Goal: Information Seeking & Learning: Check status

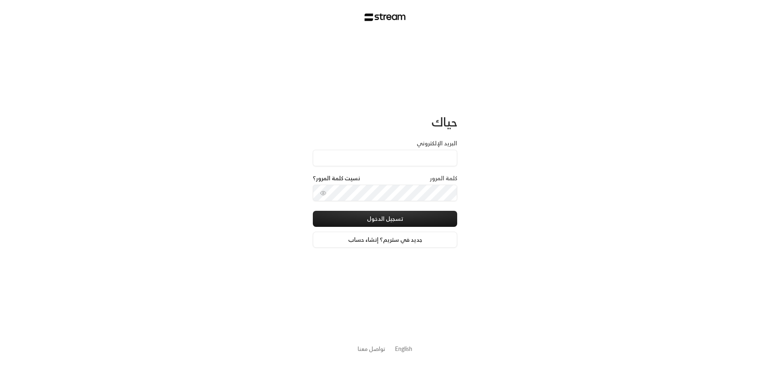
click at [447, 164] on input "البريد الإلكتروني" at bounding box center [385, 158] width 144 height 16
type input "[EMAIL_ADDRESS][DOMAIN_NAME]"
click at [319, 190] on button "toggle password visibility" at bounding box center [323, 193] width 13 height 13
click at [348, 211] on button "تسجيل الدخول" at bounding box center [385, 219] width 144 height 16
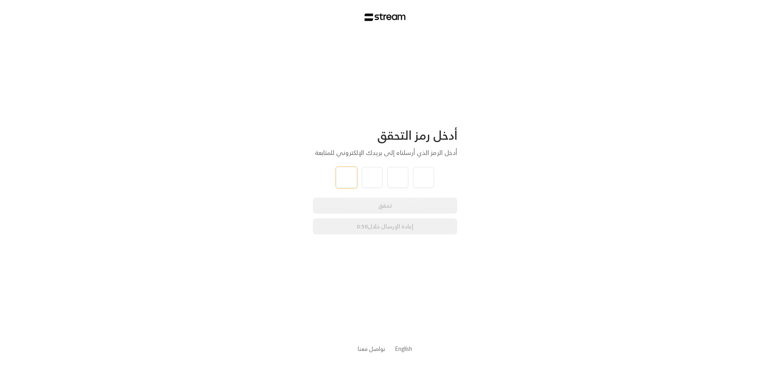
click at [355, 178] on input "tel" at bounding box center [346, 177] width 21 height 21
type input "5"
type input "1"
type input "6"
type input "0"
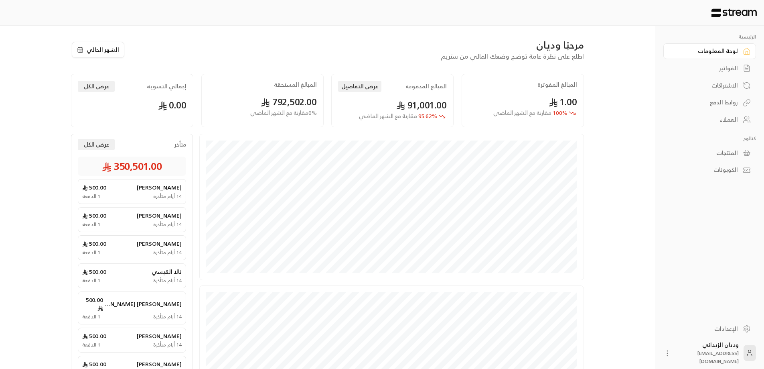
click at [727, 119] on div "العملاء" at bounding box center [706, 120] width 65 height 8
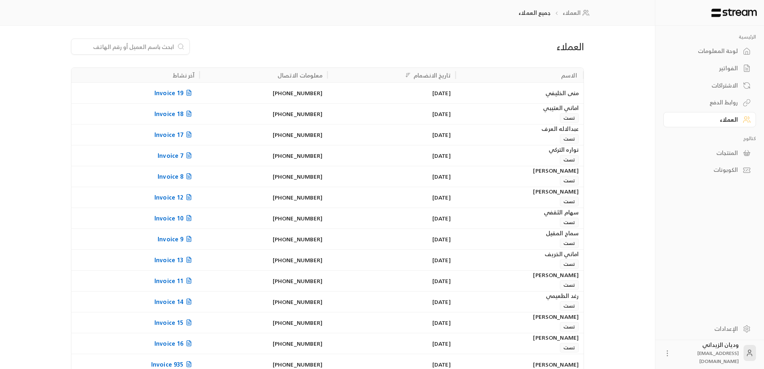
paste input "966548339871"
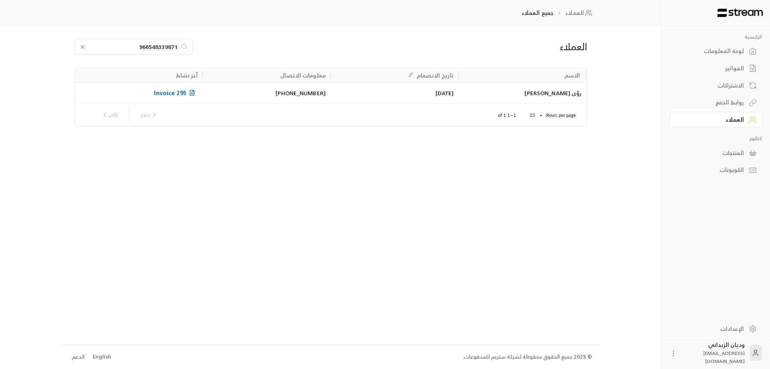
type input "966548339871"
click at [523, 99] on div "رؤى [PERSON_NAME]" at bounding box center [522, 93] width 118 height 20
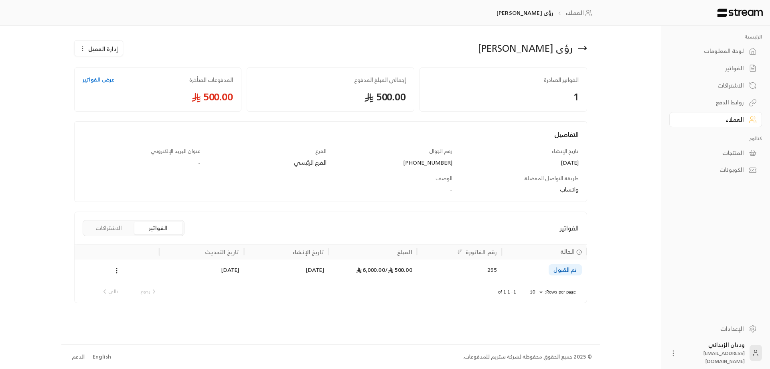
click at [456, 274] on div "295" at bounding box center [459, 269] width 75 height 20
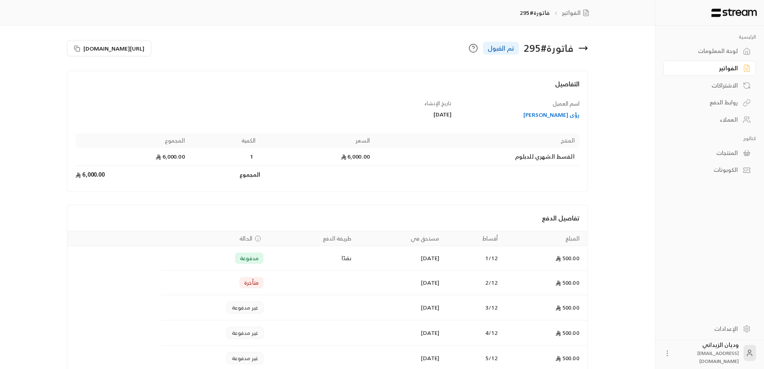
click at [729, 118] on div "العملاء" at bounding box center [706, 120] width 65 height 8
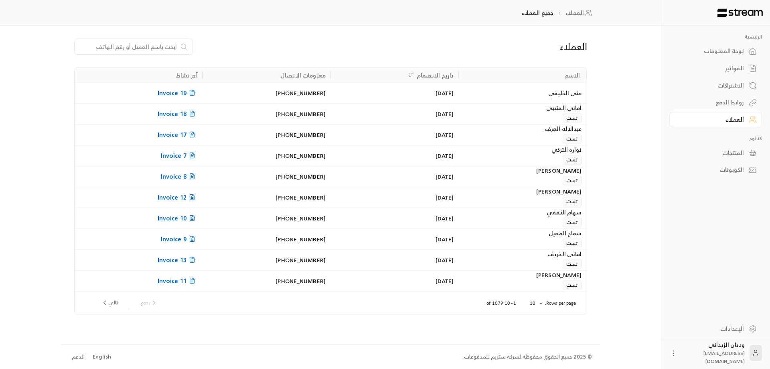
paste input "966583139063"
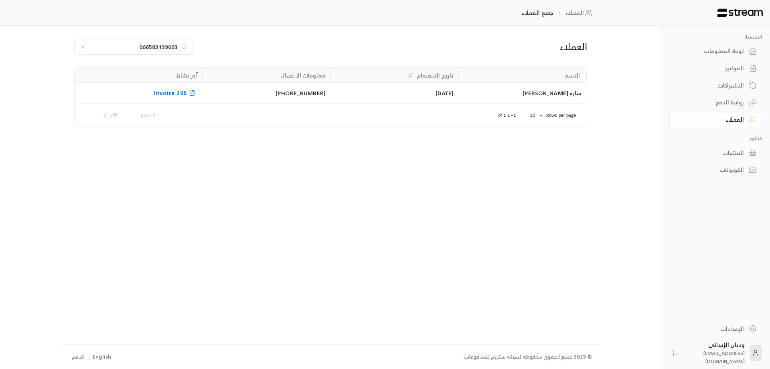
type input "966583139063"
click at [485, 98] on div "ساره [PERSON_NAME]" at bounding box center [522, 93] width 118 height 20
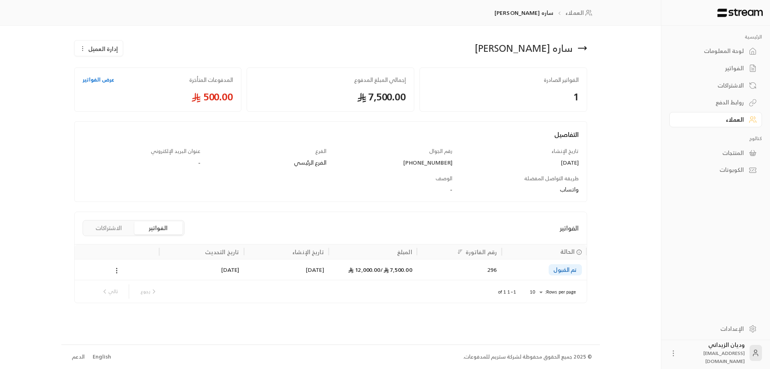
click at [379, 272] on div "7,500.00 / 12,000.00" at bounding box center [373, 269] width 79 height 20
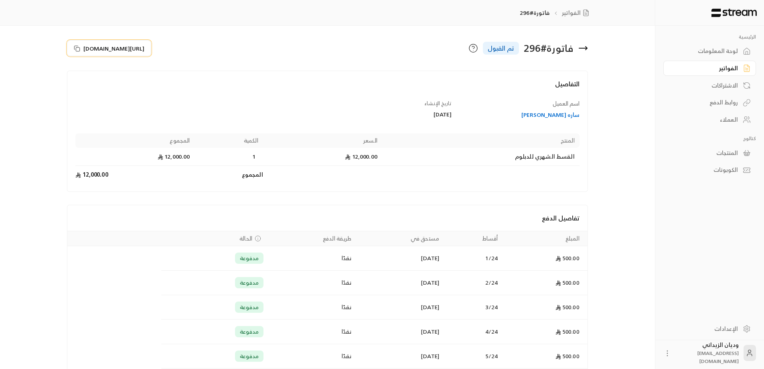
click at [77, 49] on icon at bounding box center [77, 48] width 6 height 6
click at [730, 120] on div "العملاء" at bounding box center [706, 120] width 65 height 8
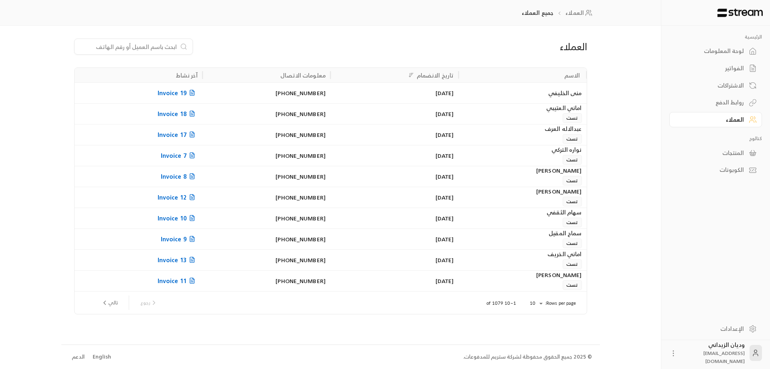
paste input "966531671762"
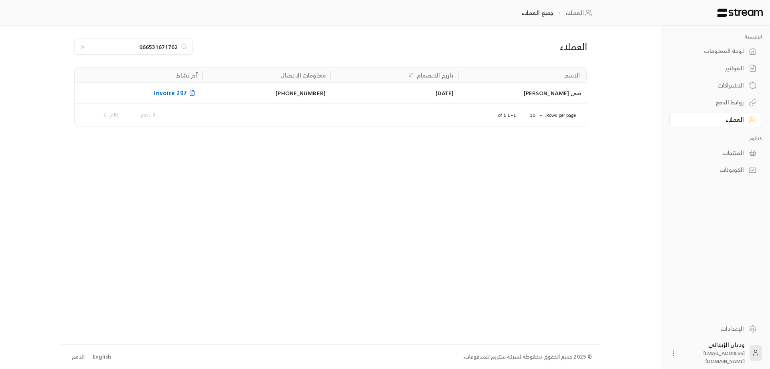
type input "966531671762"
click at [347, 91] on div "[DATE]" at bounding box center [394, 93] width 118 height 20
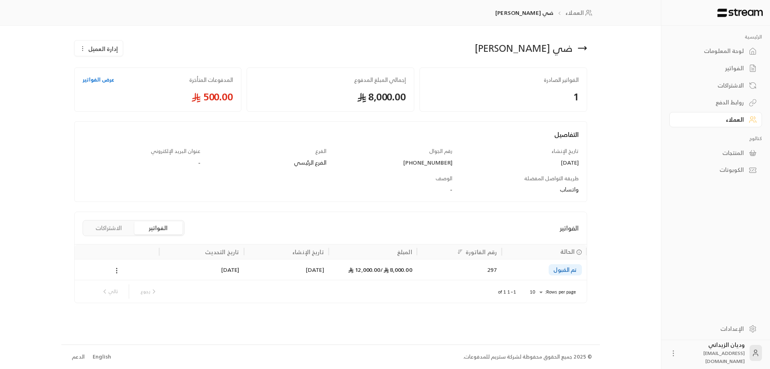
click at [390, 270] on span "8,000.00 /" at bounding box center [396, 269] width 32 height 10
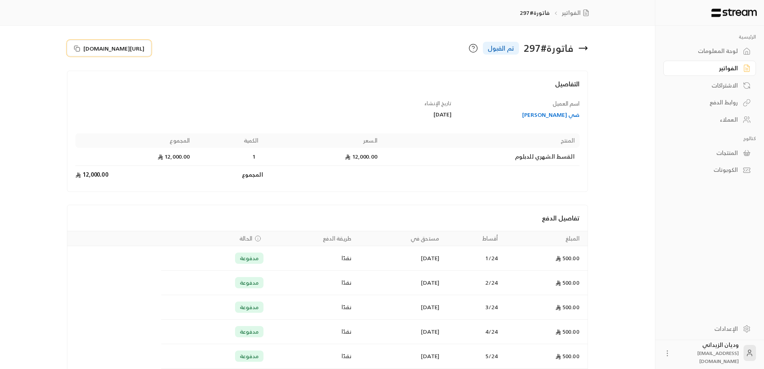
click at [75, 47] on icon at bounding box center [77, 48] width 6 height 6
click at [717, 119] on div "العملاء" at bounding box center [706, 120] width 65 height 8
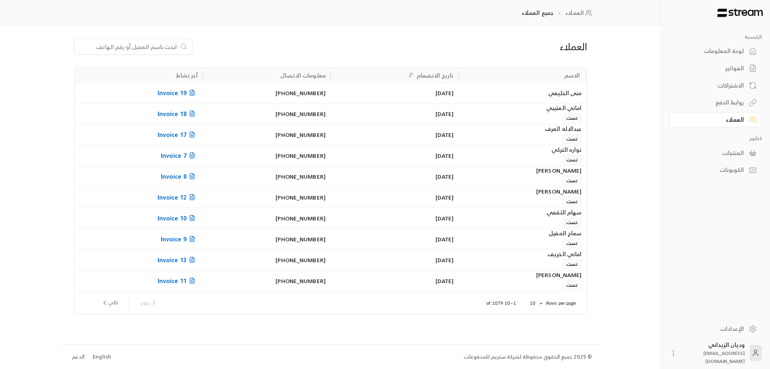
paste input "966536924662"
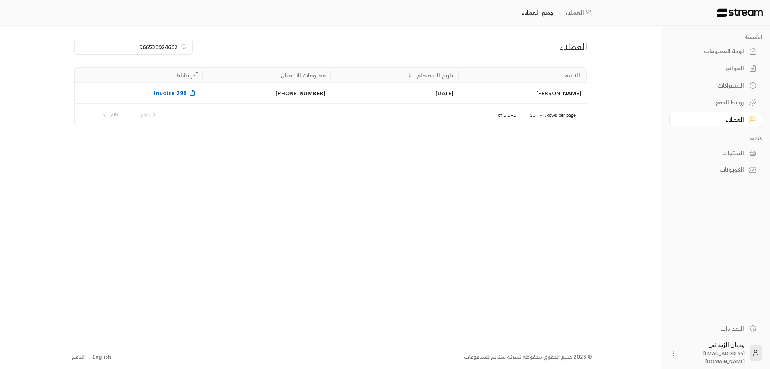
type input "966536924662"
click at [514, 91] on div "[PERSON_NAME]" at bounding box center [522, 93] width 118 height 20
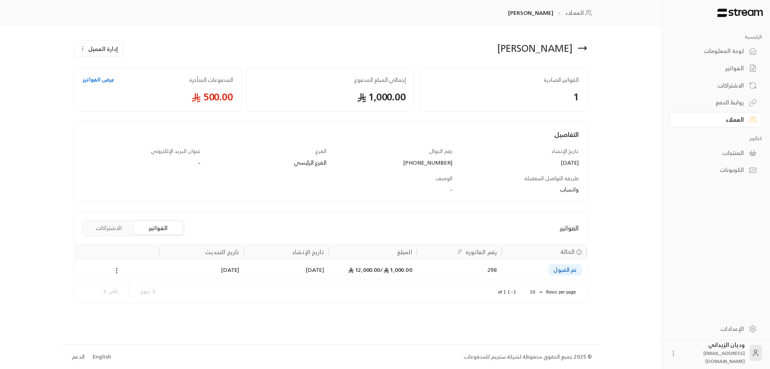
click at [381, 277] on div "1,000.00 / 12,000.00" at bounding box center [373, 269] width 79 height 20
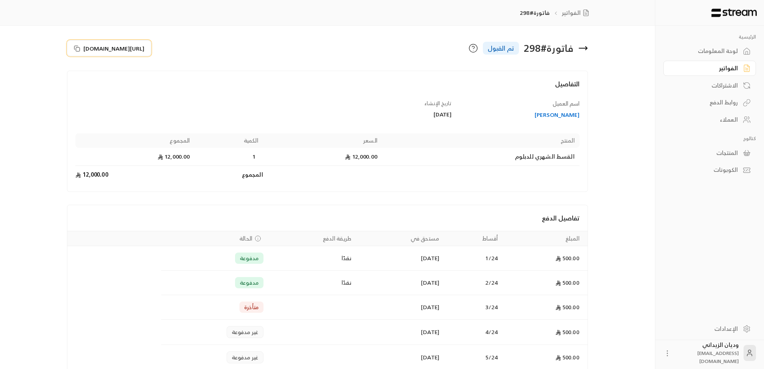
click at [74, 46] on icon at bounding box center [77, 48] width 6 height 6
click at [733, 121] on div "العملاء" at bounding box center [706, 120] width 65 height 8
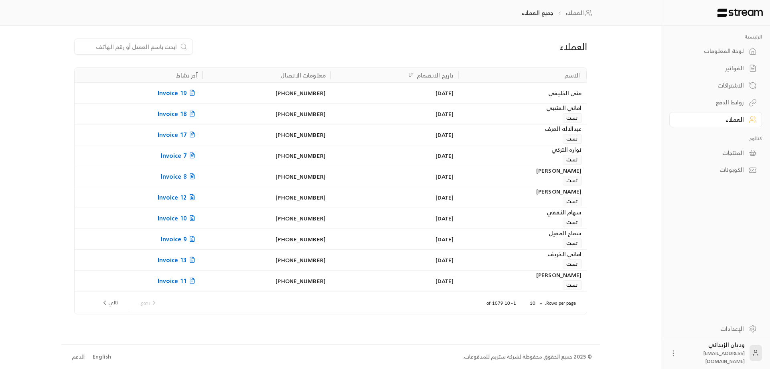
paste input "966531134381"
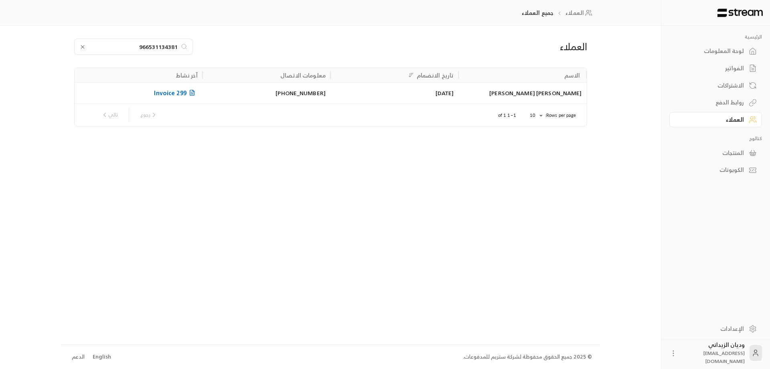
type input "966531134381"
click at [507, 95] on div "[PERSON_NAME] [PERSON_NAME]" at bounding box center [522, 93] width 118 height 20
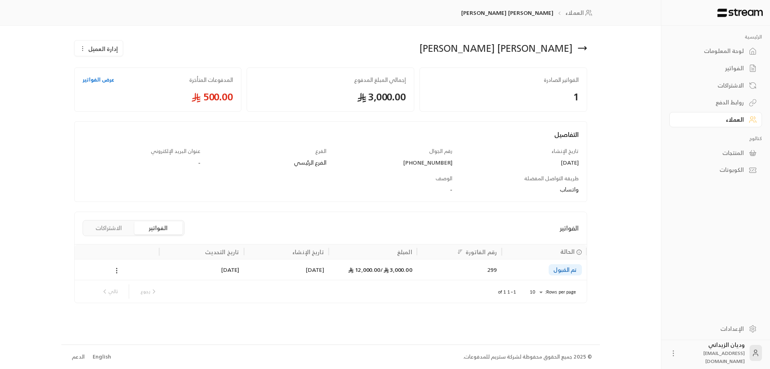
click at [309, 272] on div "[DATE]" at bounding box center [286, 269] width 75 height 20
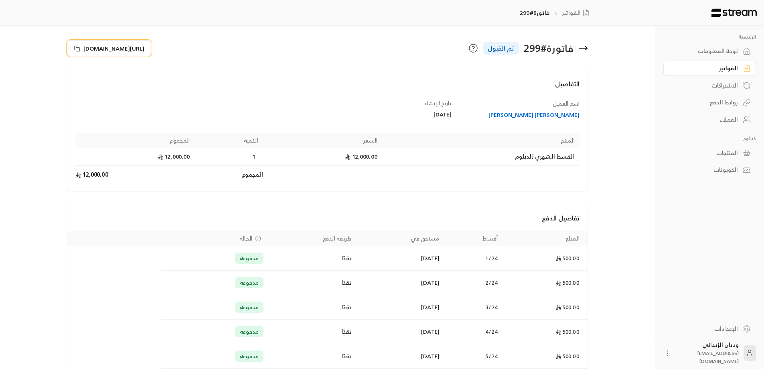
click at [79, 52] on button "https://streampay.sa/s/LzRRl" at bounding box center [109, 48] width 84 height 16
click at [725, 116] on div "العملاء" at bounding box center [706, 120] width 65 height 8
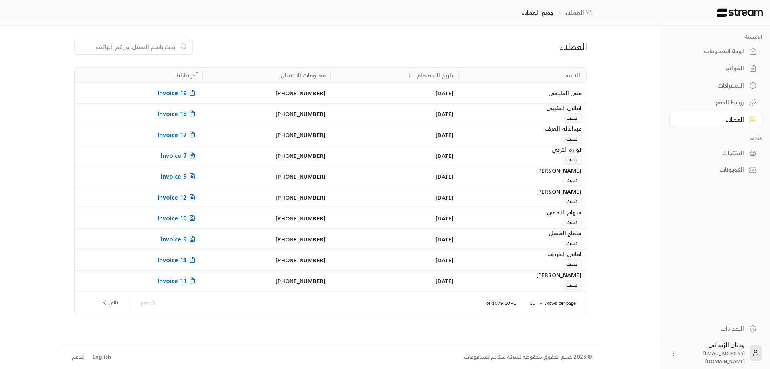
paste input "966535969123"
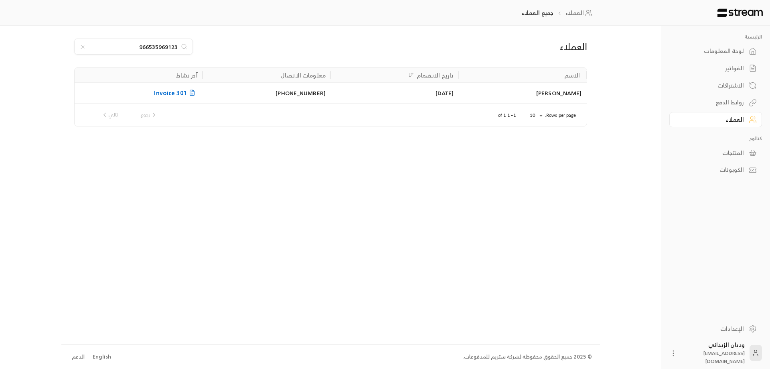
type input "966535969123"
click at [441, 93] on div "[DATE]" at bounding box center [394, 93] width 118 height 20
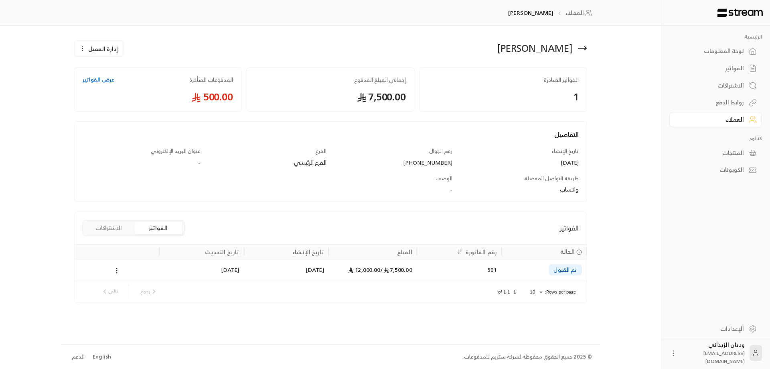
click at [350, 273] on div "7,500.00 / 12,000.00" at bounding box center [373, 269] width 79 height 20
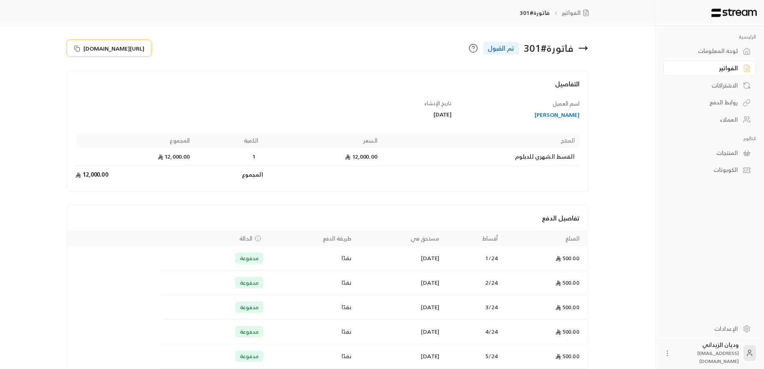
click at [76, 45] on icon at bounding box center [77, 48] width 6 height 6
click at [743, 120] on link "العملاء" at bounding box center [710, 120] width 93 height 16
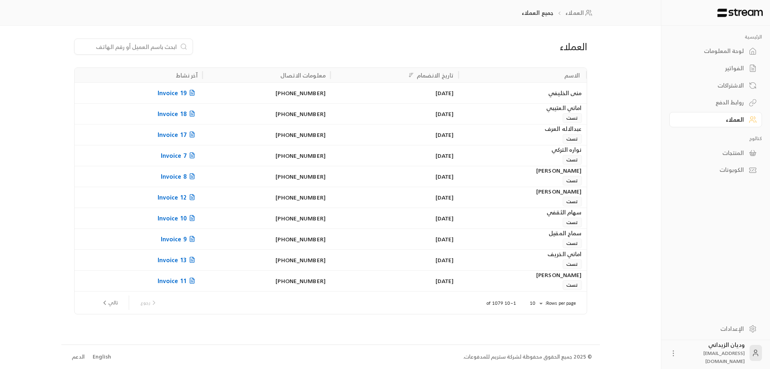
paste input "966561078489"
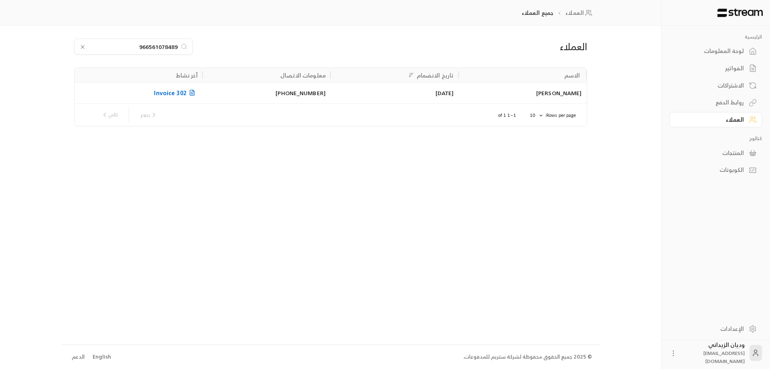
type input "966561078489"
click at [546, 97] on div "[PERSON_NAME]" at bounding box center [522, 93] width 118 height 20
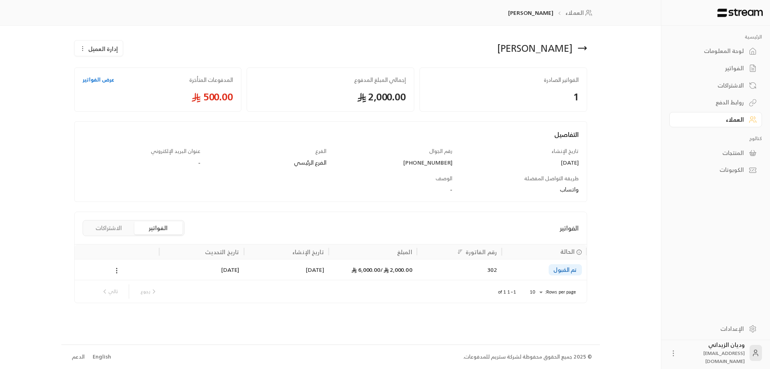
click at [453, 275] on div "302" at bounding box center [459, 269] width 75 height 20
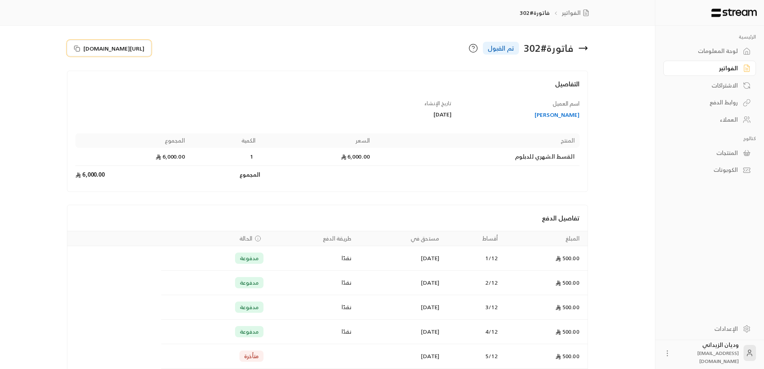
click at [74, 46] on icon at bounding box center [77, 48] width 6 height 6
click at [731, 119] on div "العملاء" at bounding box center [706, 120] width 65 height 8
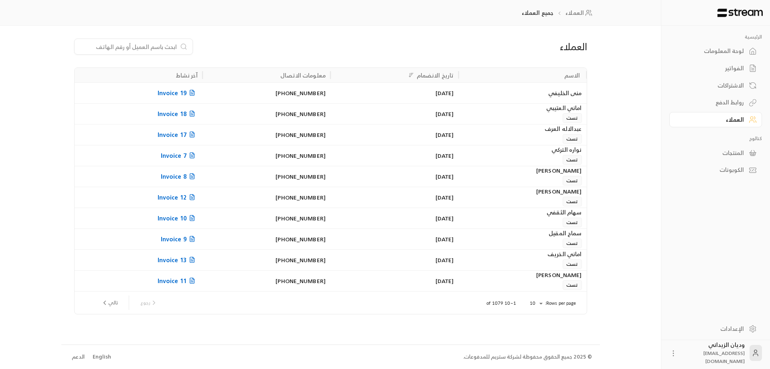
paste input "966565844025"
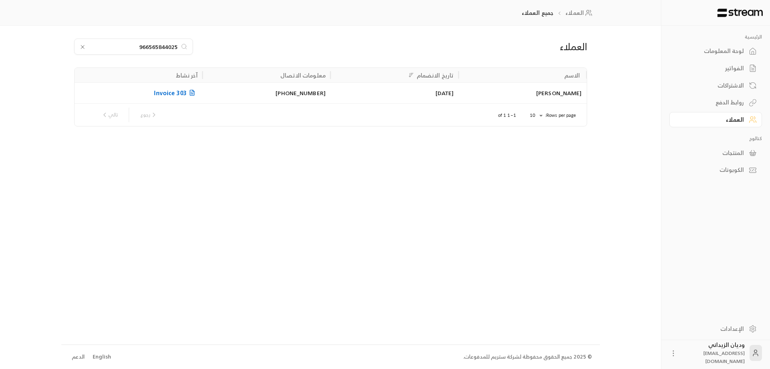
type input "966565844025"
click at [566, 97] on div "[PERSON_NAME]" at bounding box center [522, 93] width 118 height 20
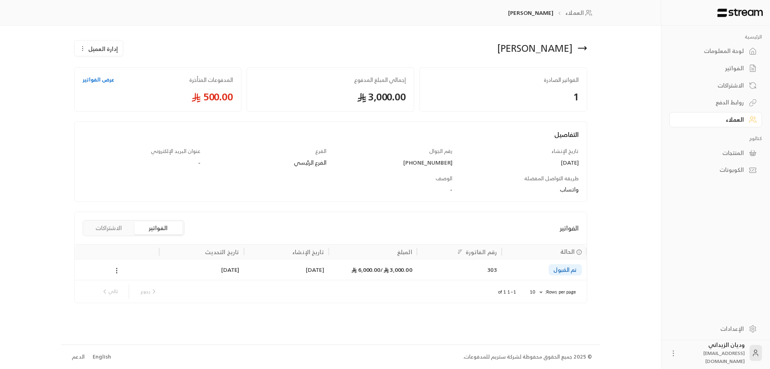
click at [374, 276] on div "3,000.00 / 6,000.00" at bounding box center [373, 269] width 79 height 20
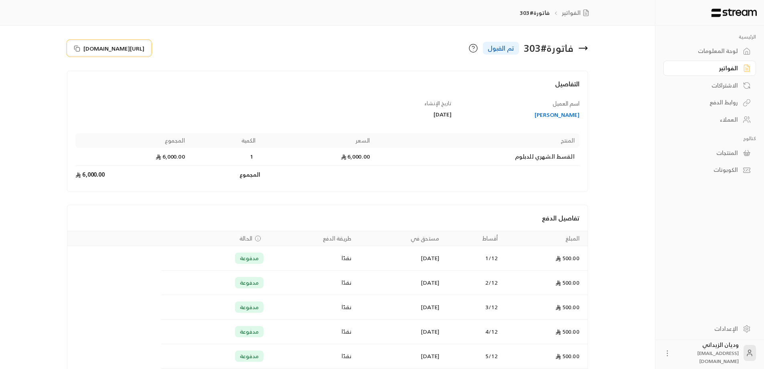
click at [74, 49] on icon at bounding box center [77, 48] width 6 height 6
click at [727, 118] on div "العملاء" at bounding box center [706, 120] width 65 height 8
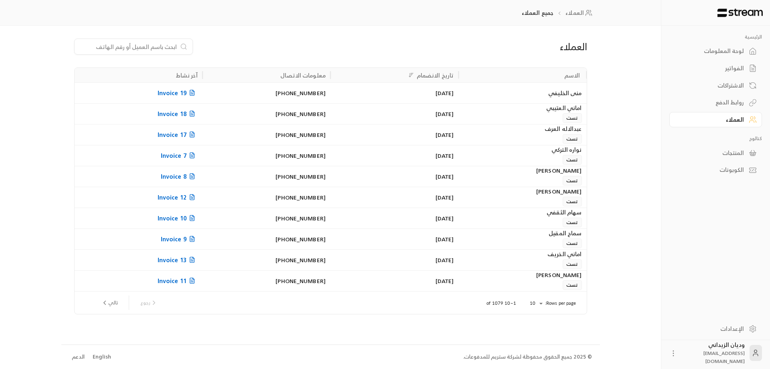
paste input "966559064258"
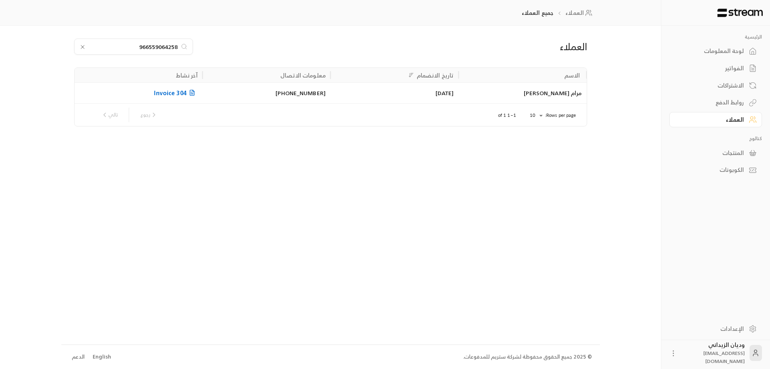
type input "966559064258"
click at [516, 85] on div "مرام [PERSON_NAME]" at bounding box center [522, 93] width 118 height 20
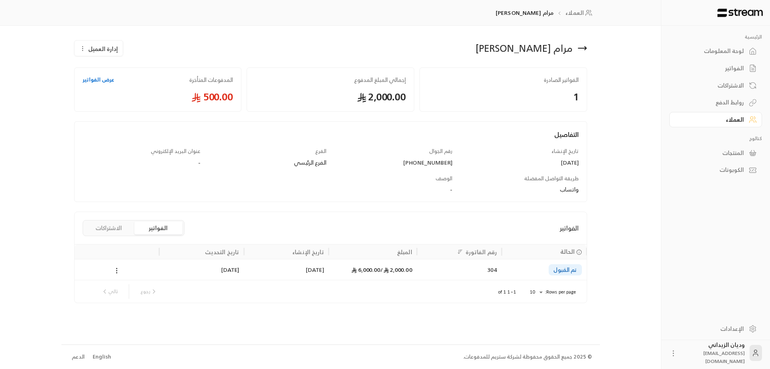
click at [429, 263] on div "304" at bounding box center [459, 269] width 75 height 20
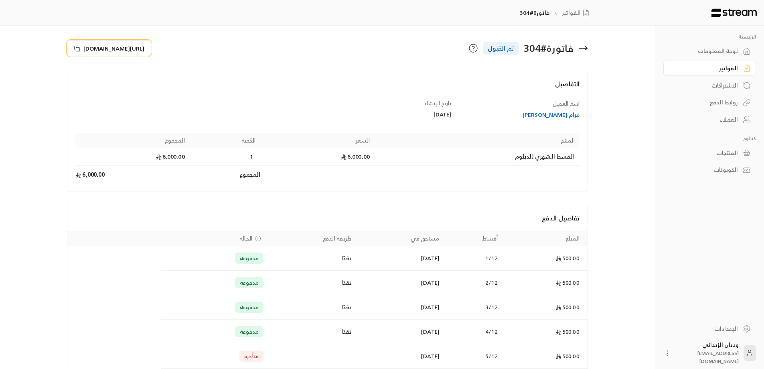
click at [76, 44] on button "https://streampay.sa/s/JXFd0" at bounding box center [109, 48] width 84 height 16
click at [731, 118] on div "العملاء" at bounding box center [706, 120] width 65 height 8
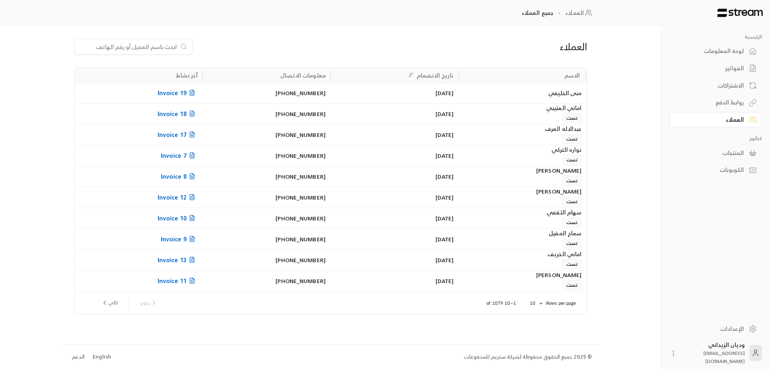
paste input "966533897277"
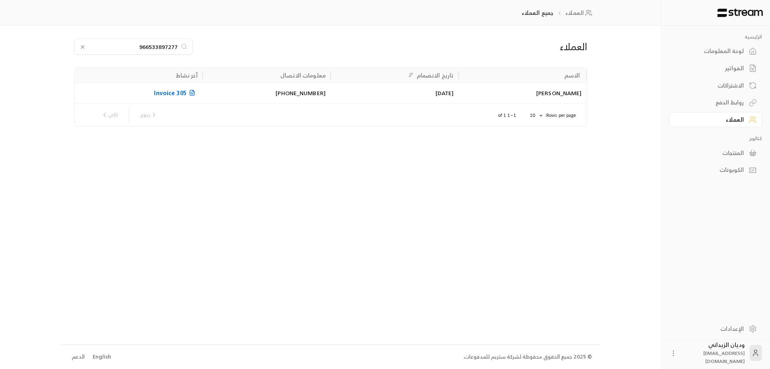
type input "966533897277"
click at [528, 98] on div "[PERSON_NAME]" at bounding box center [522, 93] width 118 height 20
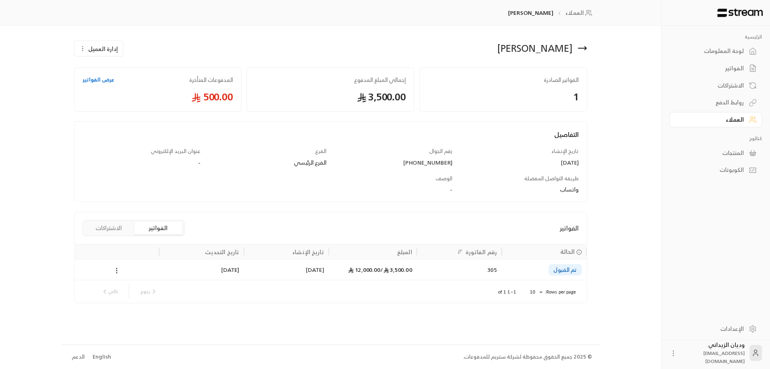
click at [283, 266] on div "[DATE]" at bounding box center [286, 269] width 75 height 20
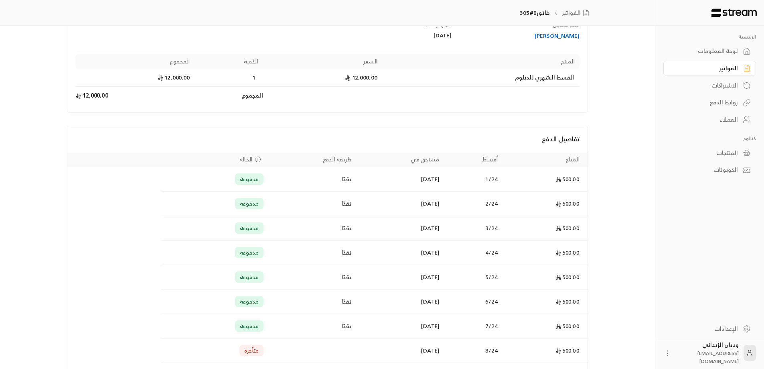
scroll to position [15, 0]
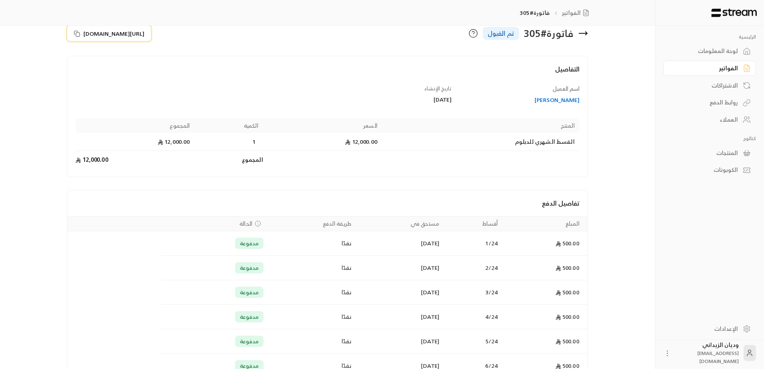
click at [75, 33] on icon at bounding box center [77, 33] width 6 height 6
click at [731, 117] on div "العملاء" at bounding box center [706, 120] width 65 height 8
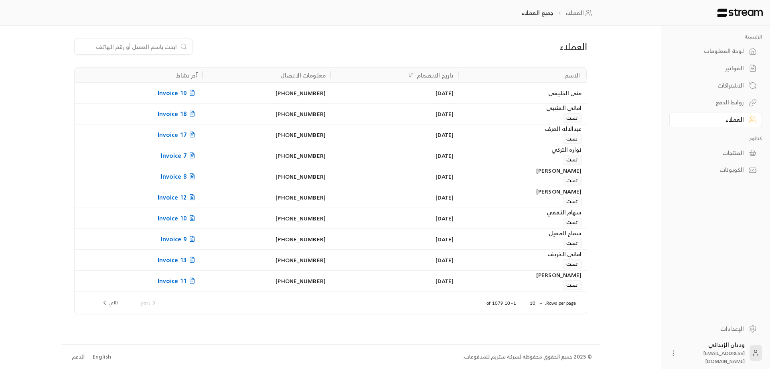
paste input "966501653050"
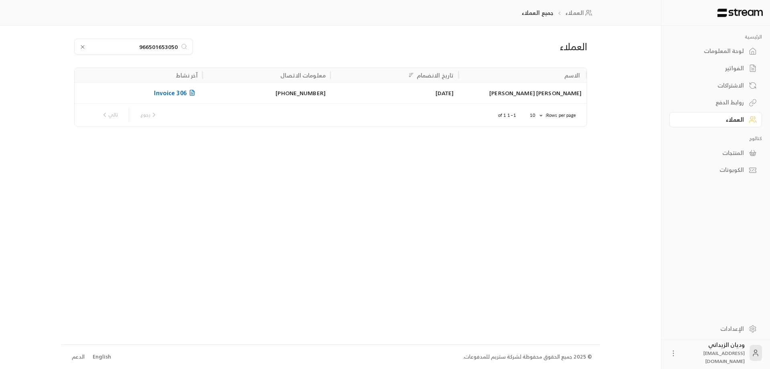
type input "966501653050"
click at [509, 95] on div "[PERSON_NAME] [PERSON_NAME]" at bounding box center [522, 93] width 118 height 20
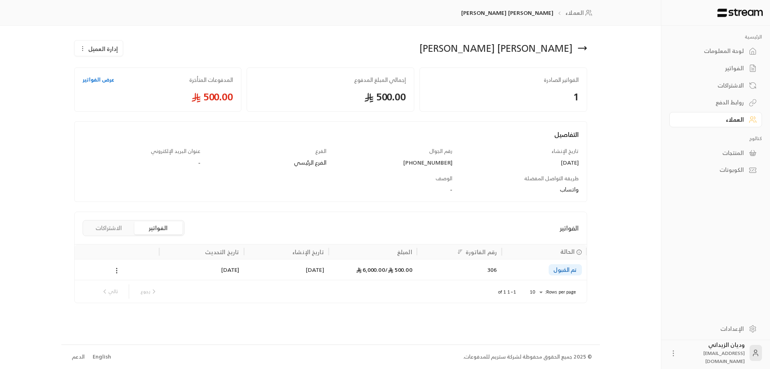
click at [348, 274] on div "500.00 / 6,000.00" at bounding box center [373, 269] width 79 height 20
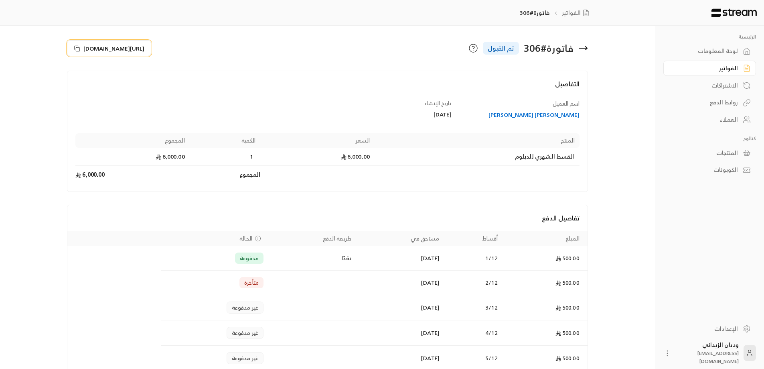
click at [77, 47] on icon at bounding box center [77, 48] width 6 height 6
click at [741, 113] on link "العملاء" at bounding box center [710, 120] width 93 height 16
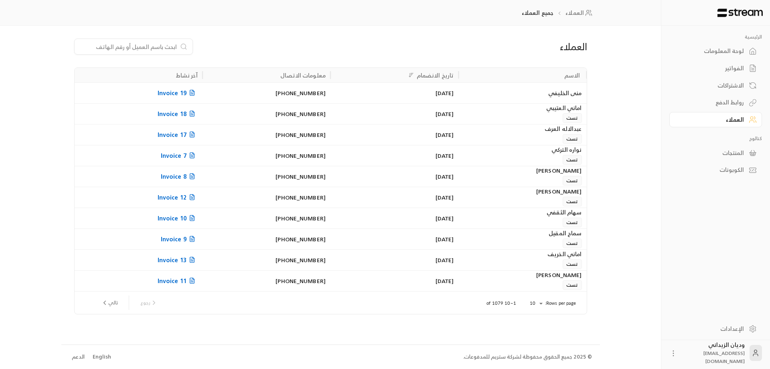
drag, startPoint x: 149, startPoint y: 47, endPoint x: 123, endPoint y: 47, distance: 25.7
click at [123, 47] on input at bounding box center [128, 46] width 98 height 9
paste input "966501455388"
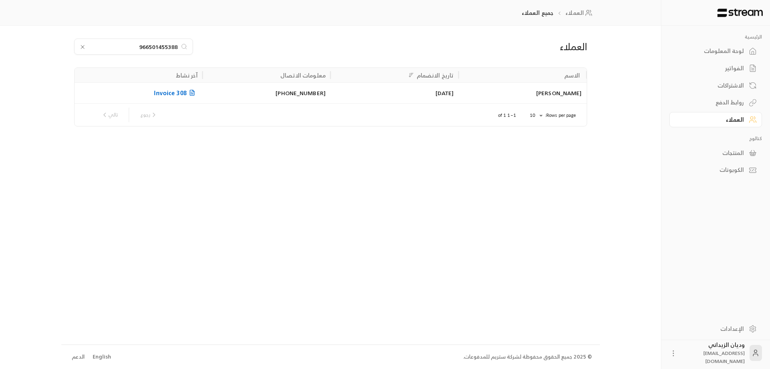
type input "966501455388"
click at [462, 92] on div "[PERSON_NAME]" at bounding box center [523, 92] width 128 height 21
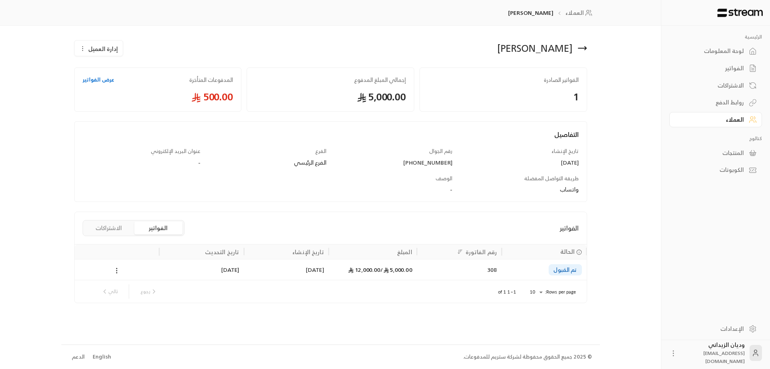
click at [402, 274] on div "5,000.00 / 12,000.00" at bounding box center [373, 269] width 79 height 20
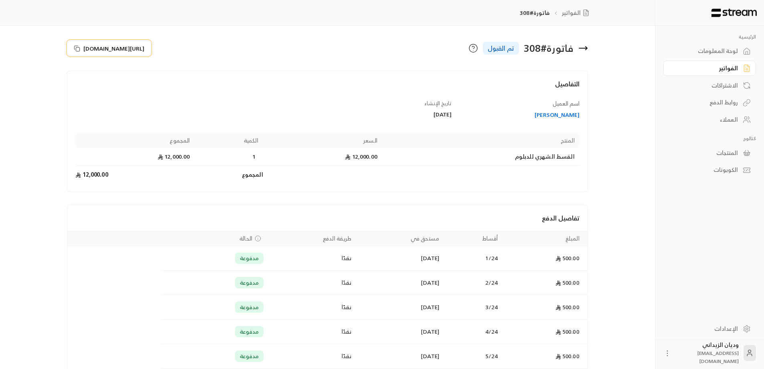
click at [74, 49] on button "https://streampay.sa/s/fiJce" at bounding box center [109, 48] width 84 height 16
click at [738, 122] on link "العملاء" at bounding box center [710, 120] width 93 height 16
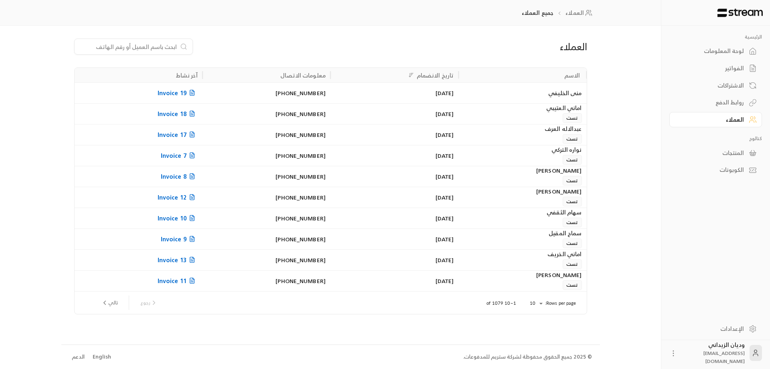
paste input "966549596295"
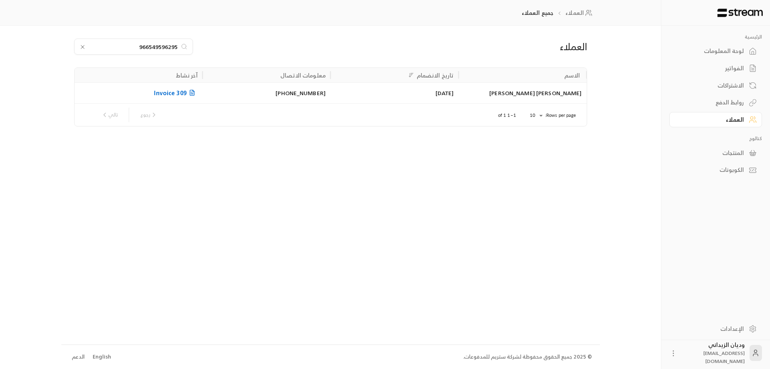
type input "966549596295"
click at [505, 91] on div "[PERSON_NAME] [PERSON_NAME]" at bounding box center [522, 93] width 118 height 20
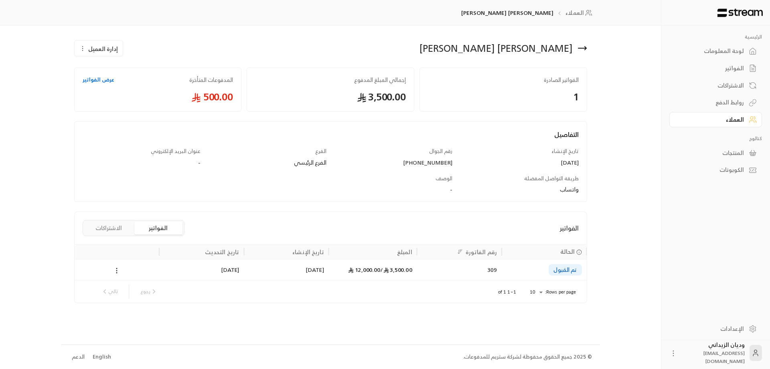
click at [270, 272] on div "[DATE]" at bounding box center [286, 269] width 75 height 20
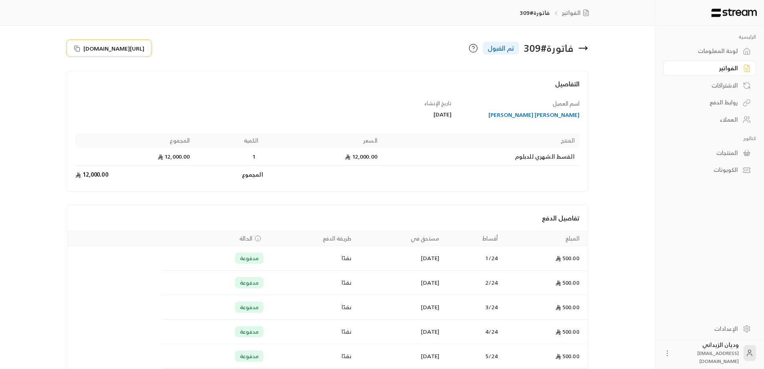
click at [75, 49] on icon at bounding box center [77, 48] width 6 height 6
click at [734, 117] on div "العملاء" at bounding box center [706, 120] width 65 height 8
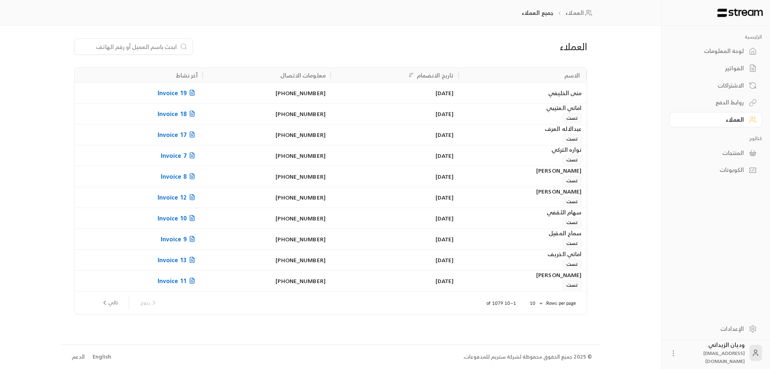
paste input "966552934496"
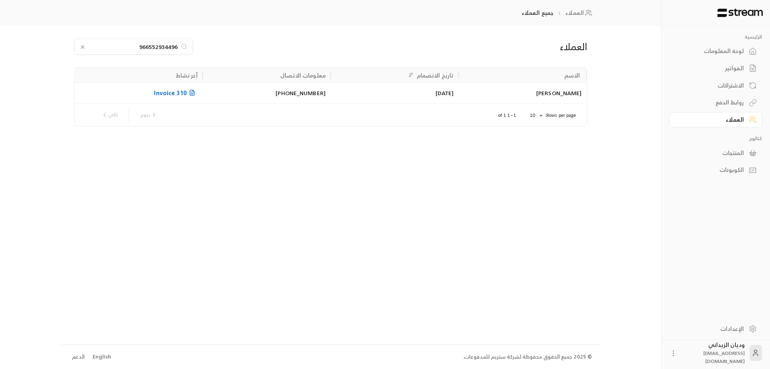
type input "966552934496"
click at [419, 94] on div "[DATE]" at bounding box center [394, 93] width 118 height 20
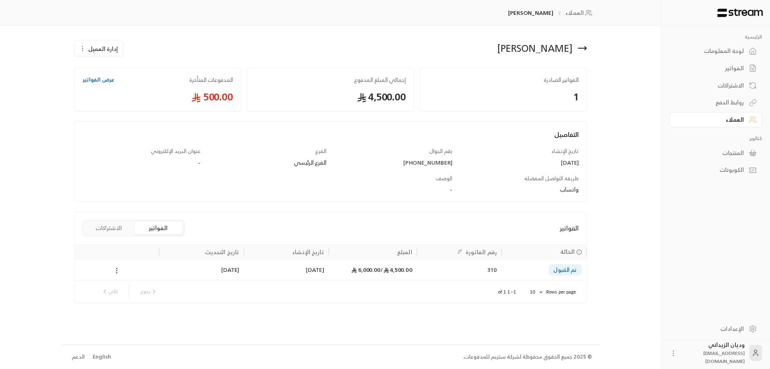
click at [334, 265] on div "4,500.00 / 6,000.00" at bounding box center [373, 269] width 79 height 20
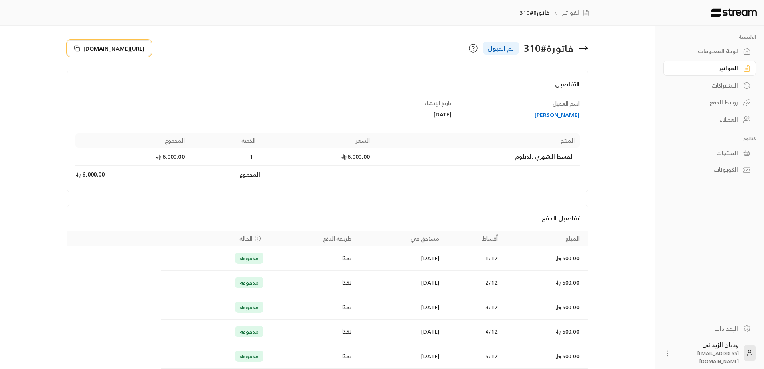
click at [76, 46] on icon at bounding box center [77, 48] width 4 height 4
click at [735, 118] on div "العملاء" at bounding box center [706, 120] width 65 height 8
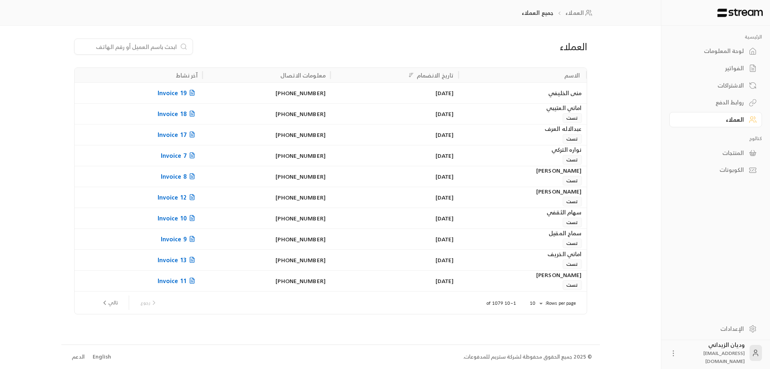
paste input "966555164751"
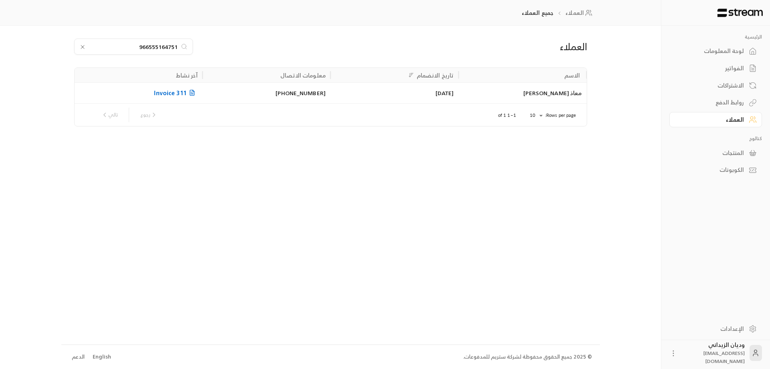
type input "966555164751"
click at [508, 91] on div "معاذ [PERSON_NAME]" at bounding box center [522, 93] width 118 height 20
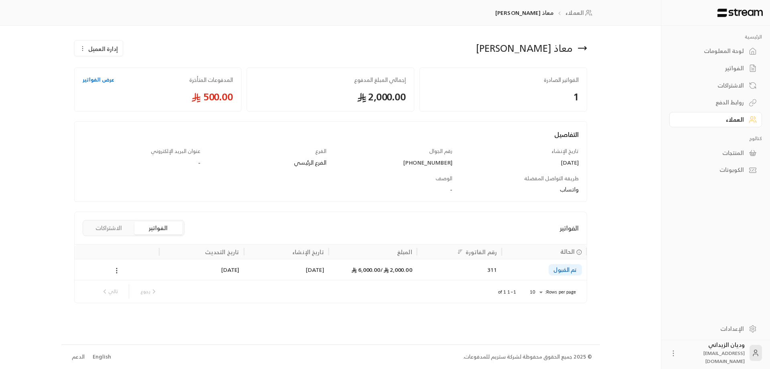
click at [343, 272] on div "2,000.00 / 6,000.00" at bounding box center [373, 269] width 79 height 20
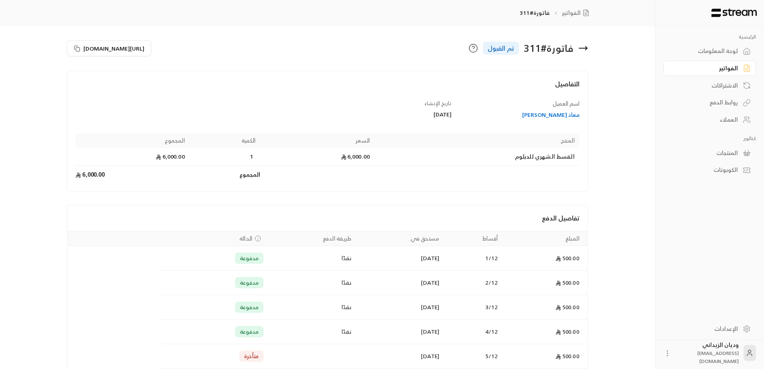
click at [731, 116] on div "العملاء" at bounding box center [706, 120] width 65 height 8
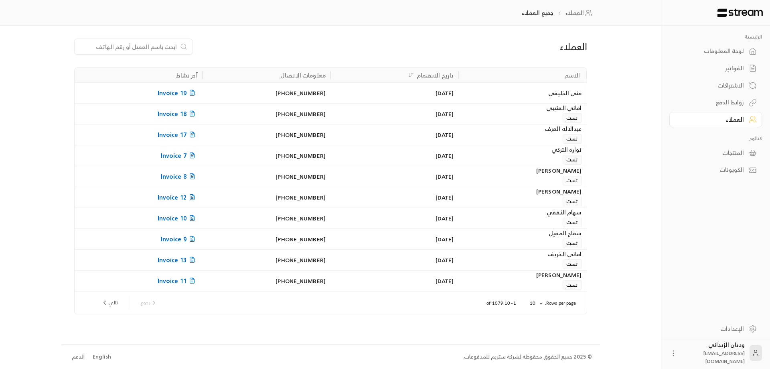
paste input "966553239797"
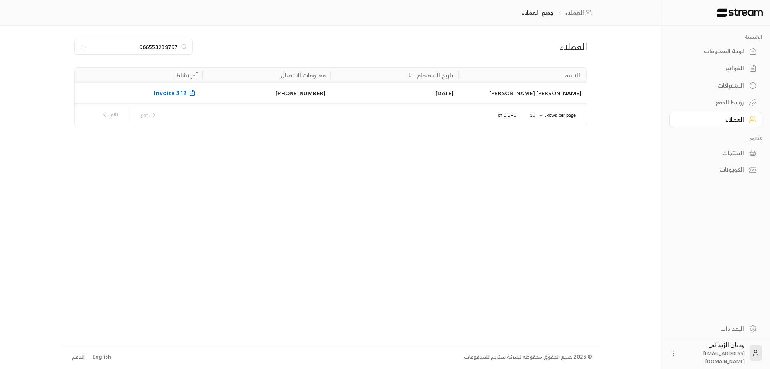
type input "966553239797"
click at [502, 97] on div "[PERSON_NAME] [PERSON_NAME]" at bounding box center [522, 93] width 118 height 20
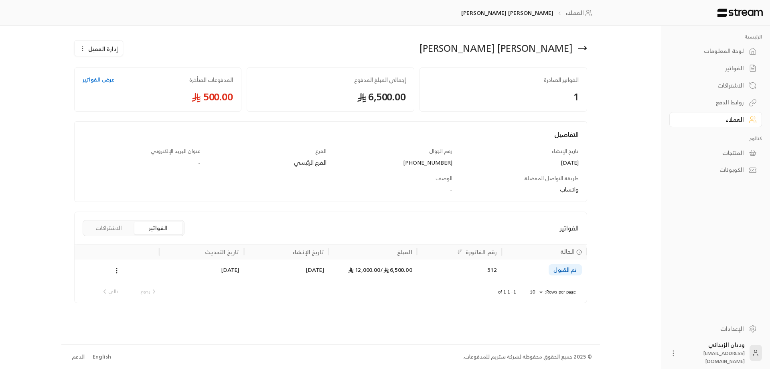
click at [274, 267] on div "[DATE]" at bounding box center [286, 269] width 75 height 20
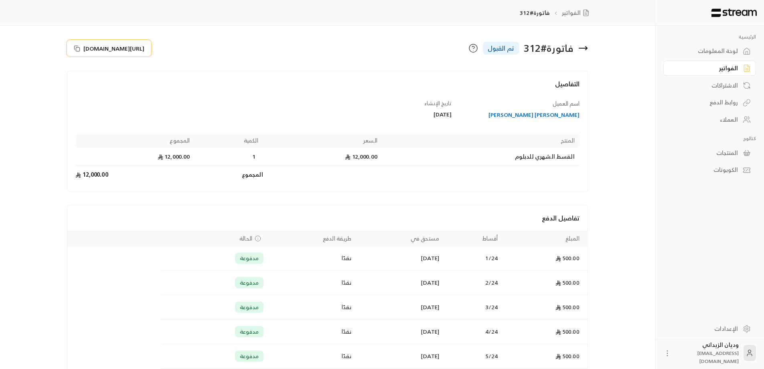
click at [75, 47] on icon at bounding box center [77, 48] width 6 height 6
click at [737, 118] on div "العملاء" at bounding box center [706, 120] width 65 height 8
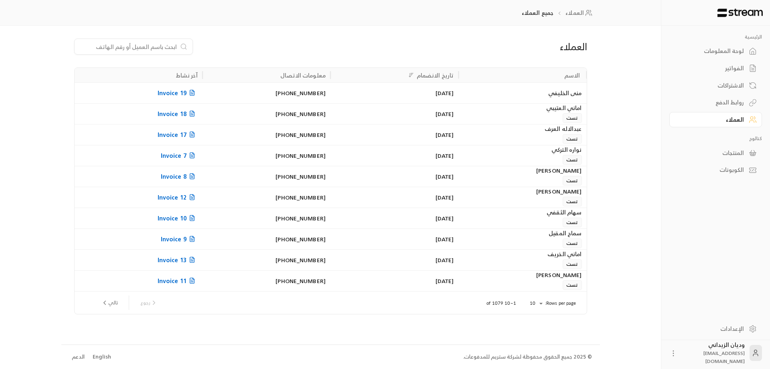
drag, startPoint x: 147, startPoint y: 41, endPoint x: 139, endPoint y: 49, distance: 10.5
paste input "966568004845"
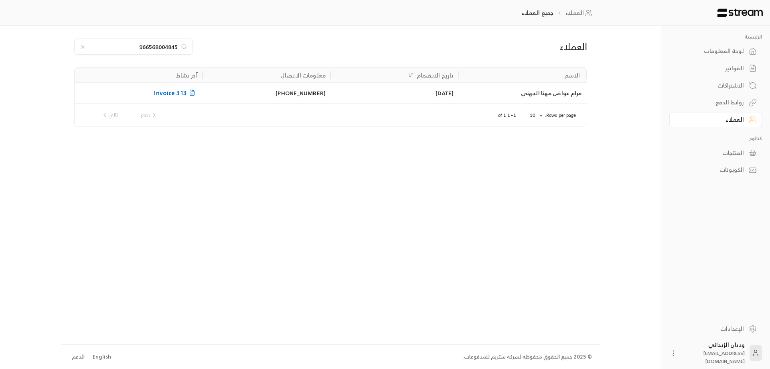
type input "966568004845"
click at [559, 95] on div "مرام عواض مهنا الجهني" at bounding box center [522, 93] width 118 height 20
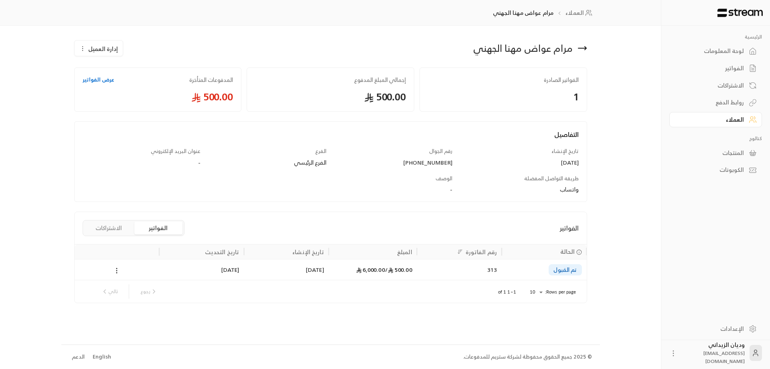
click at [353, 278] on div "500.00 / 6,000.00" at bounding box center [373, 269] width 79 height 20
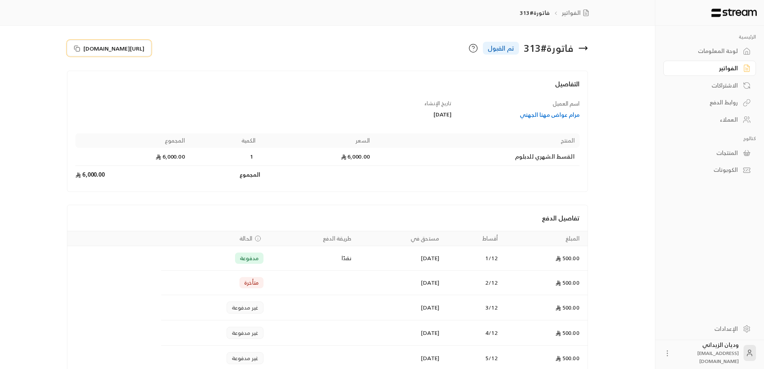
click at [75, 49] on icon at bounding box center [77, 48] width 4 height 4
click at [720, 118] on div "العملاء" at bounding box center [706, 120] width 65 height 8
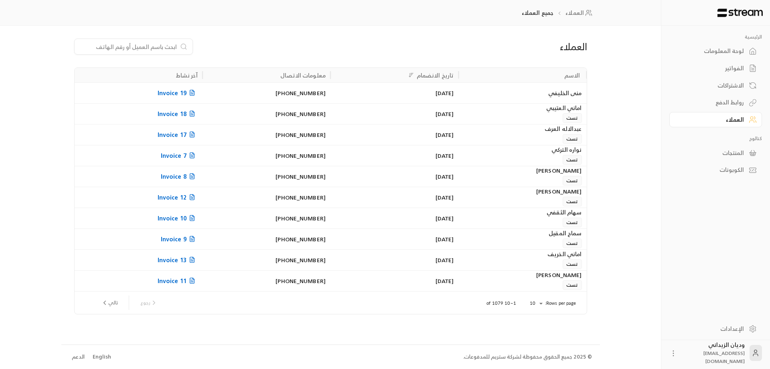
paste input "966550396343"
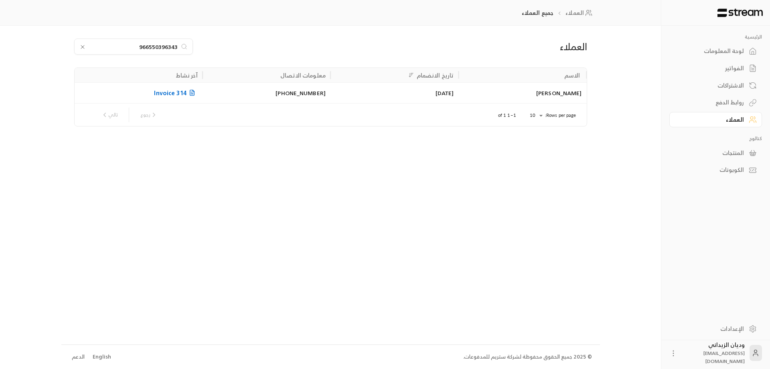
type input "966550396343"
click at [475, 94] on div "[PERSON_NAME]" at bounding box center [522, 93] width 118 height 20
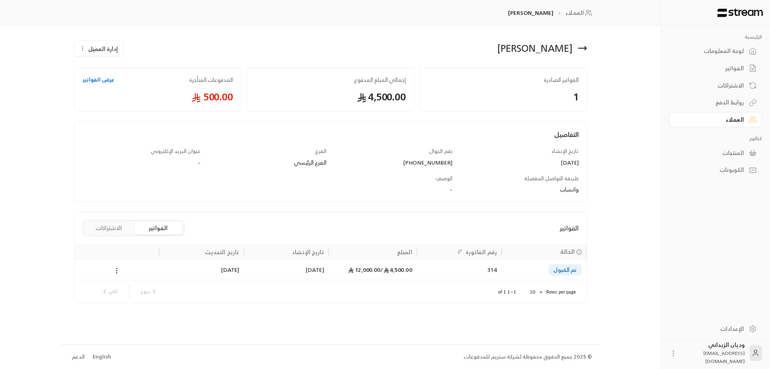
click at [350, 272] on icon at bounding box center [351, 270] width 6 height 6
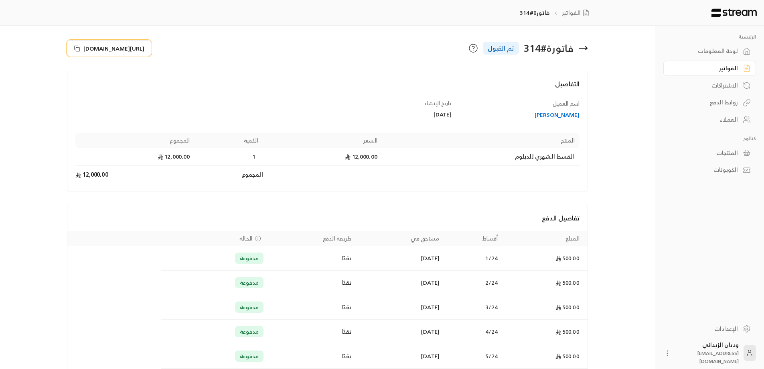
click at [76, 49] on rect at bounding box center [78, 49] width 4 height 4
click at [727, 122] on div "العملاء" at bounding box center [706, 120] width 65 height 8
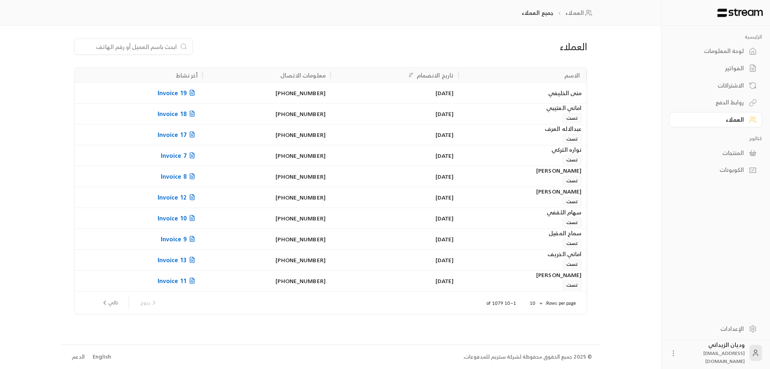
paste input "966596771111"
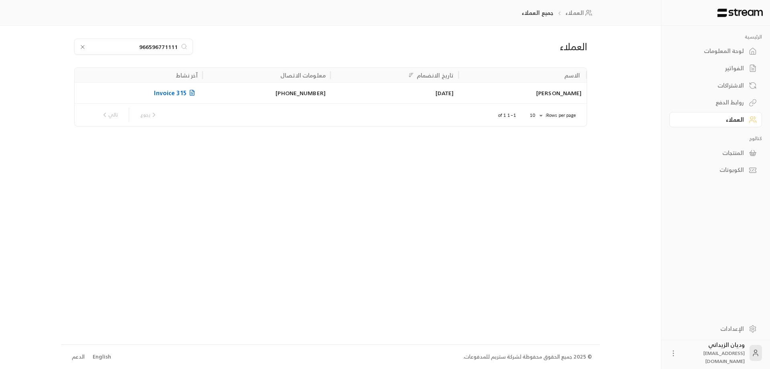
type input "966596771111"
click at [480, 89] on div "[PERSON_NAME]" at bounding box center [522, 93] width 118 height 20
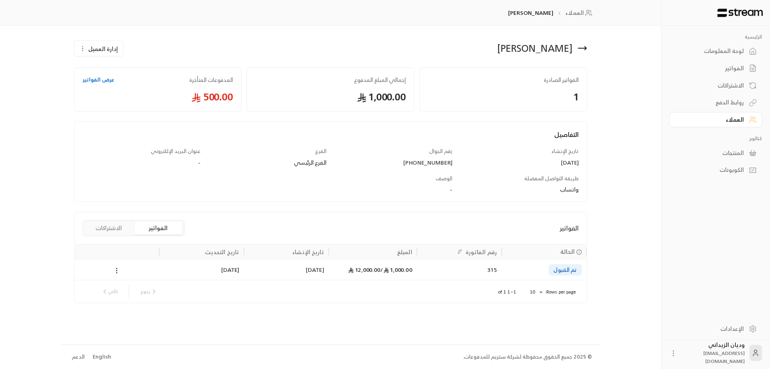
click at [313, 266] on div "[DATE]" at bounding box center [286, 269] width 75 height 20
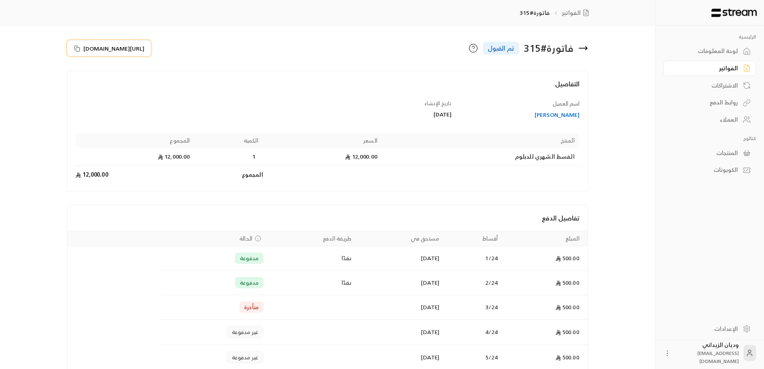
click at [77, 48] on icon at bounding box center [77, 48] width 6 height 6
click at [733, 117] on div "العملاء" at bounding box center [706, 120] width 65 height 8
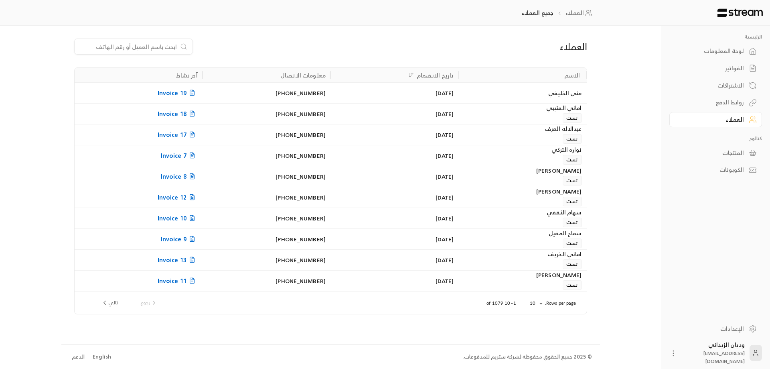
click at [166, 48] on input at bounding box center [128, 46] width 98 height 9
paste input "966580210101"
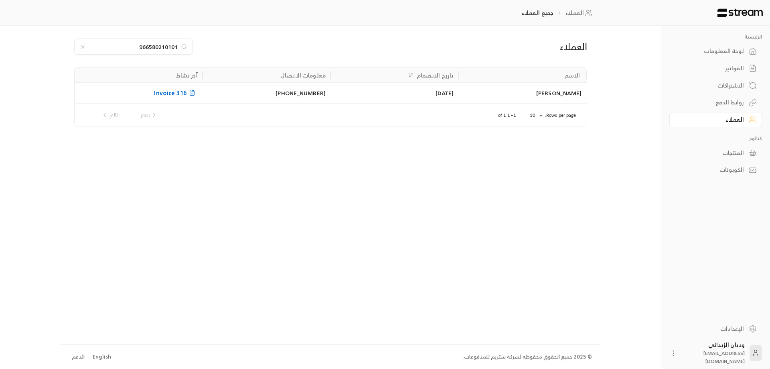
type input "966580210101"
click at [534, 95] on div "[PERSON_NAME]" at bounding box center [522, 93] width 118 height 20
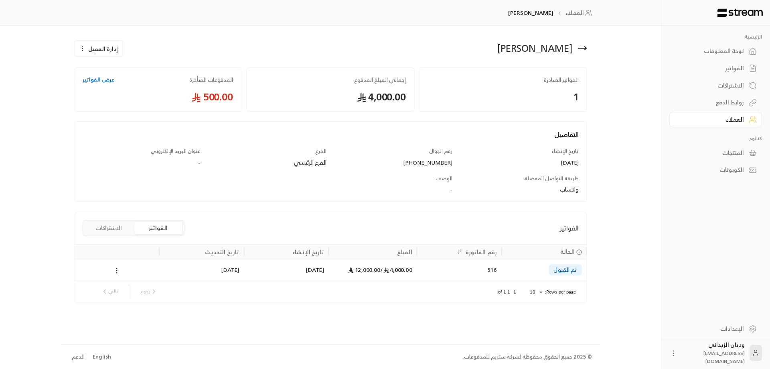
click at [364, 271] on div "4,000.00 / 12,000.00" at bounding box center [373, 269] width 79 height 20
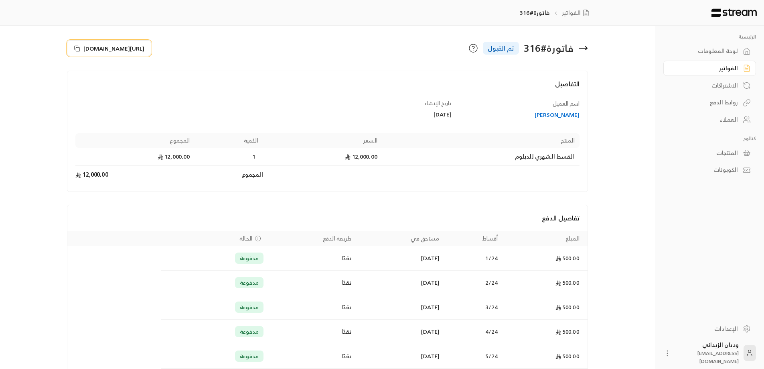
click at [75, 49] on icon at bounding box center [77, 48] width 6 height 6
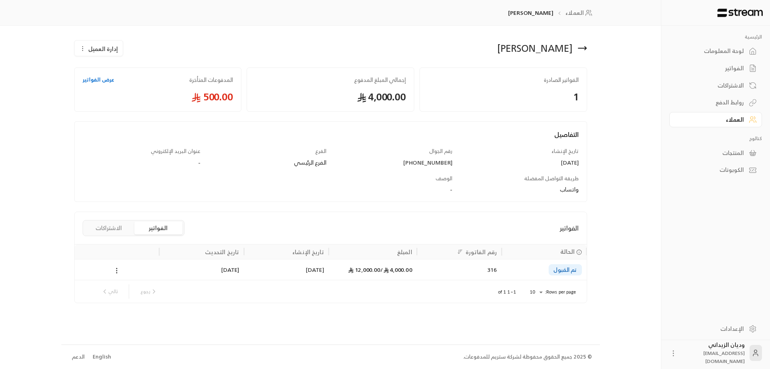
click at [282, 260] on div "[DATE]" at bounding box center [286, 269] width 75 height 20
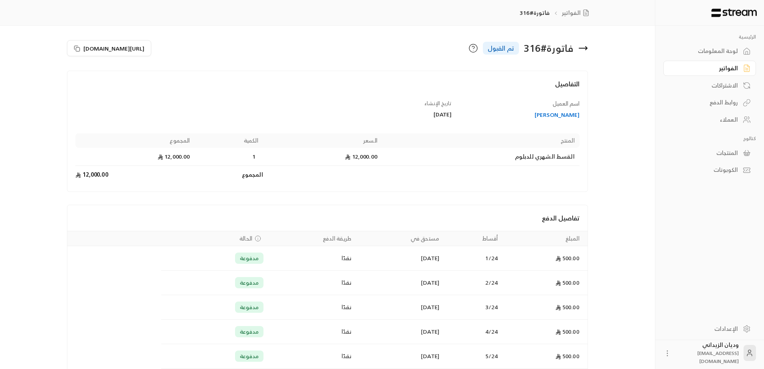
click at [735, 116] on div "العملاء" at bounding box center [706, 120] width 65 height 8
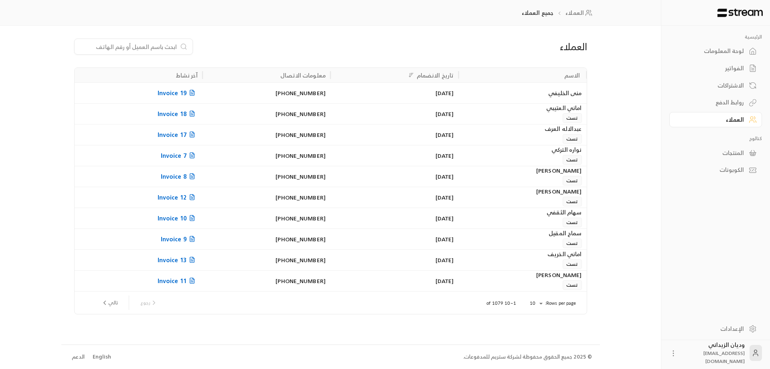
paste input "966559991324"
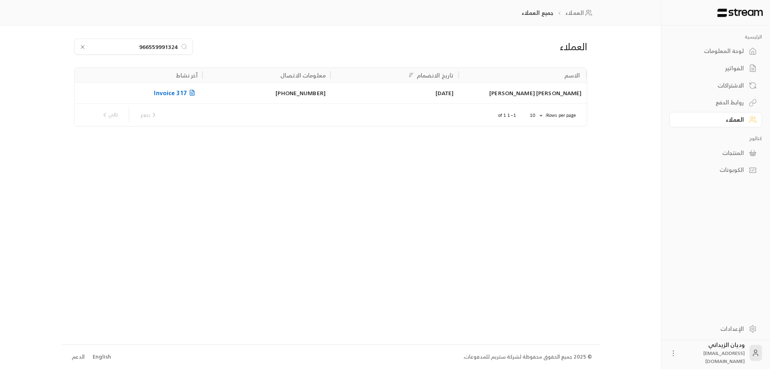
type input "966559991324"
click at [502, 95] on div "[PERSON_NAME] [PERSON_NAME]" at bounding box center [522, 93] width 118 height 20
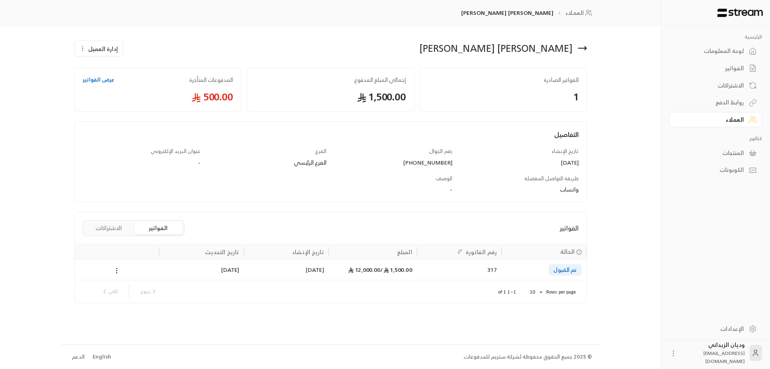
click at [407, 268] on span "1,500.00 /" at bounding box center [396, 269] width 32 height 10
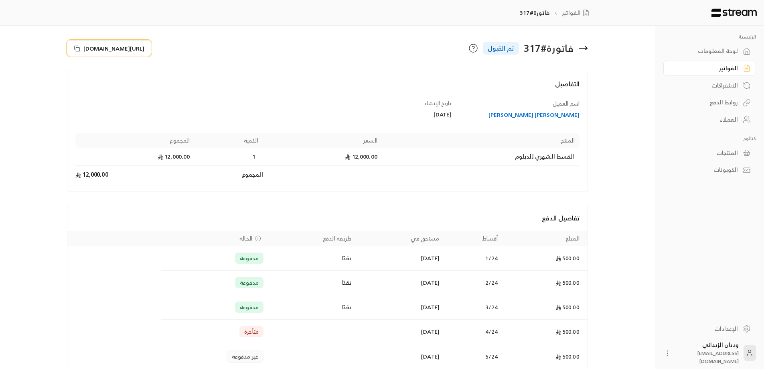
click at [77, 52] on button "https://streampay.sa/s/xbA6Q" at bounding box center [109, 48] width 84 height 16
click at [735, 116] on div "العملاء" at bounding box center [706, 120] width 65 height 8
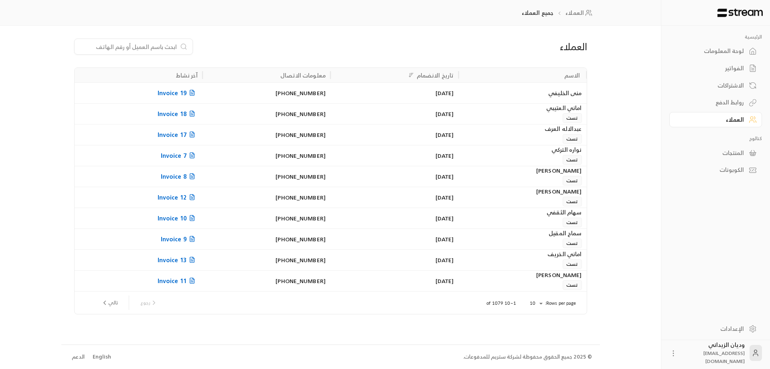
click at [158, 46] on input at bounding box center [128, 46] width 98 height 9
paste input "966539069904"
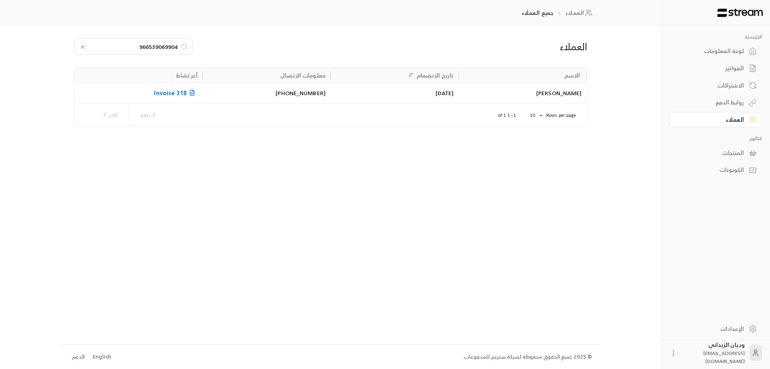
type input "966539069904"
click at [499, 92] on div "[PERSON_NAME]" at bounding box center [522, 93] width 118 height 20
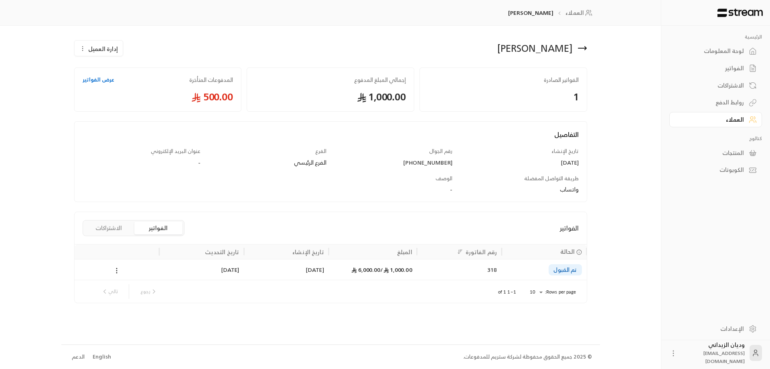
click at [422, 263] on div "318" at bounding box center [459, 269] width 75 height 20
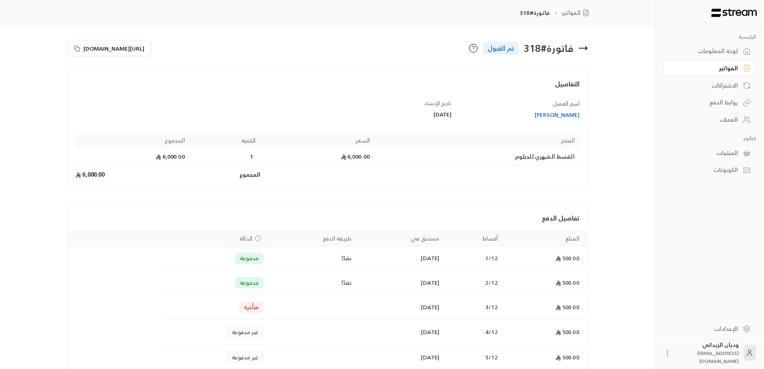
click at [741, 115] on link "العملاء" at bounding box center [710, 120] width 93 height 16
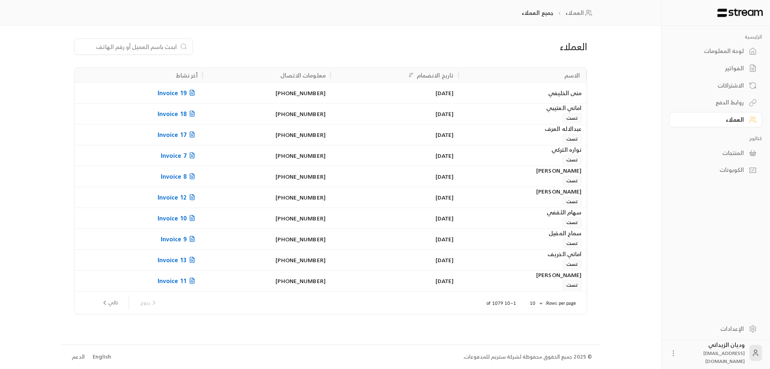
click at [170, 48] on input at bounding box center [128, 46] width 98 height 9
paste input "966537143611"
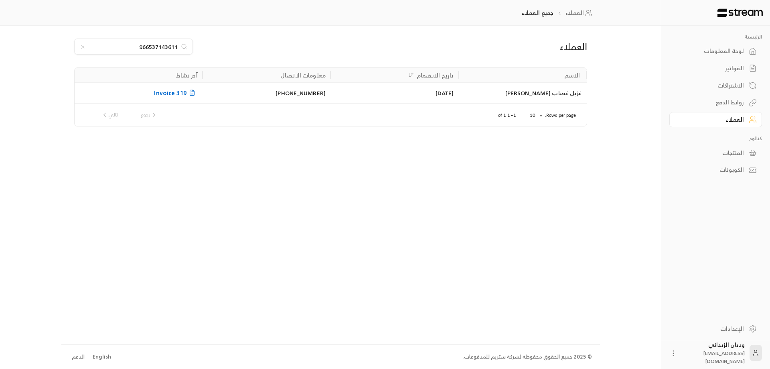
type input "966537143611"
click at [404, 99] on div "[DATE]" at bounding box center [394, 93] width 118 height 20
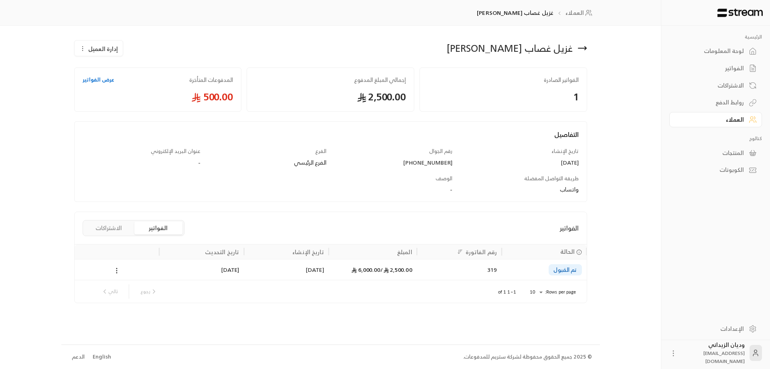
click at [282, 270] on div "[DATE]" at bounding box center [286, 269] width 75 height 20
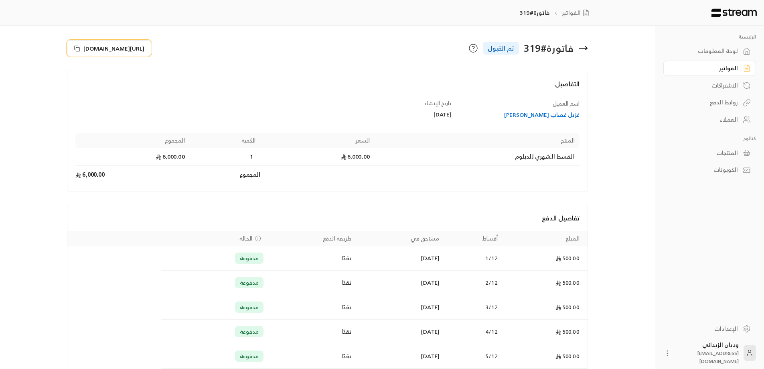
click at [77, 46] on icon at bounding box center [77, 48] width 4 height 4
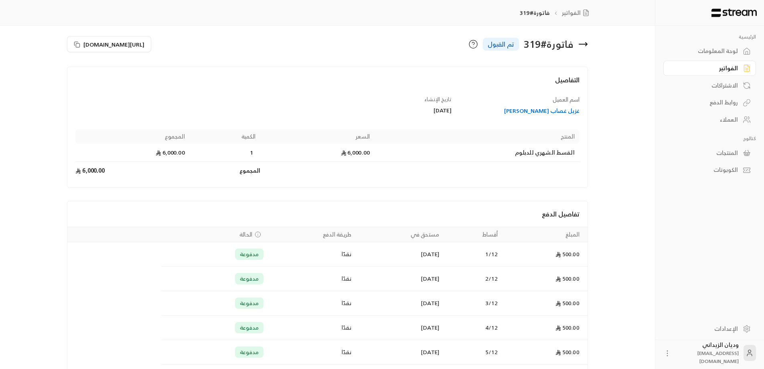
scroll to position [2, 0]
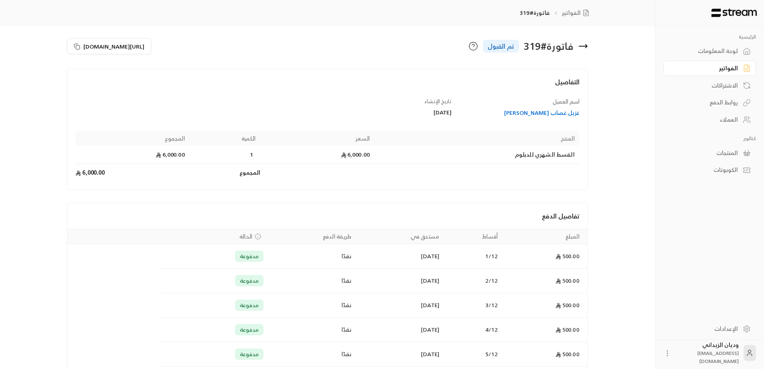
click at [723, 117] on div "العملاء" at bounding box center [706, 120] width 65 height 8
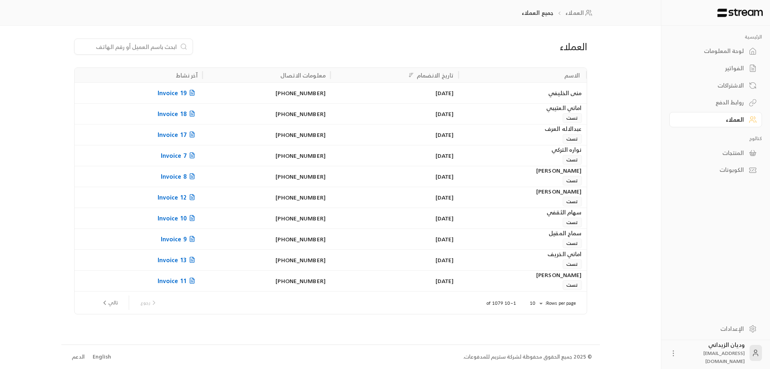
paste input "966582300120"
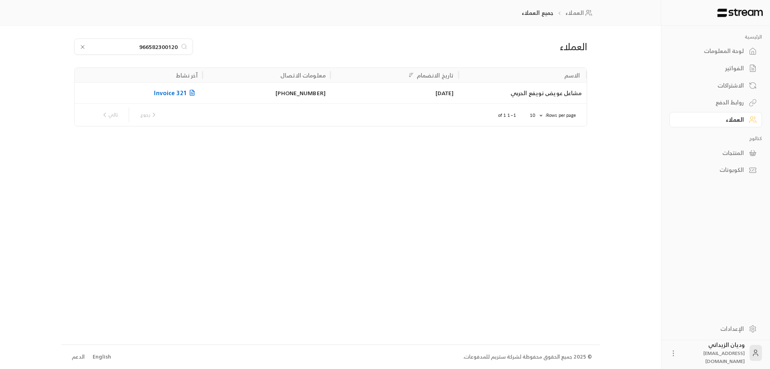
type input "966582300120"
click at [484, 90] on div "مشاعل عويض نويفع الحربي" at bounding box center [522, 93] width 118 height 20
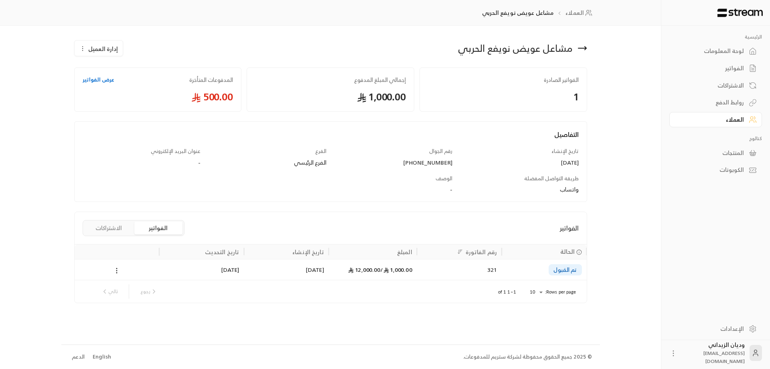
click at [273, 264] on div "[DATE]" at bounding box center [286, 269] width 75 height 20
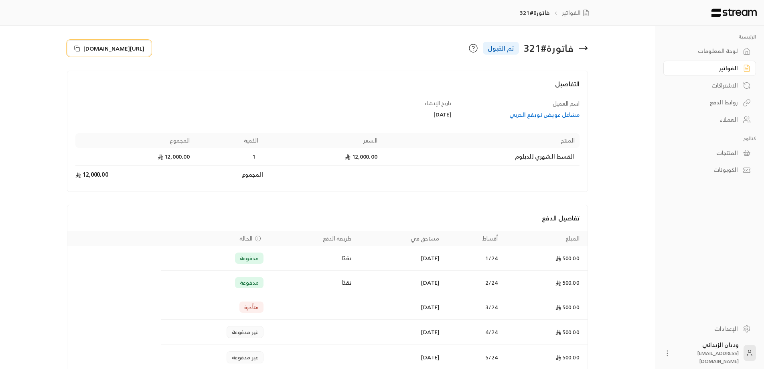
click at [76, 47] on icon at bounding box center [77, 48] width 6 height 6
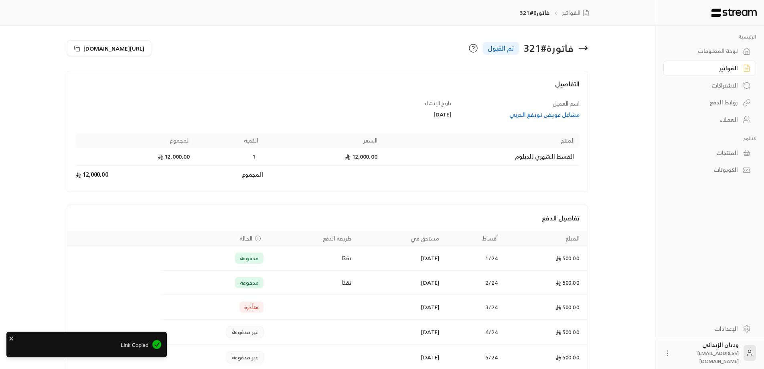
click at [729, 124] on div "العملاء" at bounding box center [706, 120] width 65 height 8
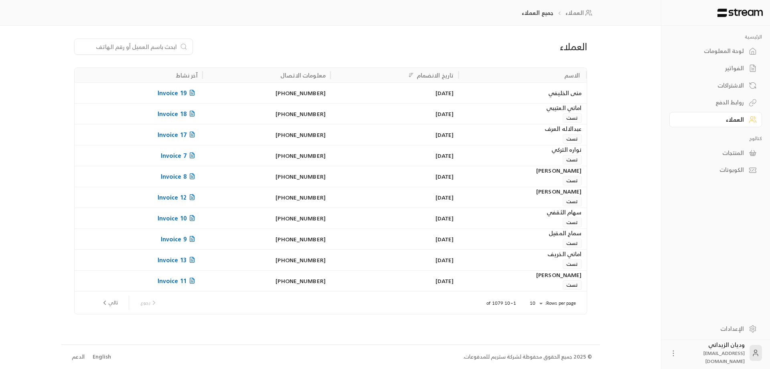
paste input "966501232179"
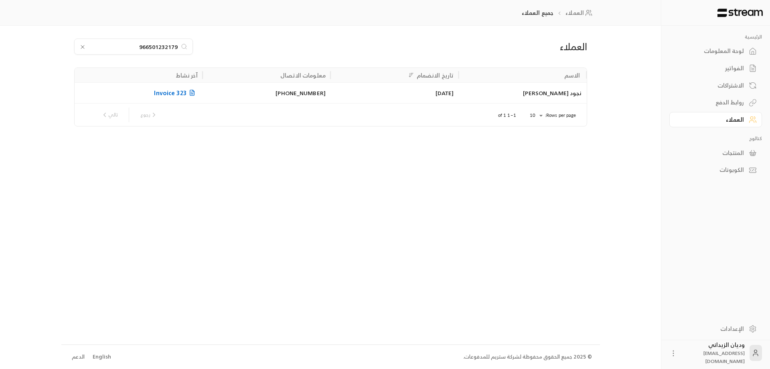
type input "966501232179"
click at [461, 98] on div "نجود خالد محمد الجديعي" at bounding box center [523, 92] width 128 height 21
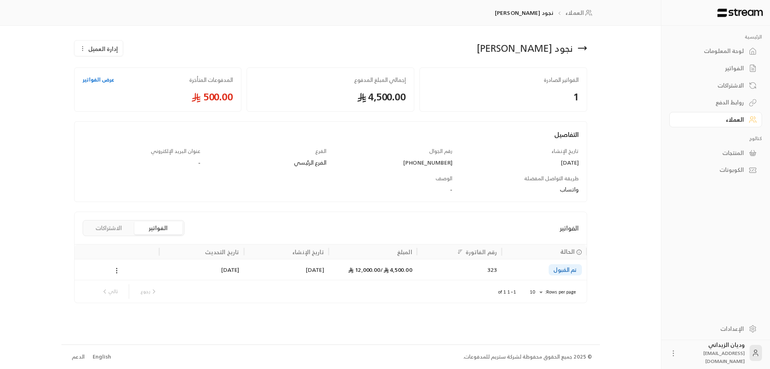
click at [357, 274] on div "4,500.00 / 12,000.00" at bounding box center [373, 269] width 79 height 20
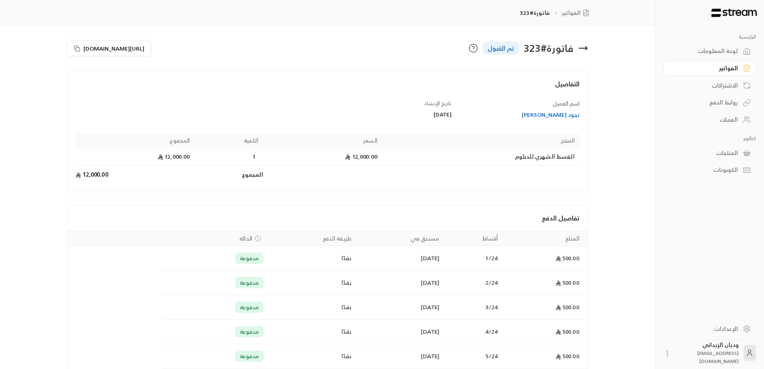
click at [735, 121] on div "العملاء" at bounding box center [706, 120] width 65 height 8
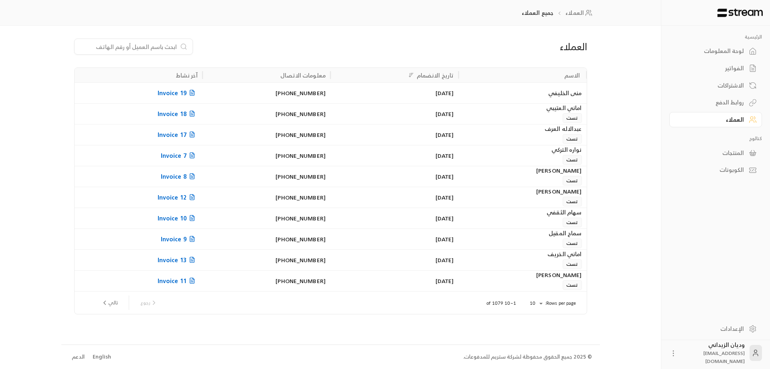
paste input "966565598271"
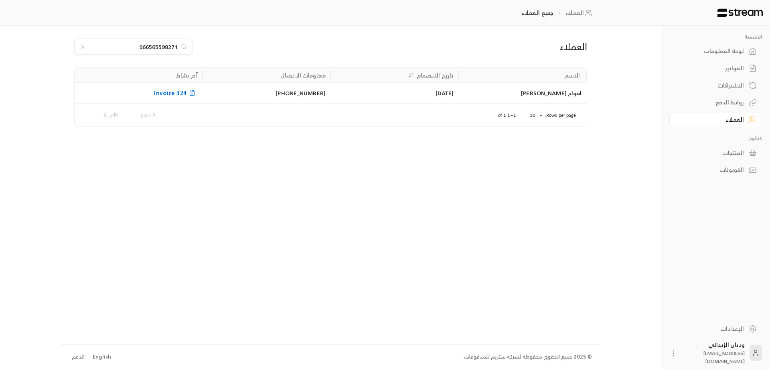
type input "966565598271"
click at [457, 92] on div "[DATE]" at bounding box center [395, 92] width 128 height 21
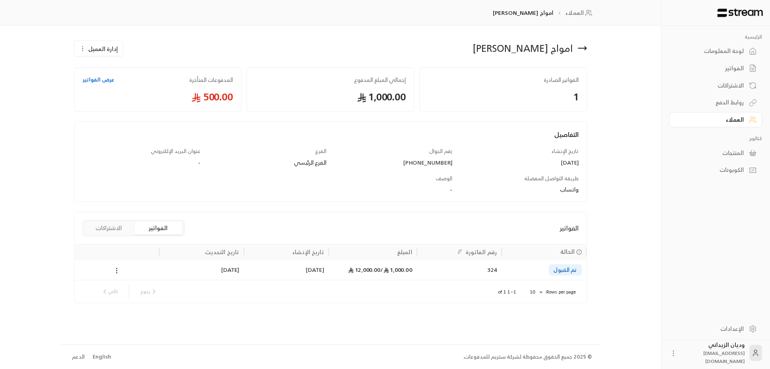
click at [439, 273] on div "324" at bounding box center [459, 269] width 75 height 20
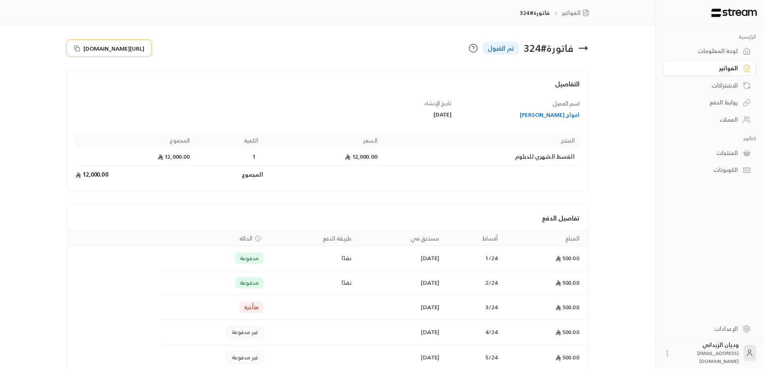
click at [76, 47] on icon at bounding box center [77, 48] width 6 height 6
click at [721, 119] on div "العملاء" at bounding box center [706, 120] width 65 height 8
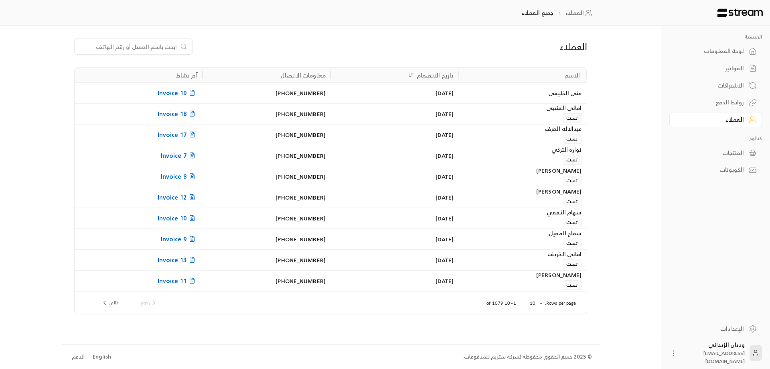
paste input "966541087670"
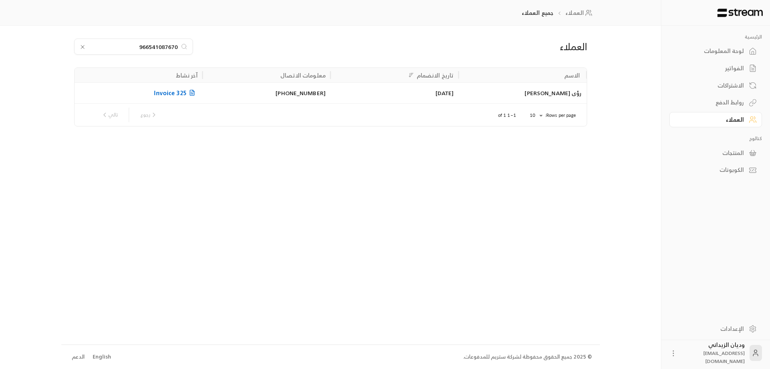
type input "966541087670"
click at [492, 95] on div "رؤى [PERSON_NAME]" at bounding box center [522, 93] width 118 height 20
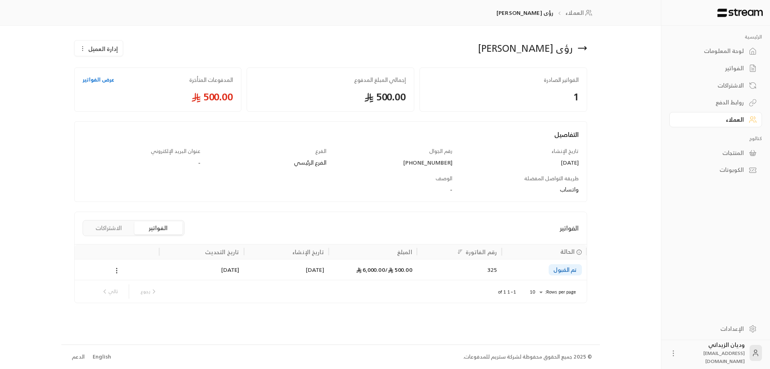
click at [309, 271] on div "[DATE]" at bounding box center [286, 269] width 75 height 20
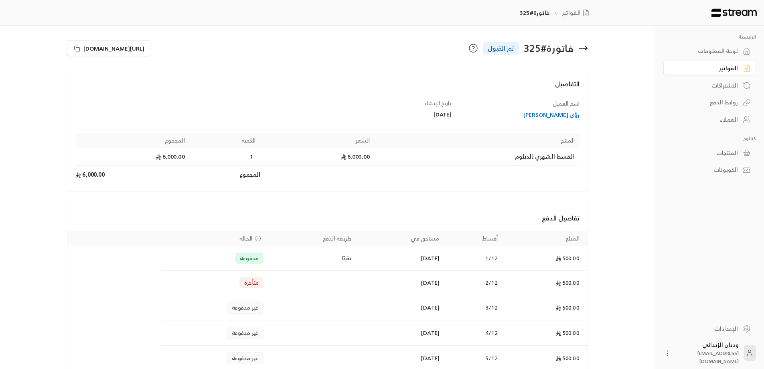
click at [732, 122] on div "العملاء" at bounding box center [706, 120] width 65 height 8
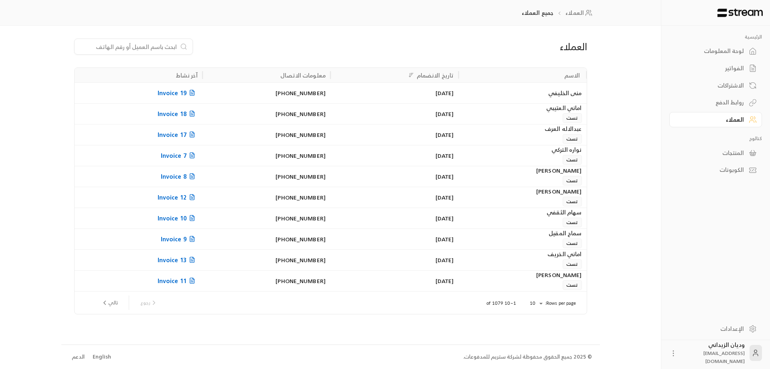
drag, startPoint x: 114, startPoint y: 42, endPoint x: 111, endPoint y: 45, distance: 5.1
paste input "966508689658"
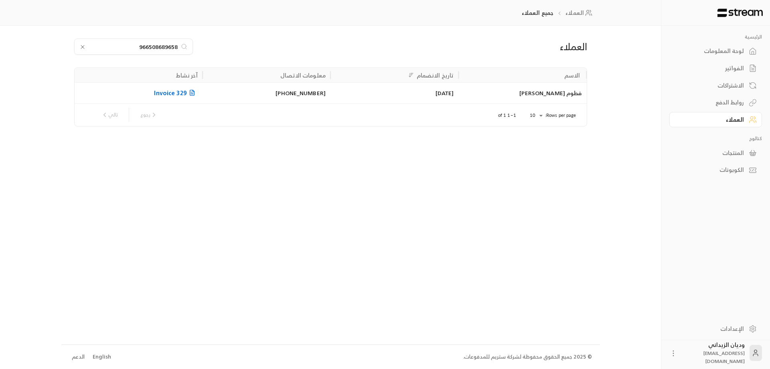
type input "966508689658"
click at [413, 92] on div "[DATE]" at bounding box center [394, 93] width 118 height 20
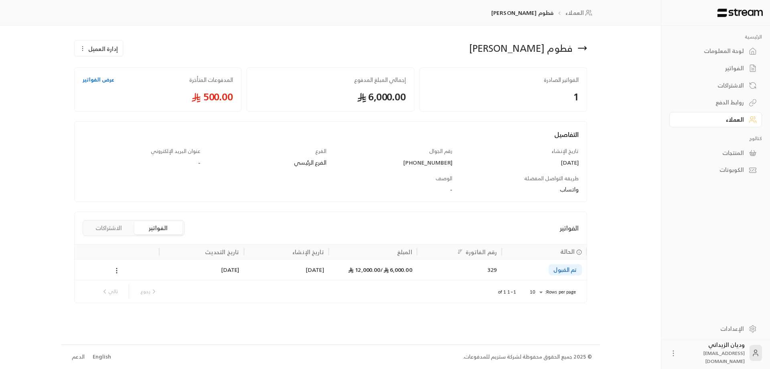
click at [334, 274] on div "6,000.00 / 12,000.00" at bounding box center [373, 269] width 79 height 20
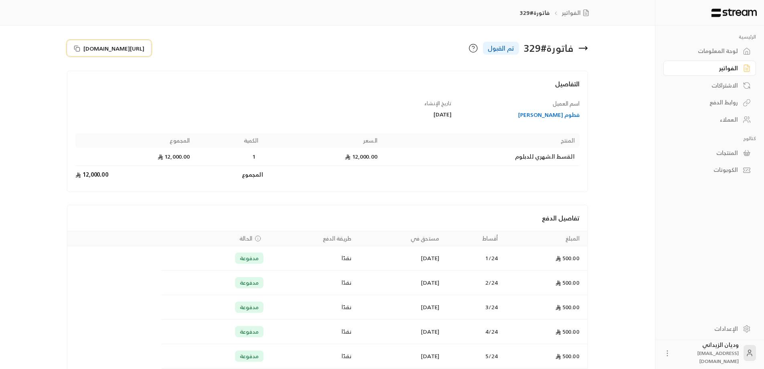
click at [77, 47] on icon at bounding box center [77, 48] width 6 height 6
click at [722, 120] on div "العملاء" at bounding box center [706, 120] width 65 height 8
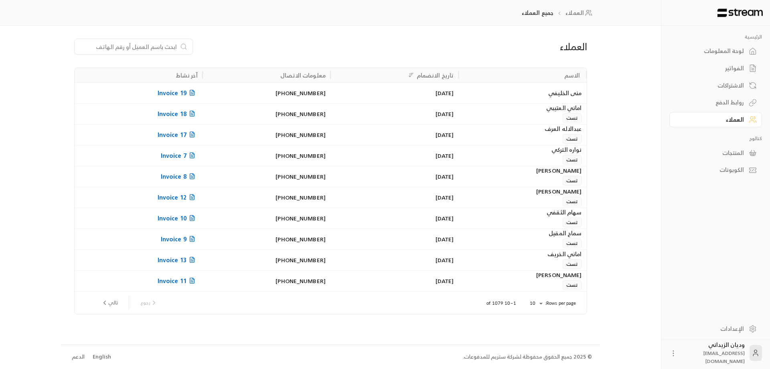
click at [169, 45] on input at bounding box center [128, 46] width 98 height 9
paste input "966565747883"
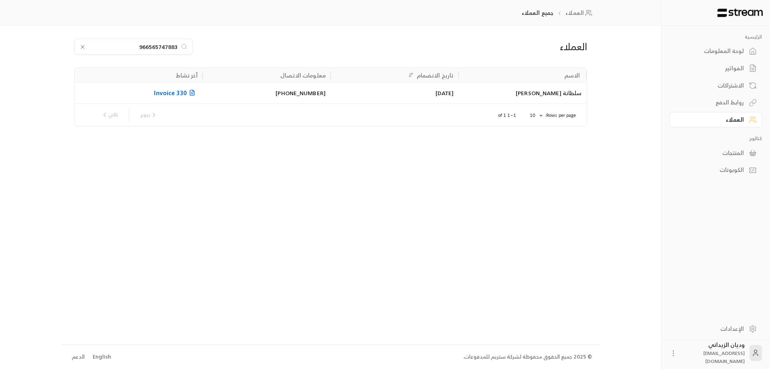
type input "966565747883"
click at [352, 94] on div "[DATE]" at bounding box center [394, 93] width 118 height 20
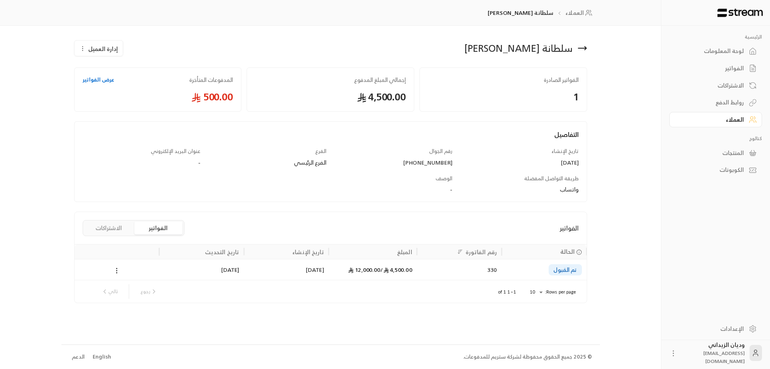
click at [293, 274] on div "[DATE]" at bounding box center [286, 269] width 75 height 20
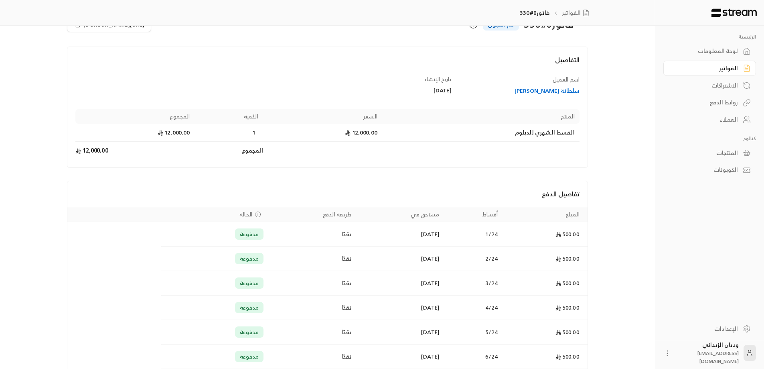
scroll to position [7, 0]
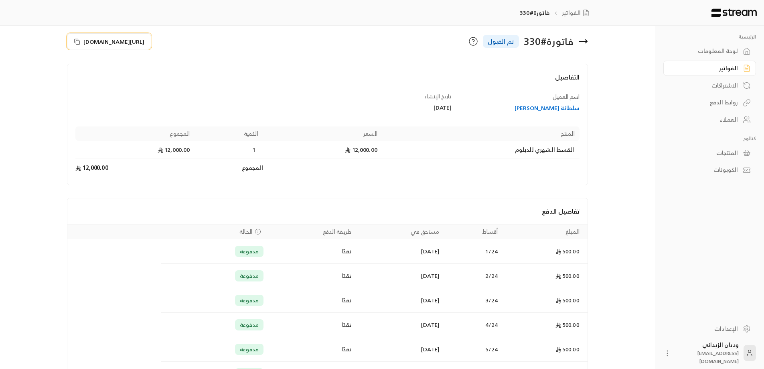
click at [79, 40] on icon at bounding box center [77, 42] width 6 height 6
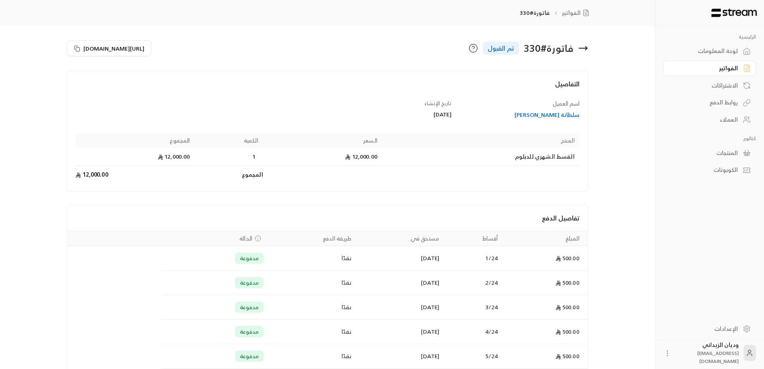
click at [744, 116] on icon at bounding box center [747, 120] width 8 height 8
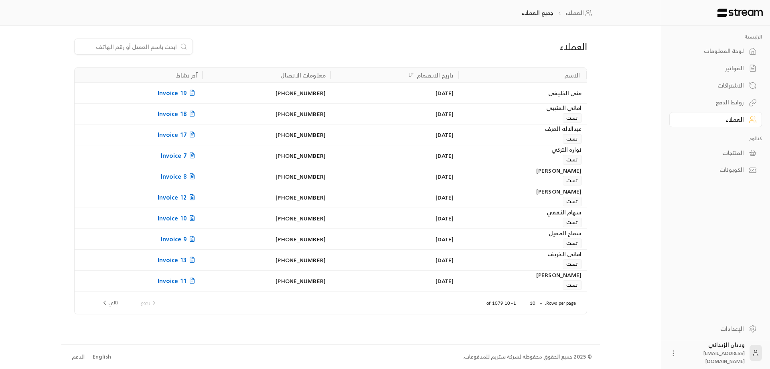
paste input "966536037284"
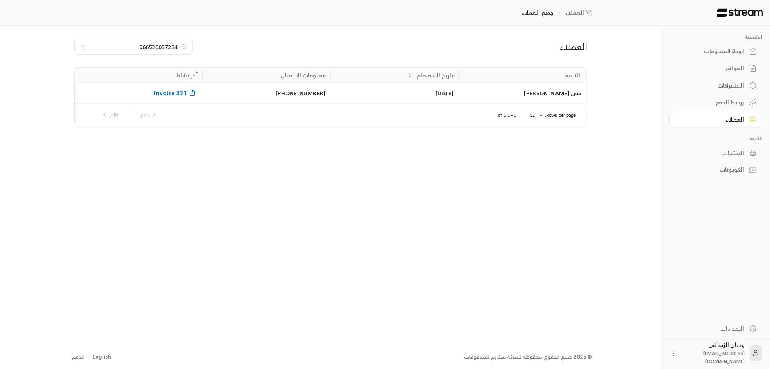
type input "966536037284"
click at [494, 82] on div "الاسم" at bounding box center [522, 75] width 115 height 14
click at [479, 93] on div "جنى [PERSON_NAME]" at bounding box center [522, 93] width 118 height 20
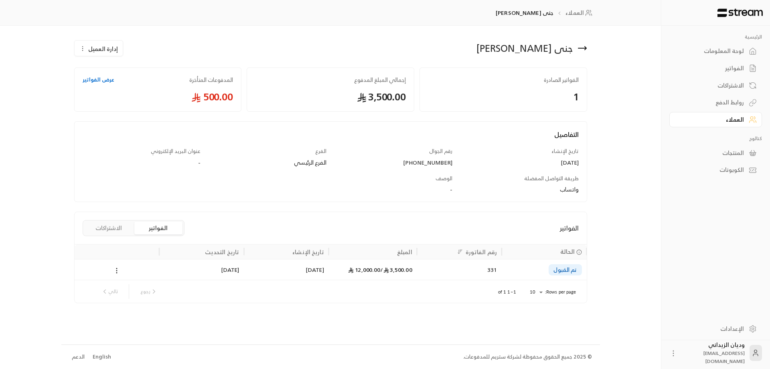
click at [280, 271] on div "[DATE]" at bounding box center [286, 269] width 75 height 20
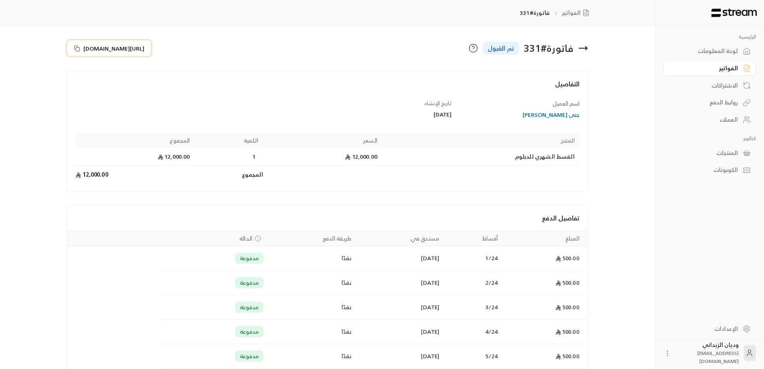
click at [74, 47] on icon at bounding box center [77, 48] width 6 height 6
click at [718, 121] on div "العملاء" at bounding box center [706, 120] width 65 height 8
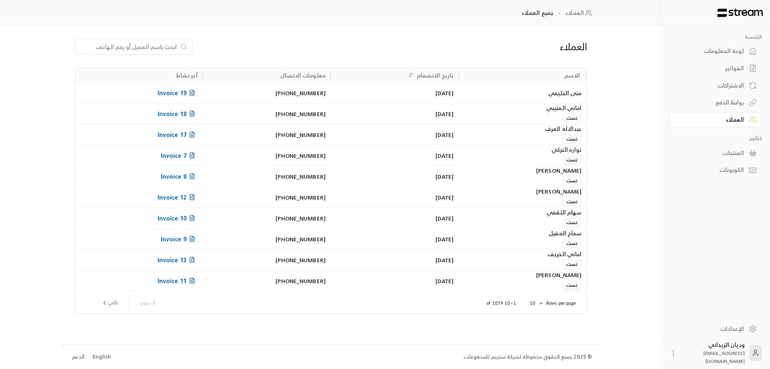
paste input "966507296879"
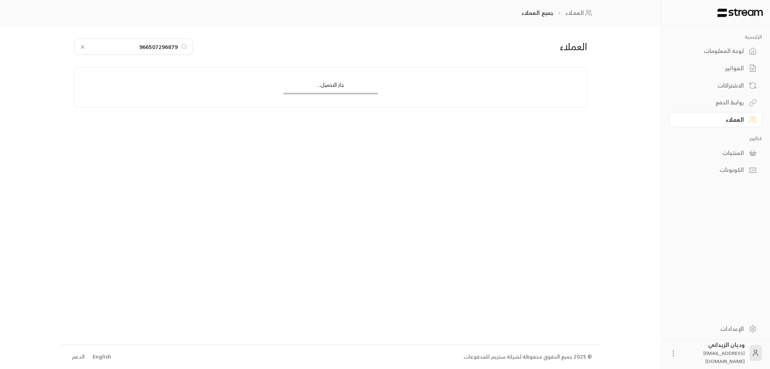
type input "966507296879"
click at [232, 91] on div "[PHONE_NUMBER]" at bounding box center [266, 93] width 118 height 20
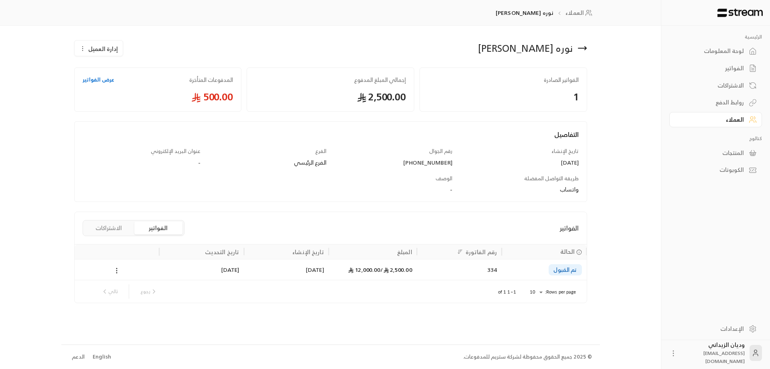
click at [279, 269] on div "[DATE]" at bounding box center [286, 269] width 75 height 20
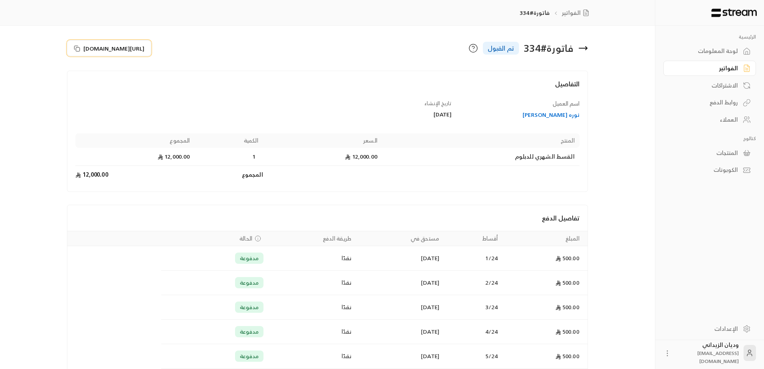
click at [76, 49] on rect at bounding box center [78, 49] width 4 height 4
click at [703, 124] on div "العملاء" at bounding box center [706, 120] width 65 height 8
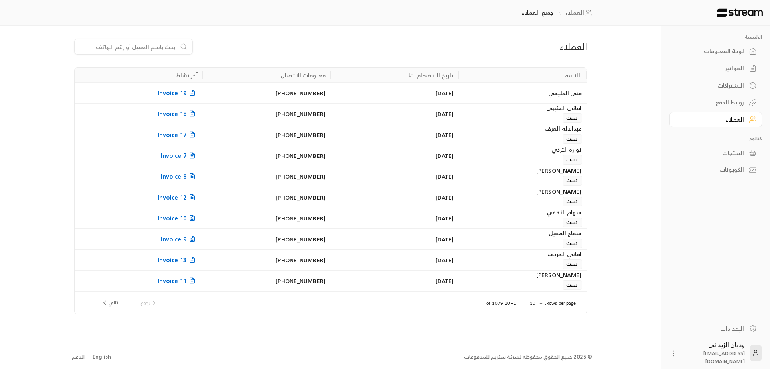
paste input "966540064348"
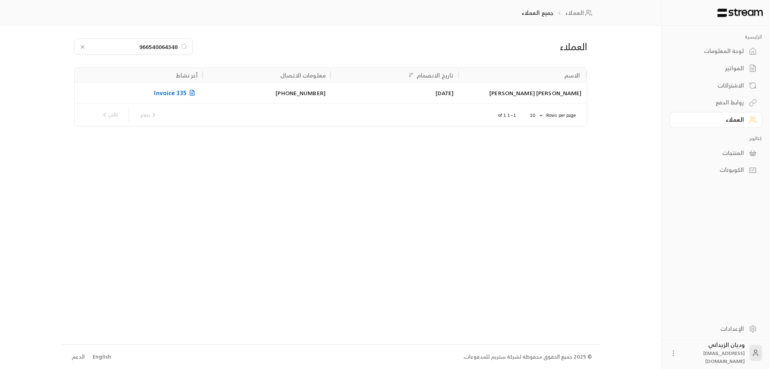
type input "966540064348"
click at [496, 97] on div "[PERSON_NAME] [PERSON_NAME]" at bounding box center [522, 93] width 118 height 20
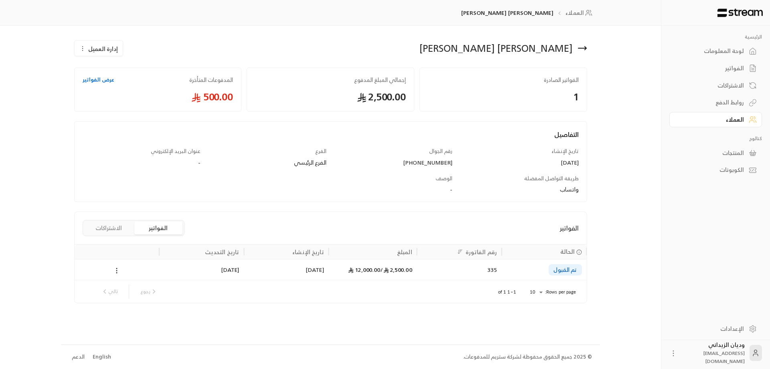
click at [420, 274] on div "335" at bounding box center [459, 269] width 85 height 21
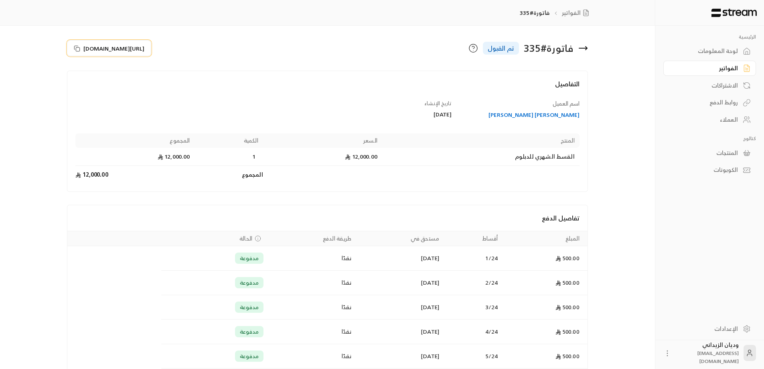
click at [74, 47] on icon at bounding box center [77, 48] width 6 height 6
click at [725, 118] on div "العملاء" at bounding box center [706, 120] width 65 height 8
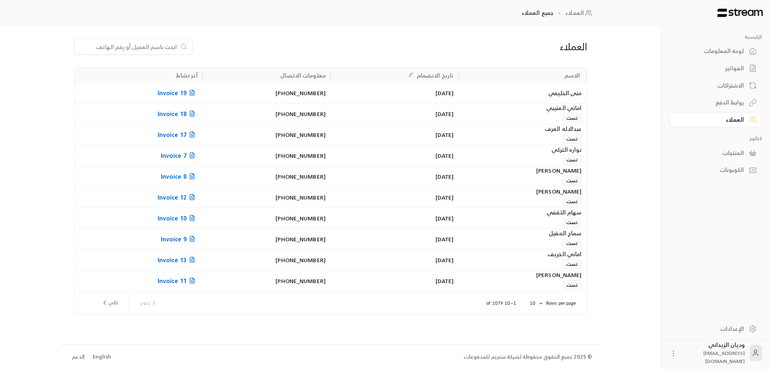
paste input "966507027023"
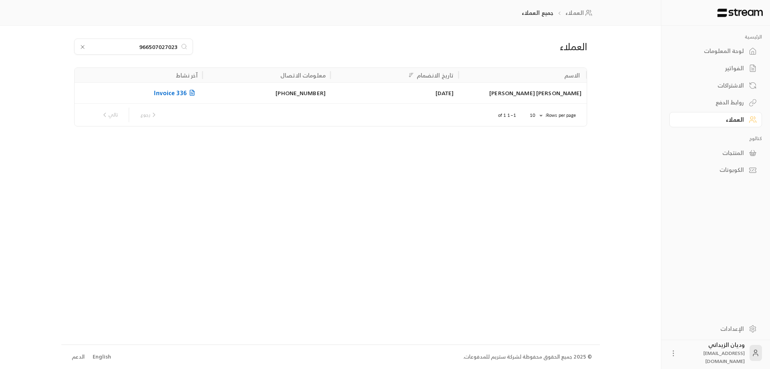
type input "966507027023"
click at [449, 91] on div "[DATE]" at bounding box center [394, 93] width 118 height 20
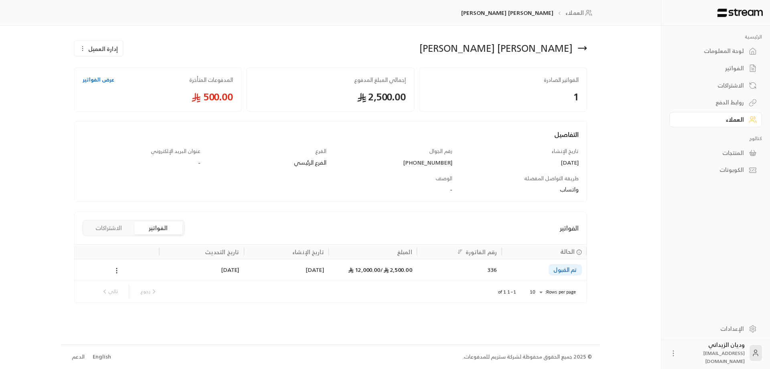
click at [319, 277] on div "[DATE]" at bounding box center [286, 269] width 75 height 20
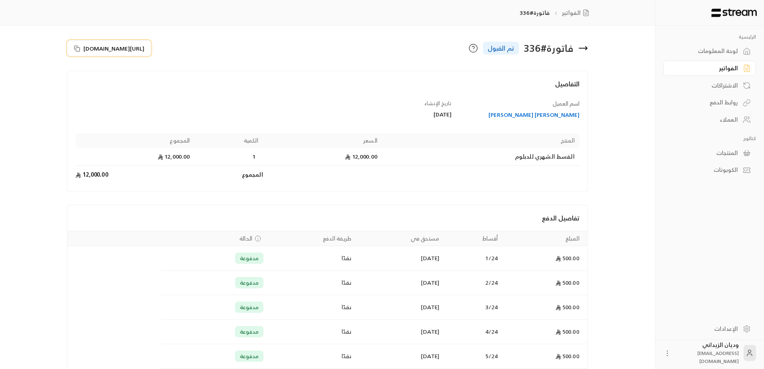
click at [75, 46] on icon at bounding box center [77, 48] width 4 height 4
click at [727, 117] on div "العملاء" at bounding box center [706, 120] width 65 height 8
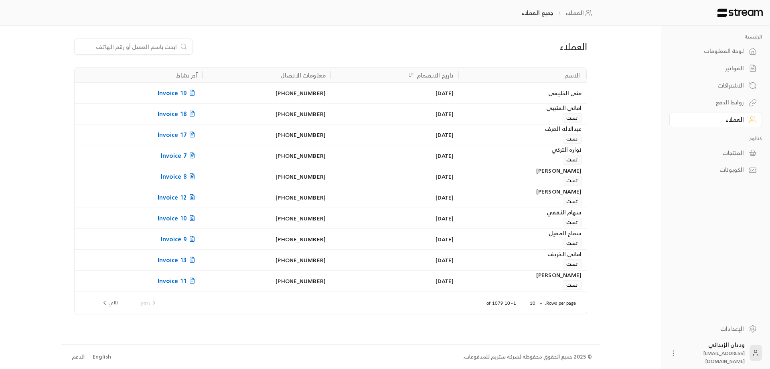
drag, startPoint x: 148, startPoint y: 52, endPoint x: 158, endPoint y: 41, distance: 14.8
drag, startPoint x: 158, startPoint y: 41, endPoint x: 132, endPoint y: 43, distance: 26.2
drag, startPoint x: 132, startPoint y: 43, endPoint x: 122, endPoint y: 44, distance: 10.5
paste input "966559990956"
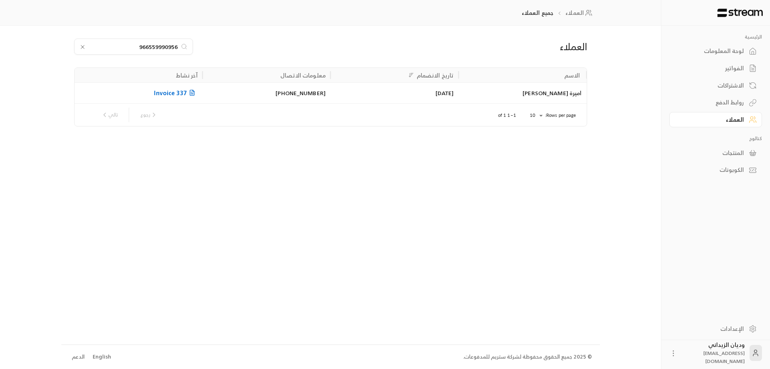
type input "966559990956"
click at [496, 100] on div "اميرة [PERSON_NAME]" at bounding box center [522, 93] width 118 height 20
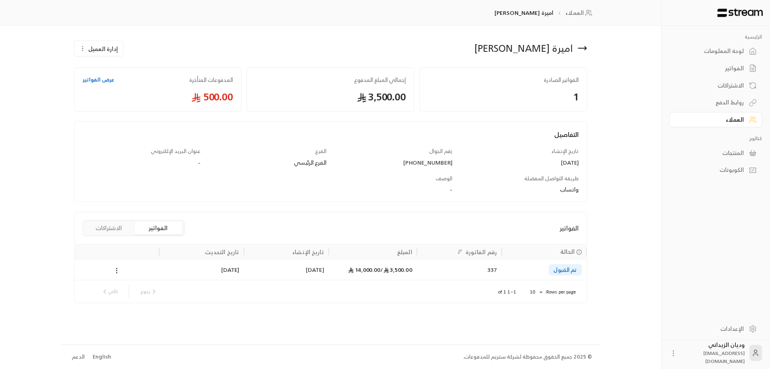
click at [445, 276] on div "337" at bounding box center [459, 269] width 75 height 20
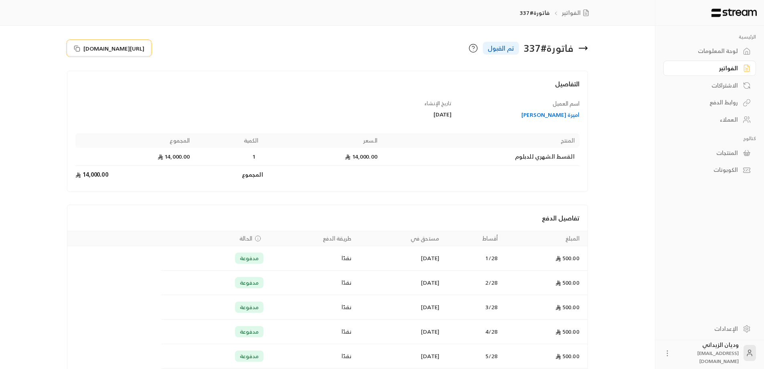
click at [75, 46] on icon at bounding box center [77, 48] width 4 height 4
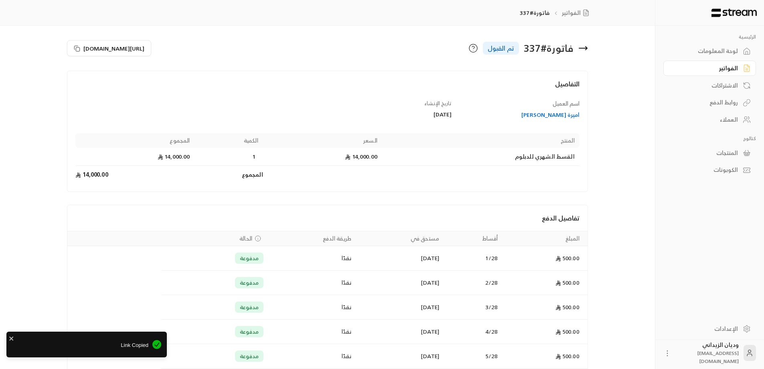
click at [723, 123] on div "العملاء" at bounding box center [706, 120] width 65 height 8
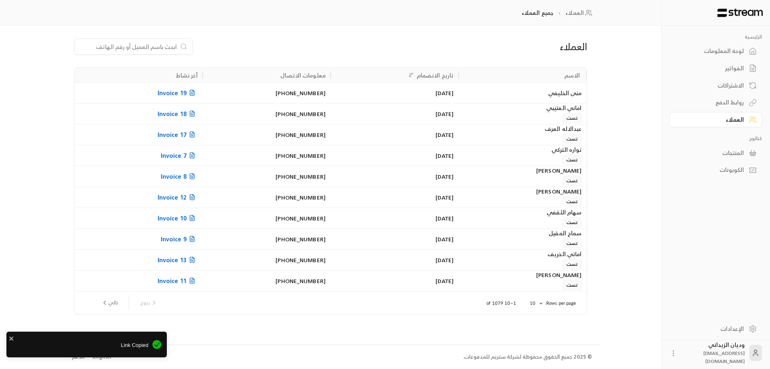
click at [159, 47] on input at bounding box center [128, 46] width 98 height 9
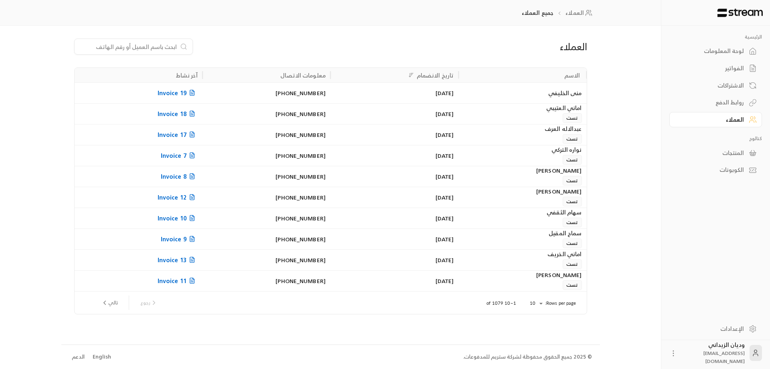
paste input "966505102705"
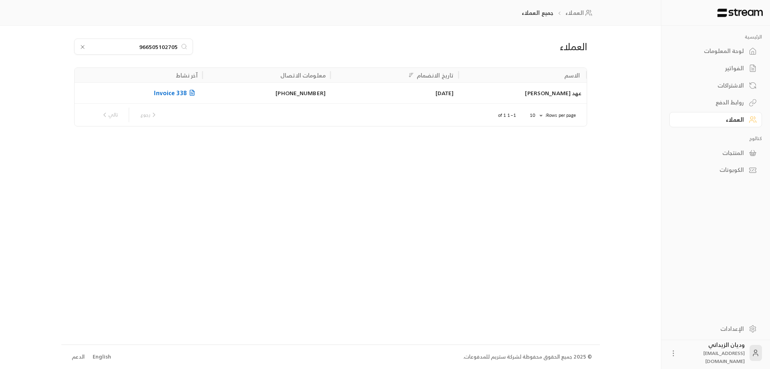
type input "966505102705"
click at [514, 101] on div "عهد [PERSON_NAME]" at bounding box center [522, 93] width 118 height 20
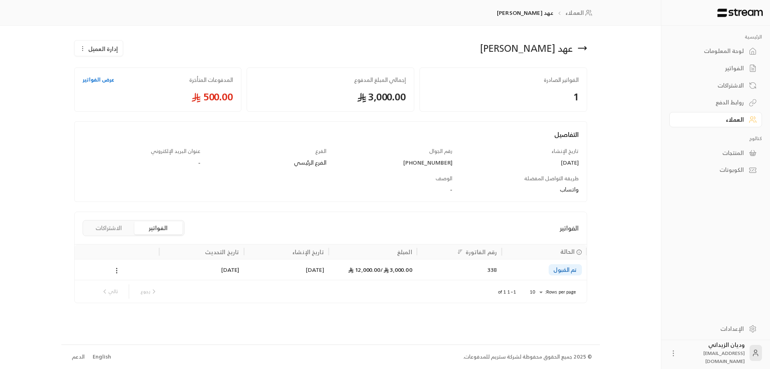
click at [337, 273] on div "3,000.00 / 12,000.00" at bounding box center [373, 269] width 79 height 20
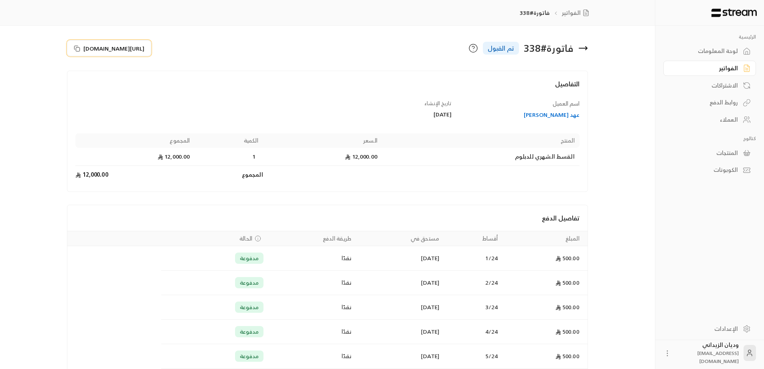
click at [76, 46] on icon at bounding box center [77, 48] width 6 height 6
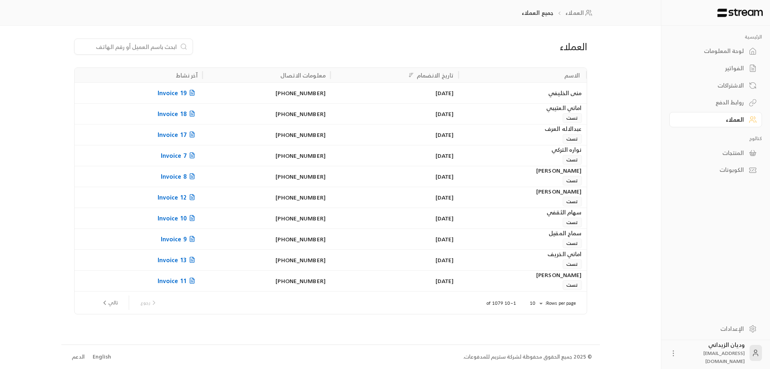
click at [159, 43] on input at bounding box center [128, 46] width 98 height 9
paste input "966508167047"
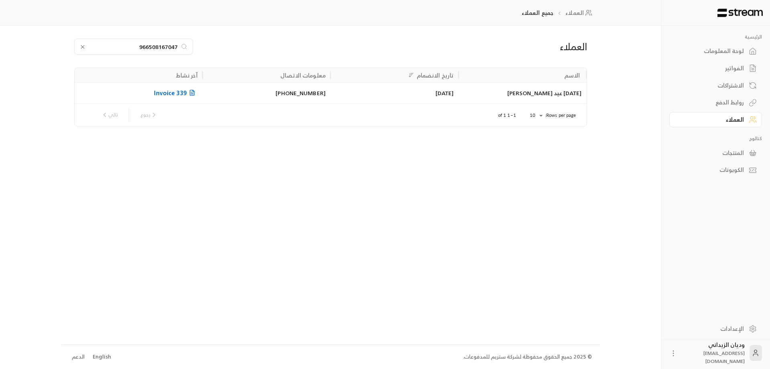
type input "966508167047"
click at [511, 93] on div "[DATE] عيد [PERSON_NAME]" at bounding box center [522, 93] width 118 height 20
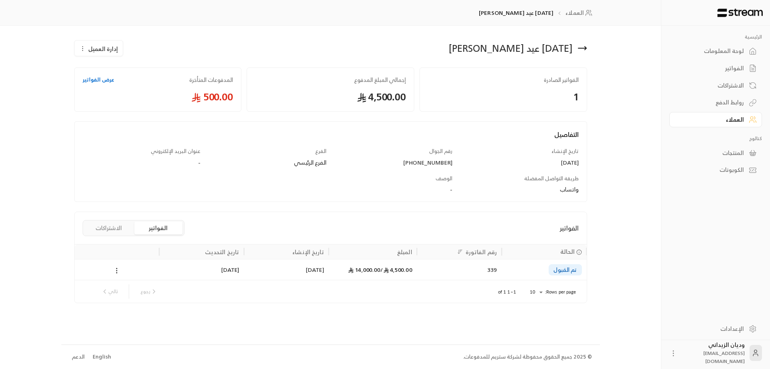
click at [270, 274] on div "[DATE]" at bounding box center [286, 269] width 75 height 20
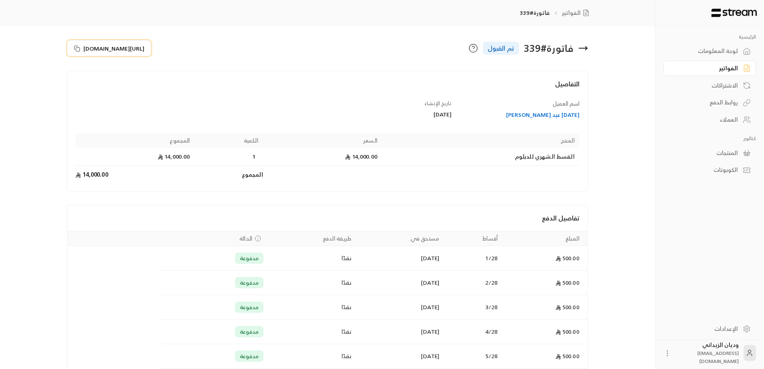
click at [76, 50] on icon at bounding box center [77, 48] width 6 height 6
click at [727, 118] on div "العملاء" at bounding box center [706, 120] width 65 height 8
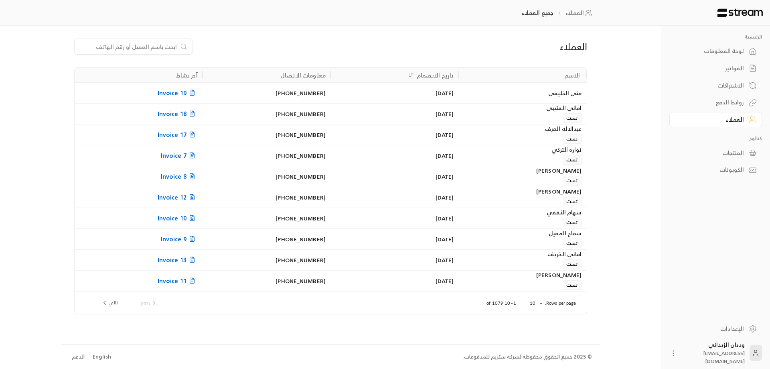
paste input "966595828334"
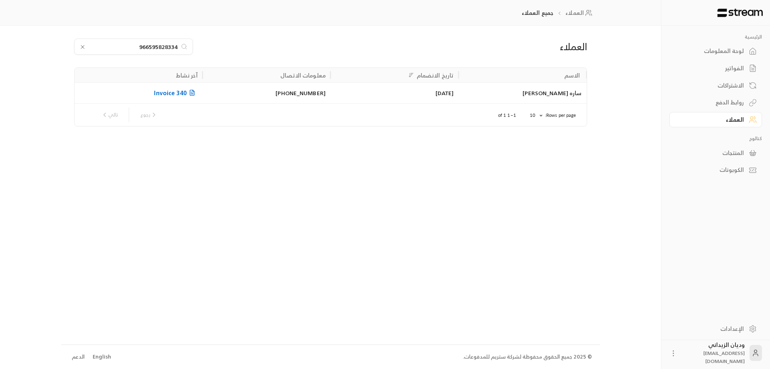
type input "966595828334"
click at [490, 85] on div "ساره [PERSON_NAME]" at bounding box center [522, 93] width 118 height 20
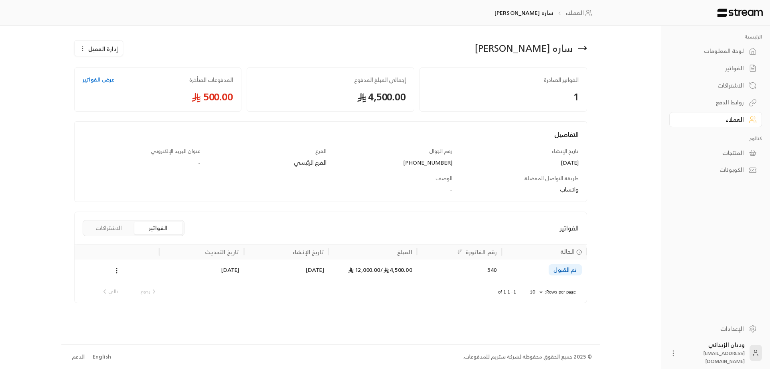
click at [372, 271] on div "4,500.00 / 12,000.00" at bounding box center [373, 269] width 79 height 20
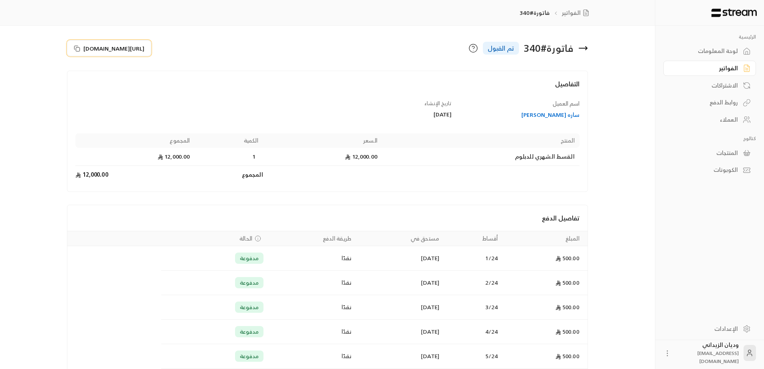
click at [74, 48] on icon at bounding box center [77, 48] width 6 height 6
click at [733, 68] on div "الفواتير" at bounding box center [706, 68] width 65 height 8
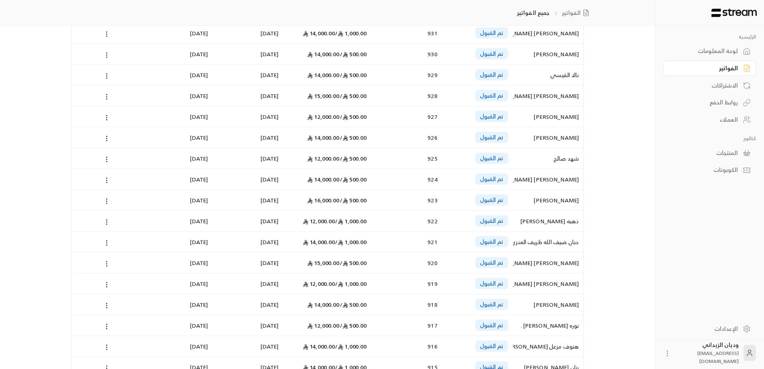
scroll to position [151, 0]
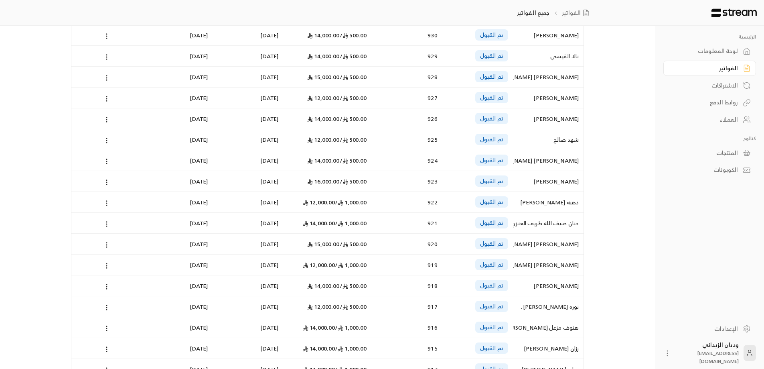
drag, startPoint x: 766, startPoint y: 130, endPoint x: 615, endPoint y: 97, distance: 154.4
click at [615, 97] on div "الرئيسية لوحة المعلومات الفواتير الاشتراكات روابط الدفع العملاء كتالوج المنتجات…" at bounding box center [382, 186] width 648 height 674
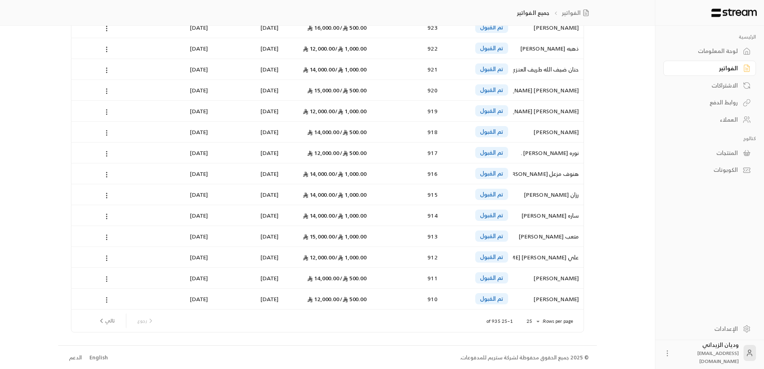
scroll to position [306, 0]
click at [115, 316] on button "تالي" at bounding box center [106, 320] width 23 height 14
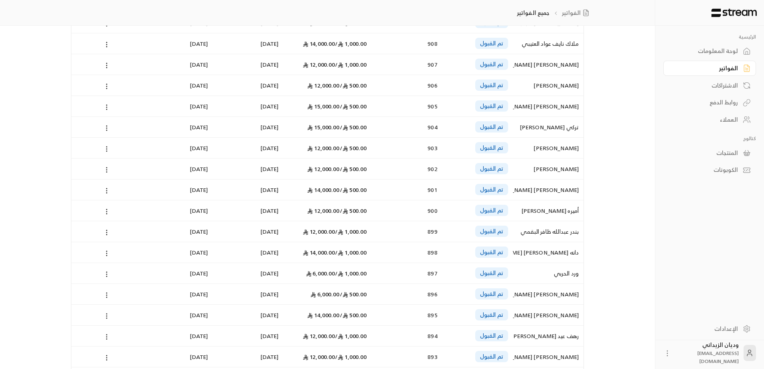
scroll to position [96, 0]
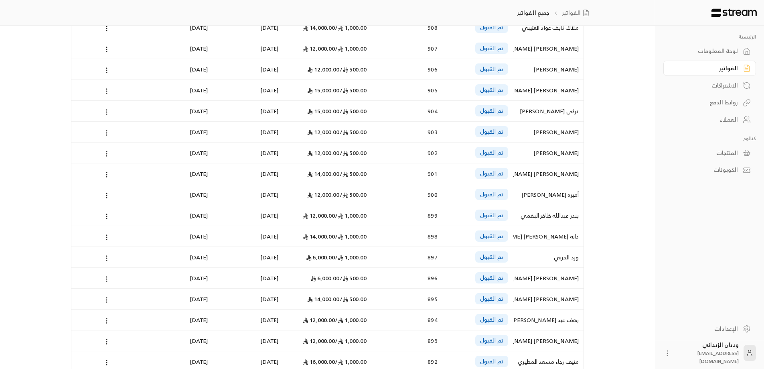
click at [431, 323] on div "894" at bounding box center [407, 319] width 61 height 20
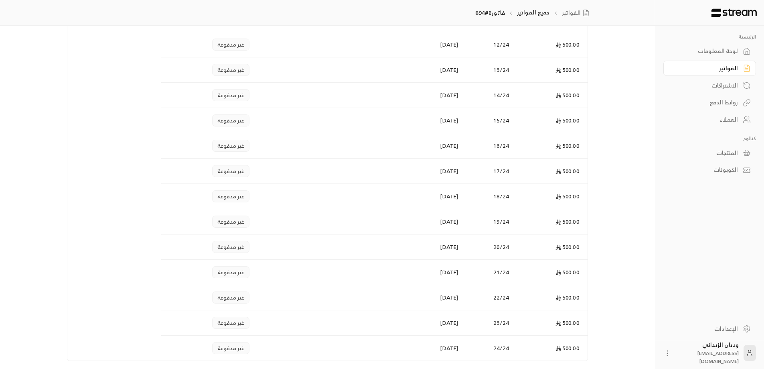
scroll to position [498, 0]
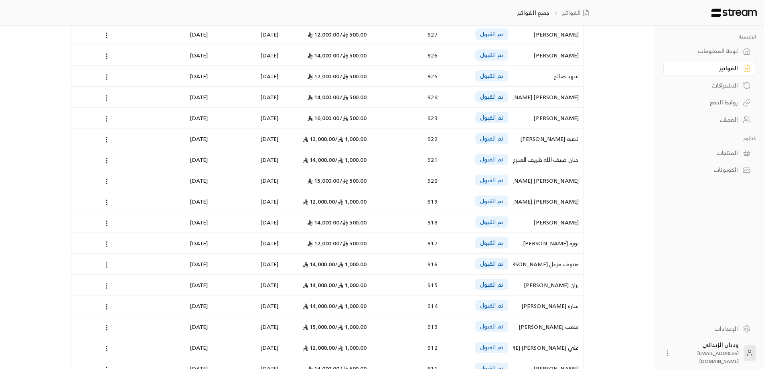
scroll to position [306, 0]
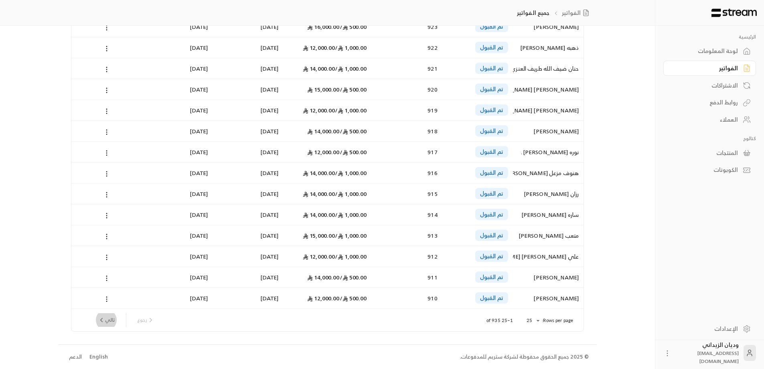
click at [106, 324] on button "تالي" at bounding box center [106, 320] width 23 height 14
click at [111, 317] on button "تالي" at bounding box center [106, 320] width 23 height 14
click at [111, 324] on button "تالي" at bounding box center [106, 320] width 23 height 14
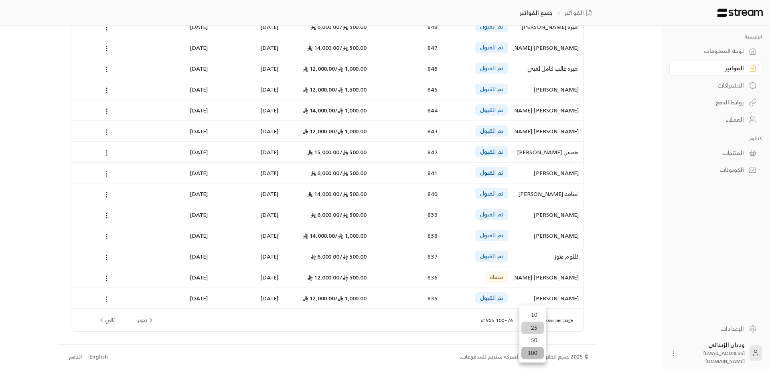
click at [535, 353] on li "100" at bounding box center [533, 353] width 22 height 13
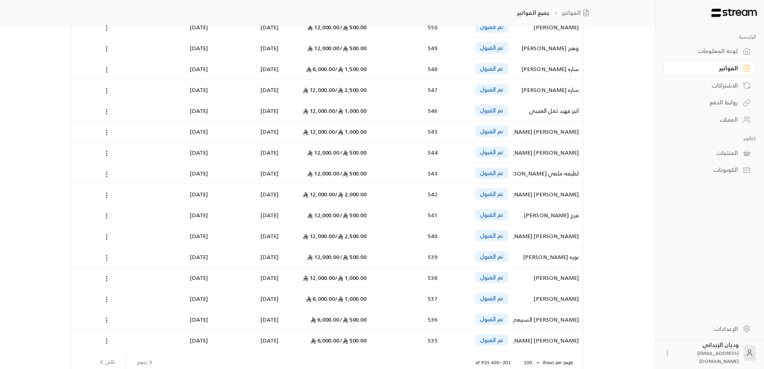
scroll to position [1871, 0]
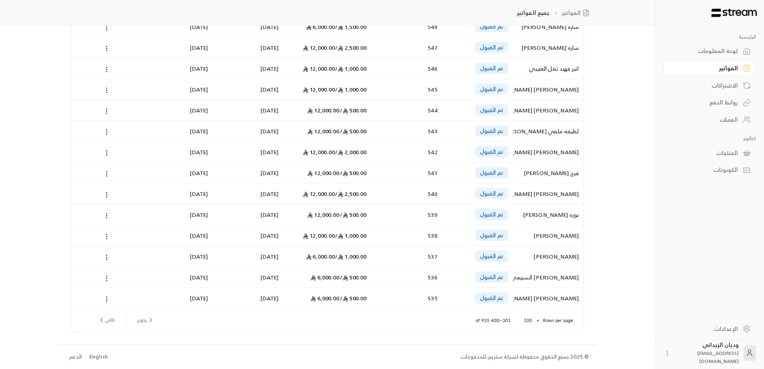
click at [115, 315] on button "تالي" at bounding box center [106, 320] width 23 height 14
click at [115, 321] on button "تالي" at bounding box center [106, 320] width 23 height 14
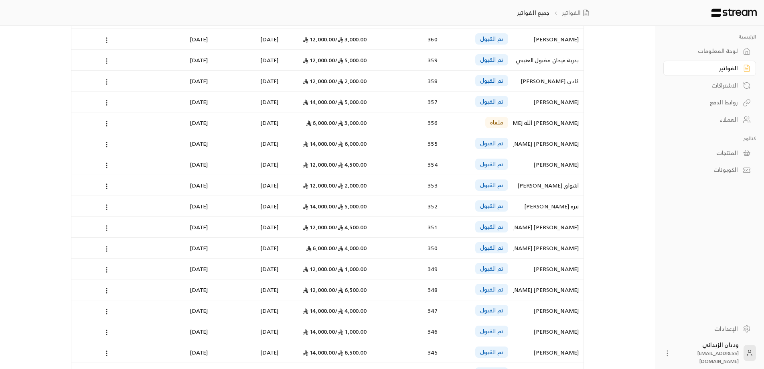
scroll to position [1598, 0]
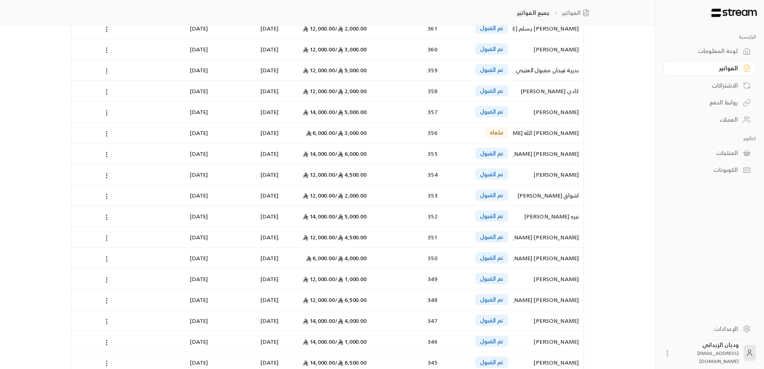
click at [449, 76] on div "تم القبول" at bounding box center [477, 70] width 61 height 20
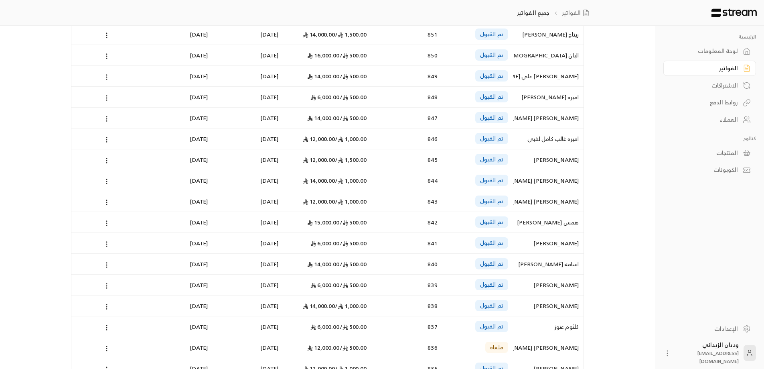
scroll to position [1871, 0]
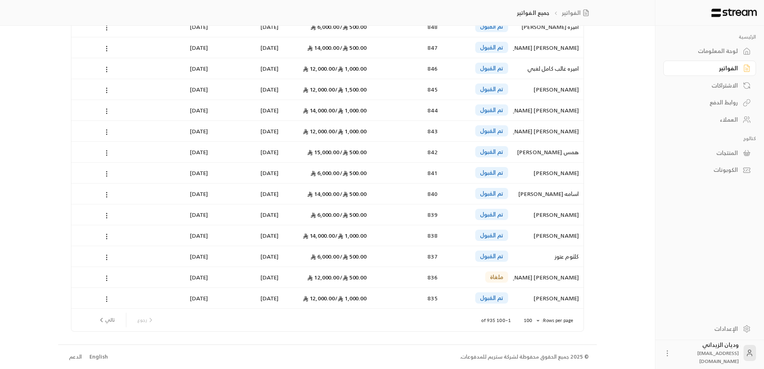
click at [111, 323] on button "تالي" at bounding box center [106, 320] width 23 height 14
click at [114, 321] on button "تالي" at bounding box center [106, 320] width 23 height 14
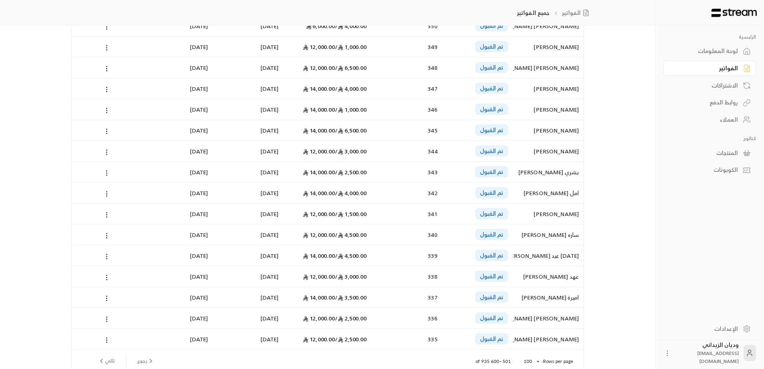
scroll to position [1862, 0]
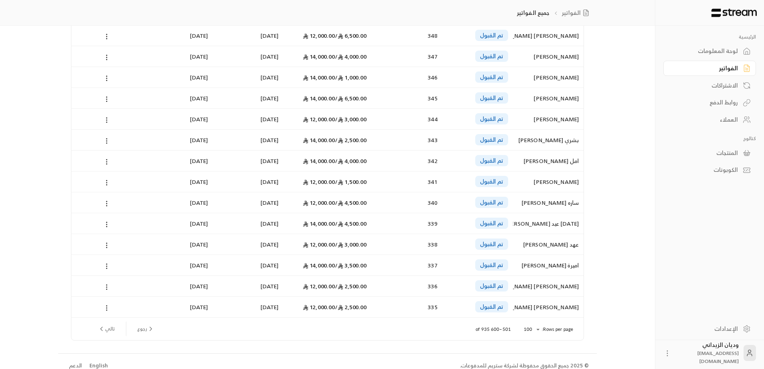
click at [111, 327] on button "تالي" at bounding box center [106, 329] width 23 height 14
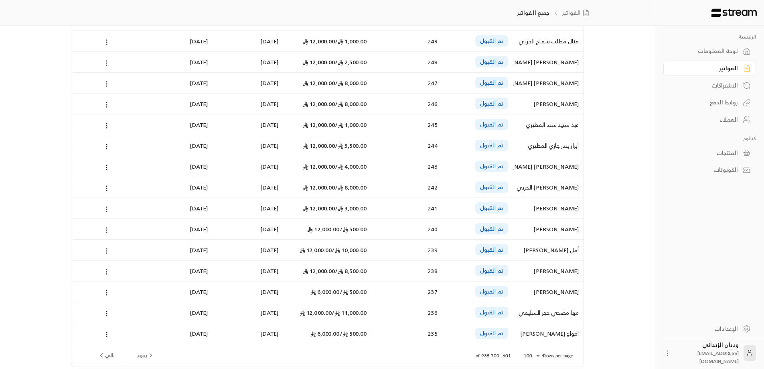
scroll to position [1871, 0]
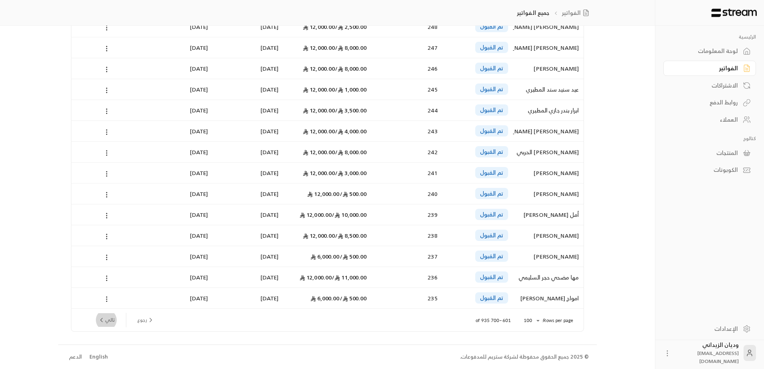
click at [105, 324] on button "تالي" at bounding box center [106, 320] width 23 height 14
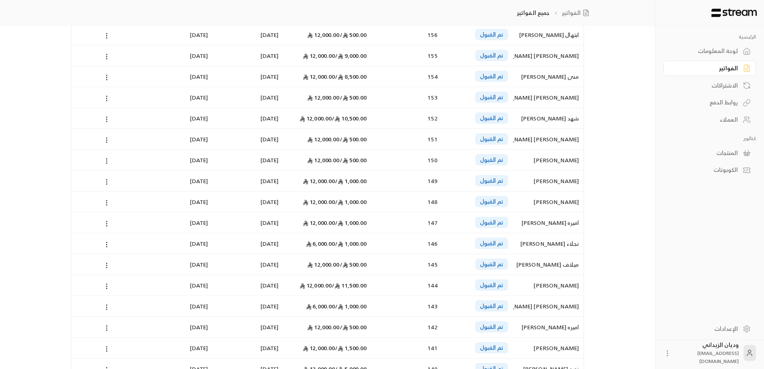
scroll to position [1698, 0]
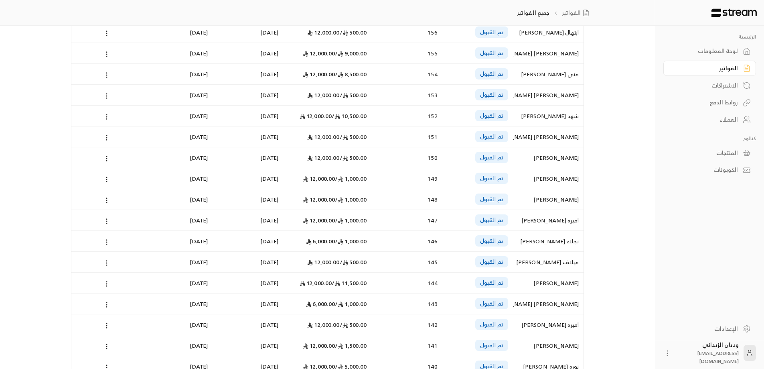
click at [477, 286] on div "تم القبول" at bounding box center [491, 282] width 33 height 11
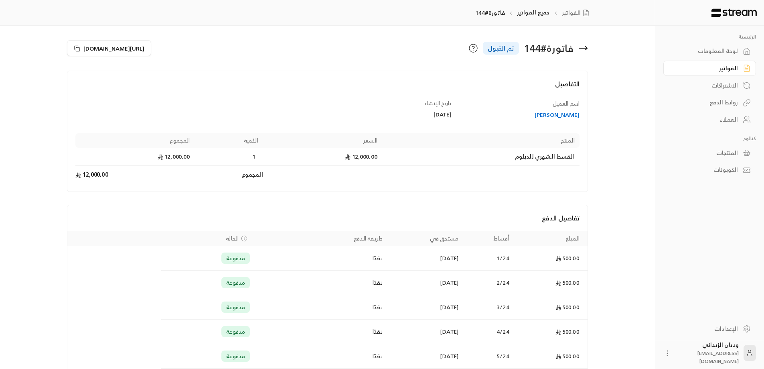
click at [732, 73] on link "الفواتير" at bounding box center [710, 69] width 93 height 16
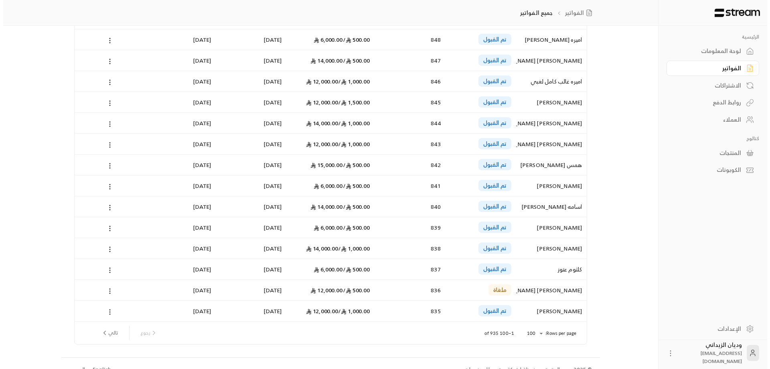
scroll to position [1871, 0]
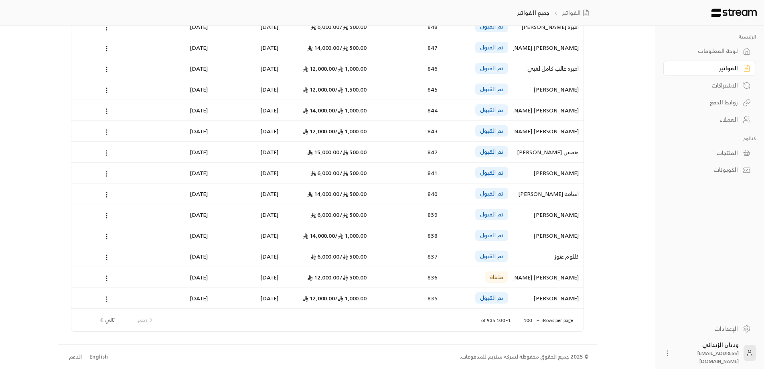
click at [496, 317] on p "1–100 of 935" at bounding box center [495, 320] width 29 height 6
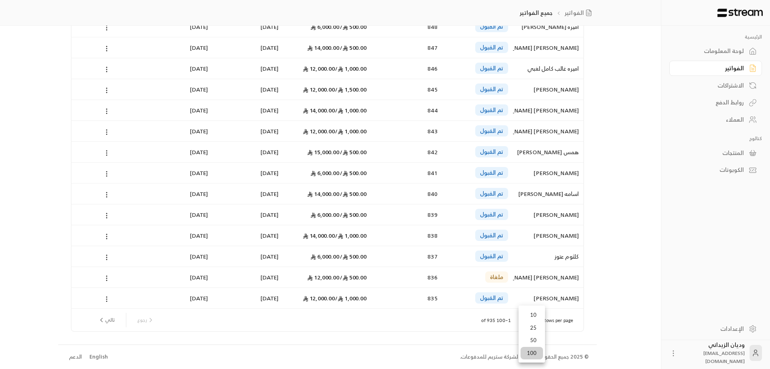
click at [532, 335] on li "50" at bounding box center [532, 340] width 22 height 13
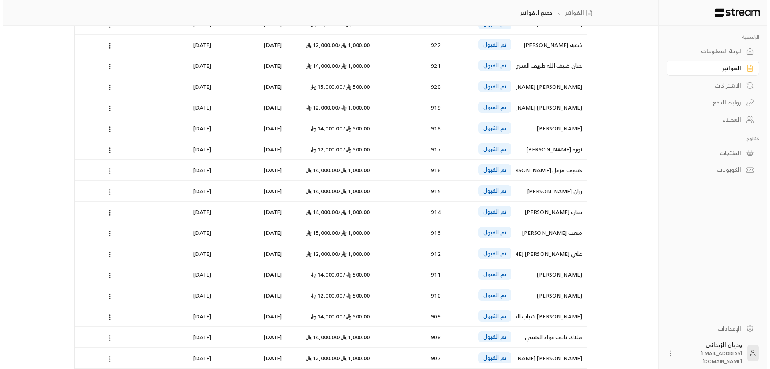
scroll to position [827, 0]
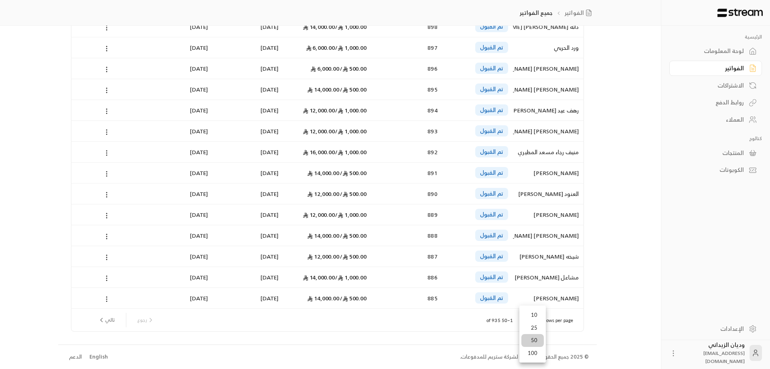
click at [538, 331] on li "25" at bounding box center [533, 327] width 22 height 13
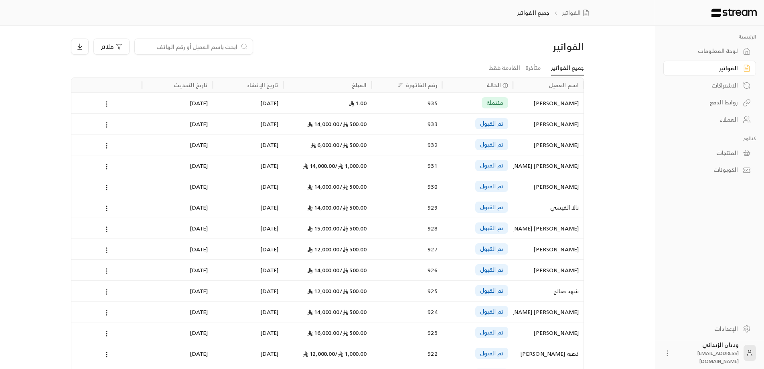
scroll to position [306, 0]
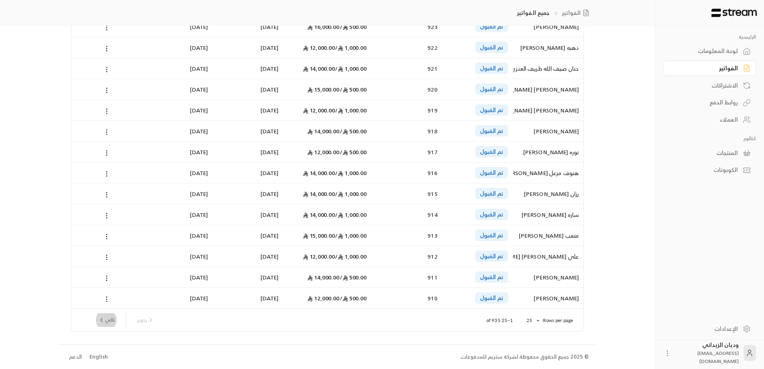
click at [116, 317] on button "تالي" at bounding box center [106, 320] width 23 height 14
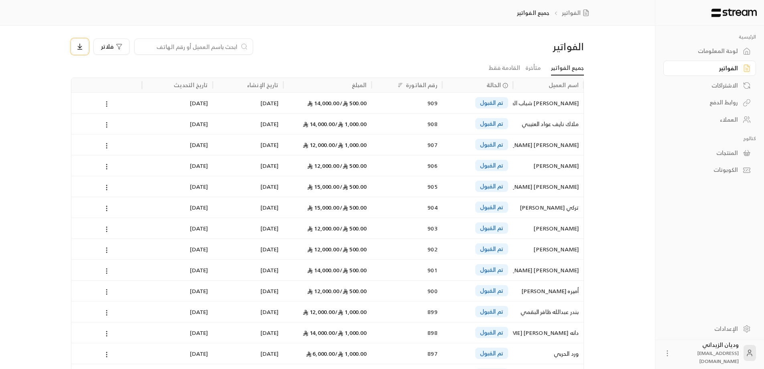
click at [84, 47] on button at bounding box center [80, 47] width 18 height 16
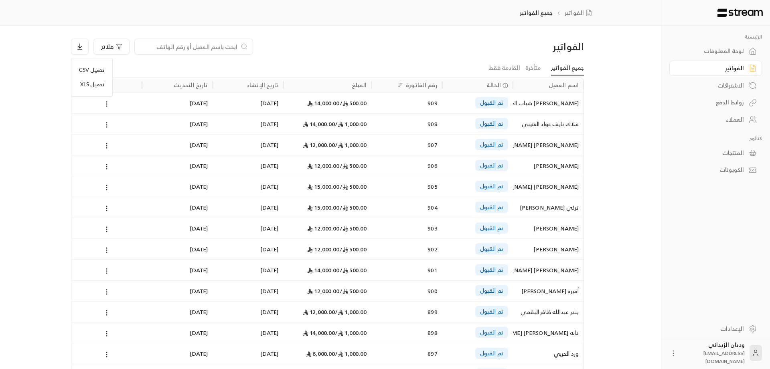
click at [115, 47] on div at bounding box center [385, 184] width 770 height 369
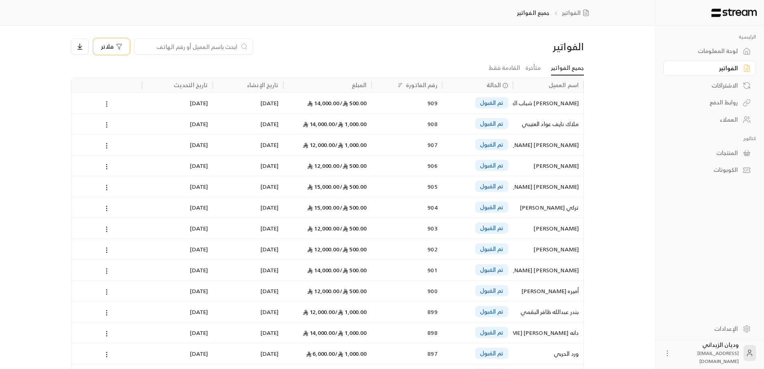
click at [116, 47] on icon "button" at bounding box center [119, 46] width 6 height 6
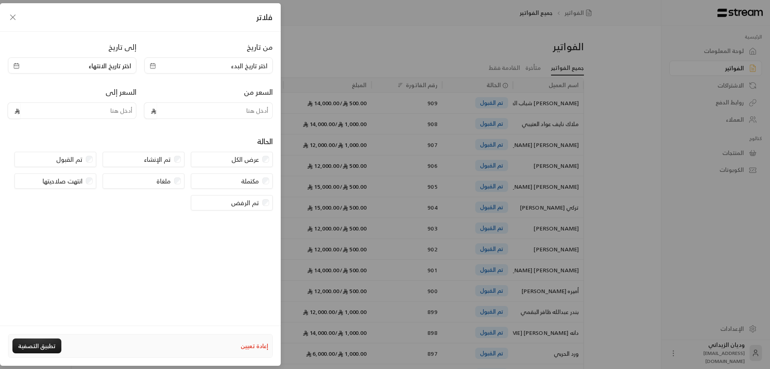
click at [156, 64] on icon "button" at bounding box center [153, 66] width 6 height 6
click at [193, 132] on button "9" at bounding box center [195, 134] width 13 height 13
click at [17, 67] on icon "button" at bounding box center [16, 66] width 6 height 6
click at [47, 135] on button "10" at bounding box center [47, 134] width 13 height 13
click at [32, 345] on button "تطبيق التصفية" at bounding box center [36, 345] width 49 height 15
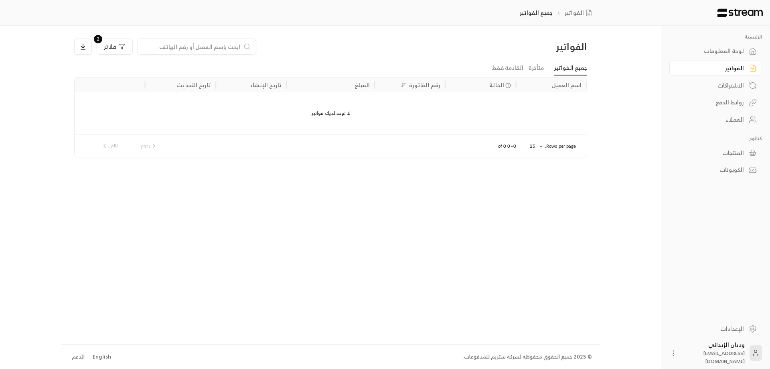
click at [741, 69] on div "الفواتير" at bounding box center [712, 68] width 65 height 8
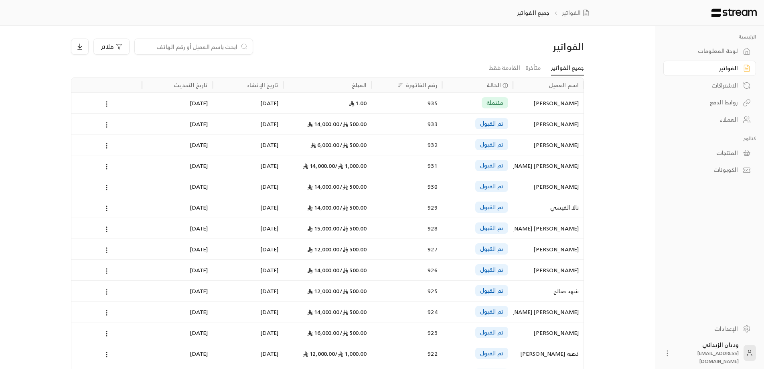
scroll to position [306, 0]
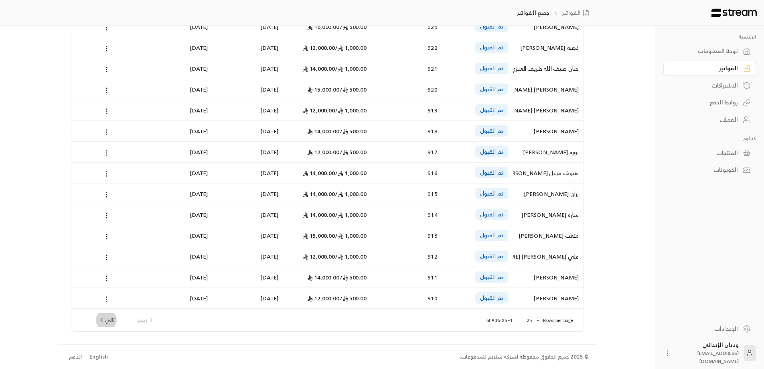
click at [107, 316] on button "تالي" at bounding box center [106, 320] width 23 height 14
click at [112, 318] on button "تالي" at bounding box center [106, 320] width 23 height 14
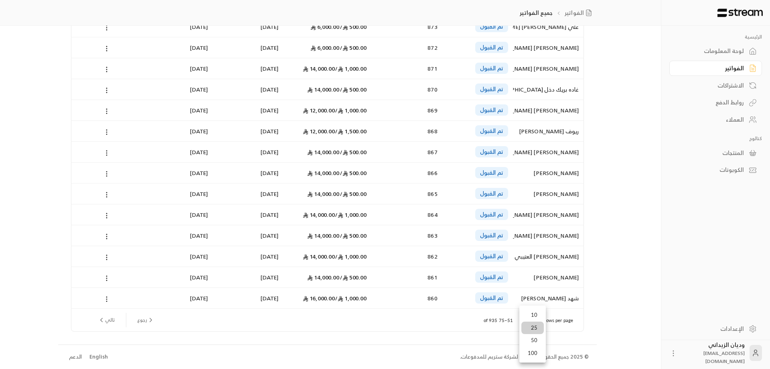
click at [540, 337] on li "50" at bounding box center [533, 340] width 22 height 13
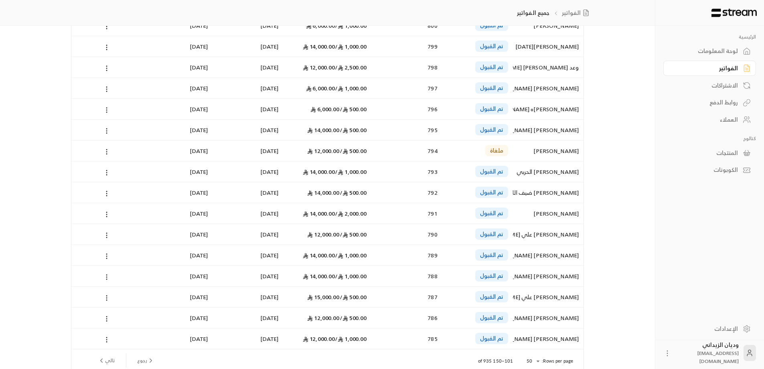
scroll to position [827, 0]
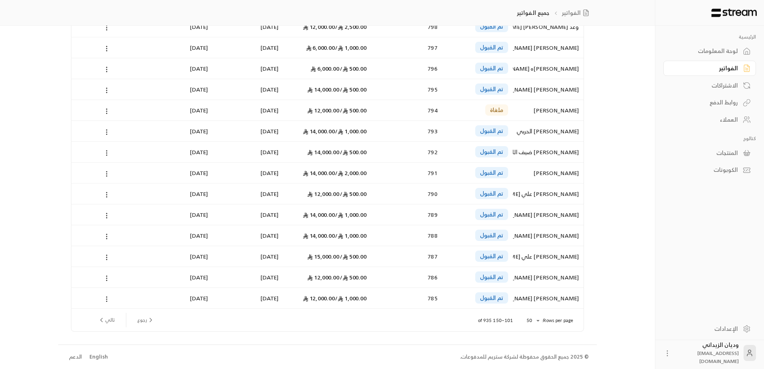
click at [104, 322] on icon "next page" at bounding box center [101, 319] width 7 height 7
click at [107, 324] on button "تالي" at bounding box center [106, 320] width 23 height 14
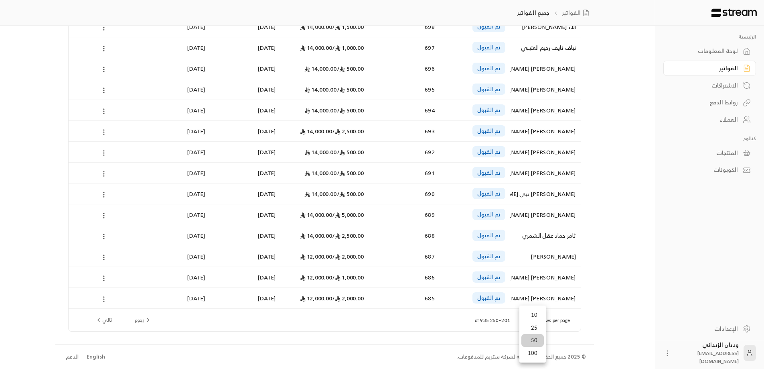
click at [530, 350] on li "100" at bounding box center [533, 353] width 22 height 13
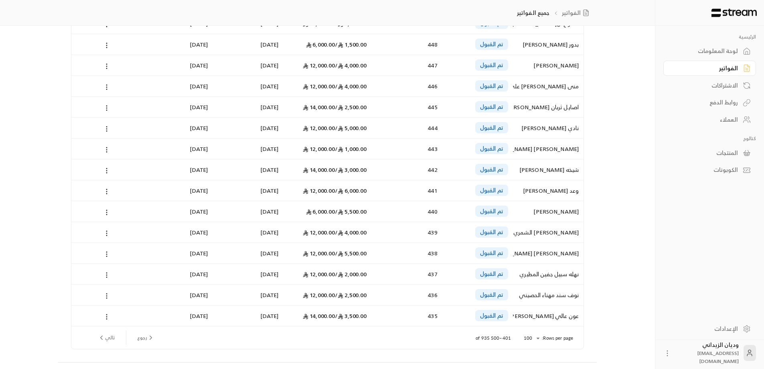
scroll to position [1871, 0]
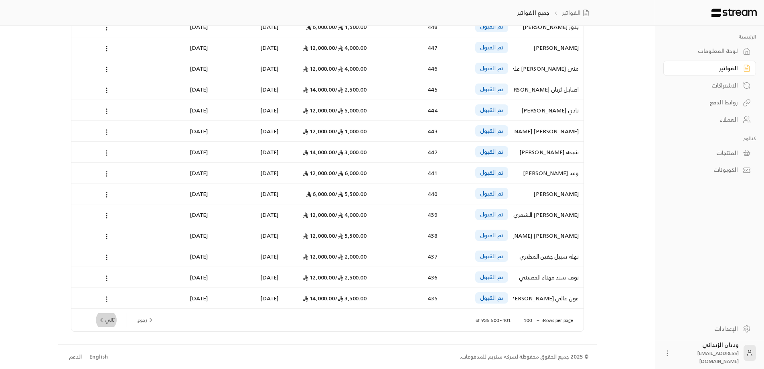
click at [104, 321] on icon "next page" at bounding box center [101, 319] width 7 height 7
click at [101, 317] on icon "next page" at bounding box center [101, 319] width 7 height 7
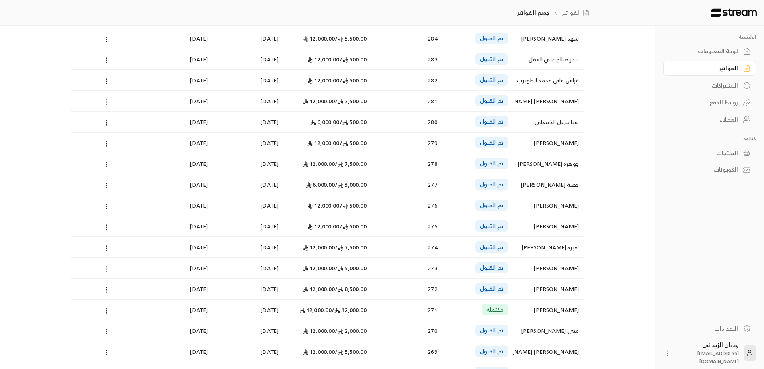
scroll to position [1120, 0]
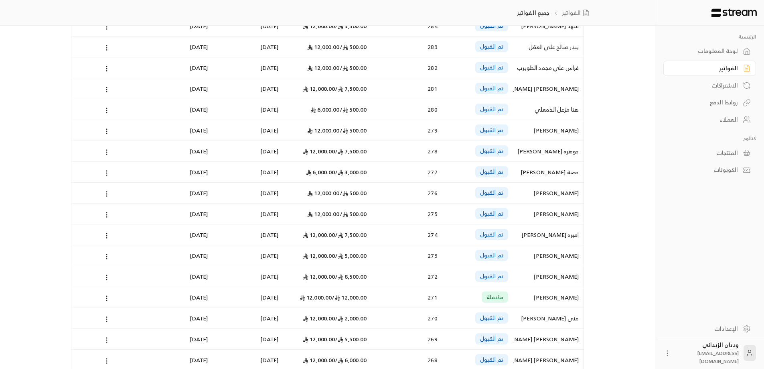
click at [160, 297] on div "[DATE]" at bounding box center [177, 297] width 61 height 20
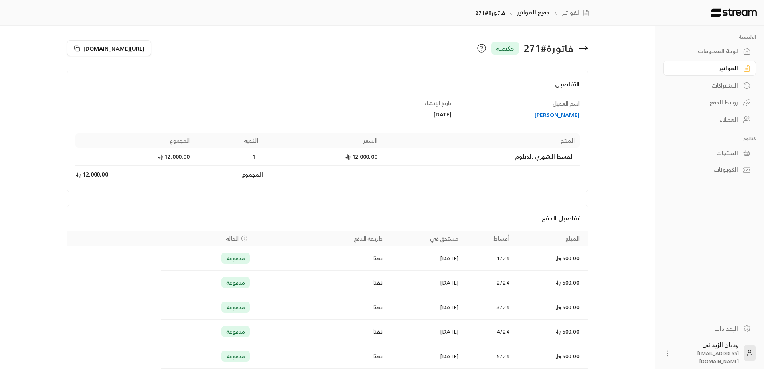
click at [585, 49] on icon at bounding box center [584, 48] width 10 height 10
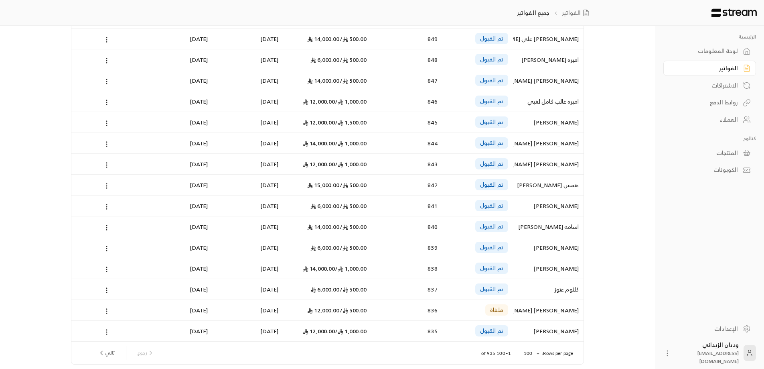
scroll to position [1871, 0]
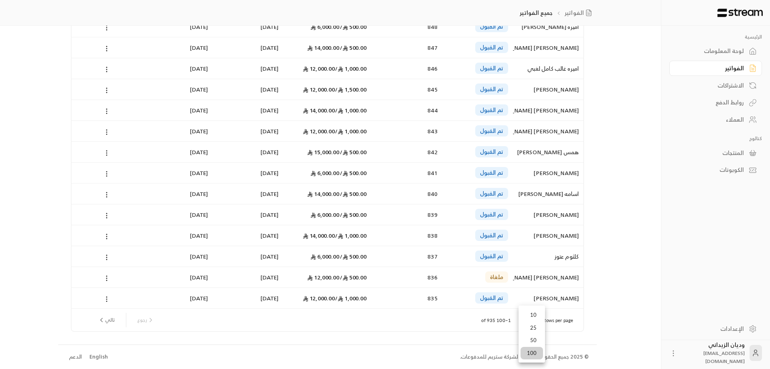
click at [74, 355] on div at bounding box center [385, 184] width 770 height 369
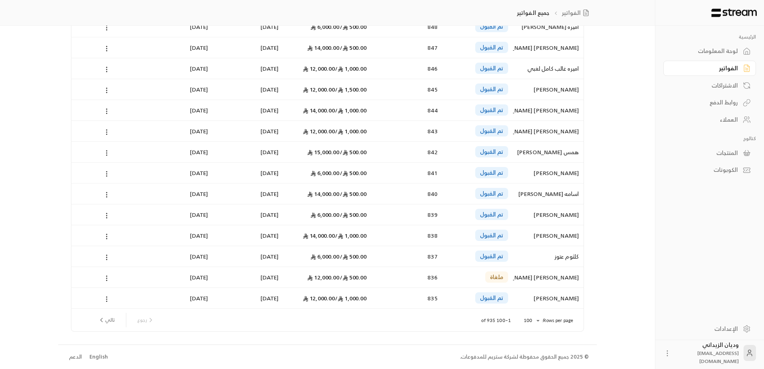
click at [104, 321] on icon "next page" at bounding box center [101, 319] width 7 height 7
click at [116, 323] on button "تالي" at bounding box center [106, 320] width 23 height 14
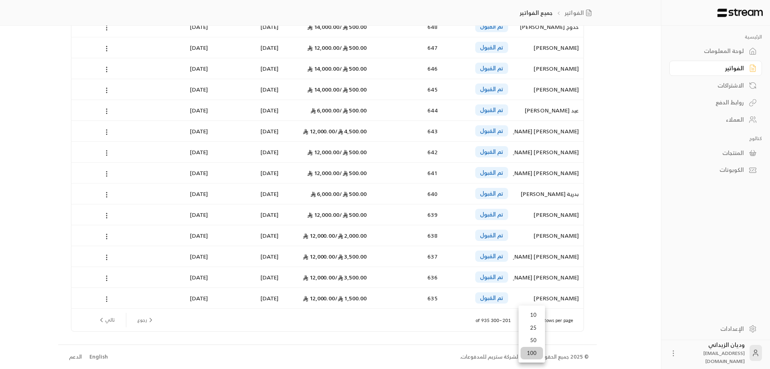
click at [541, 337] on li "50" at bounding box center [532, 340] width 22 height 13
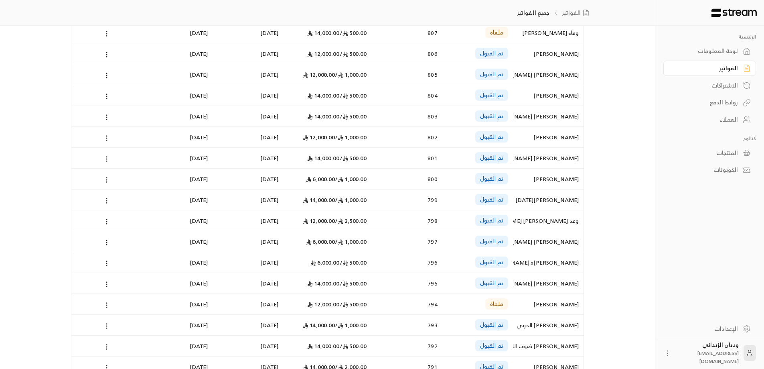
scroll to position [827, 0]
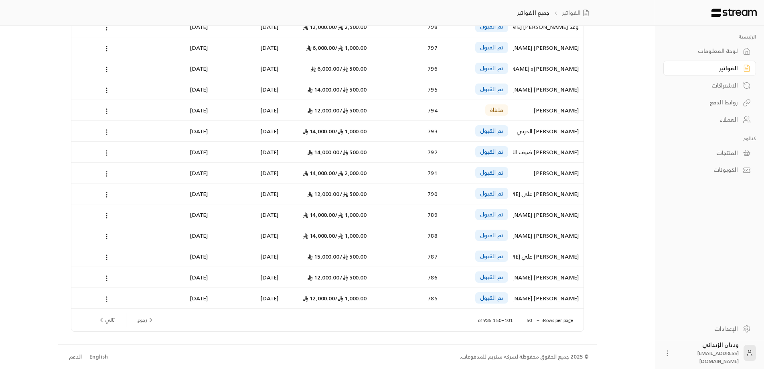
click at [104, 317] on icon "next page" at bounding box center [101, 319] width 7 height 7
click at [109, 321] on button "تالي" at bounding box center [106, 320] width 23 height 14
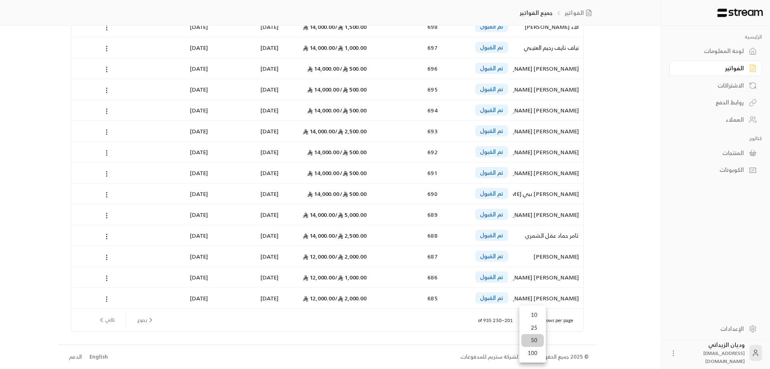
click at [530, 347] on li "100" at bounding box center [533, 353] width 22 height 13
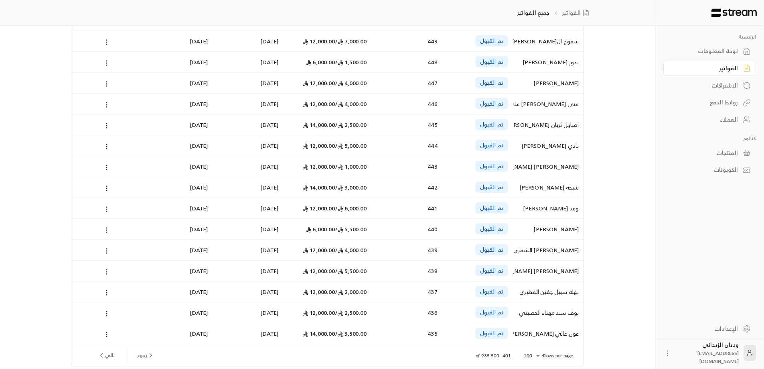
scroll to position [1850, 0]
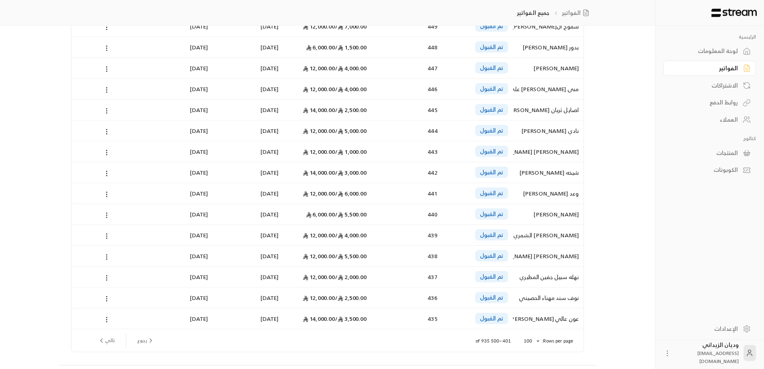
click at [115, 339] on button "تالي" at bounding box center [106, 340] width 23 height 14
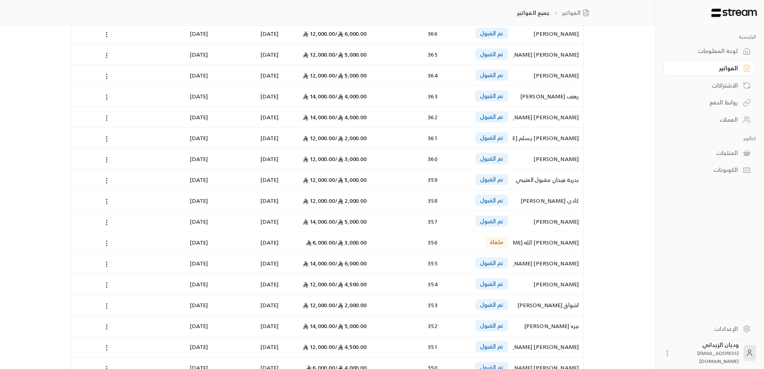
scroll to position [1871, 0]
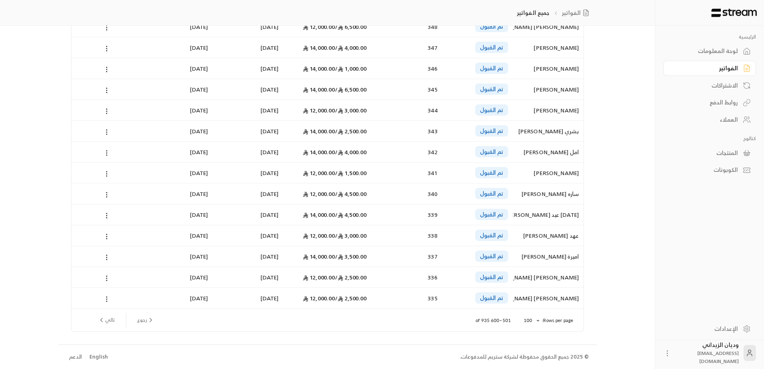
click at [101, 327] on div "رجوع تالي" at bounding box center [279, 320] width 376 height 22
click at [102, 321] on icon "next page" at bounding box center [101, 319] width 7 height 7
click at [102, 320] on icon "next page" at bounding box center [101, 319] width 7 height 7
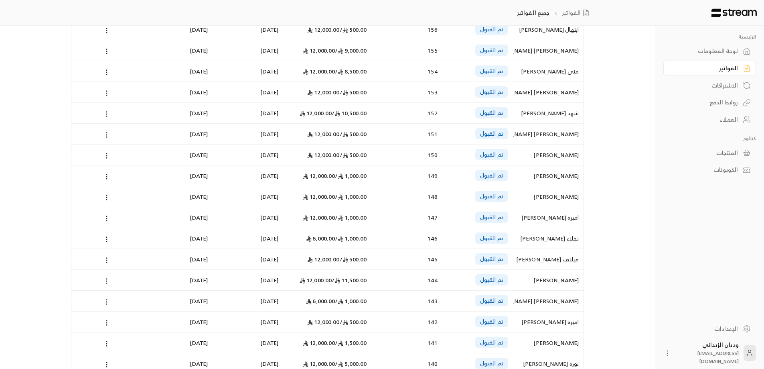
scroll to position [0, 0]
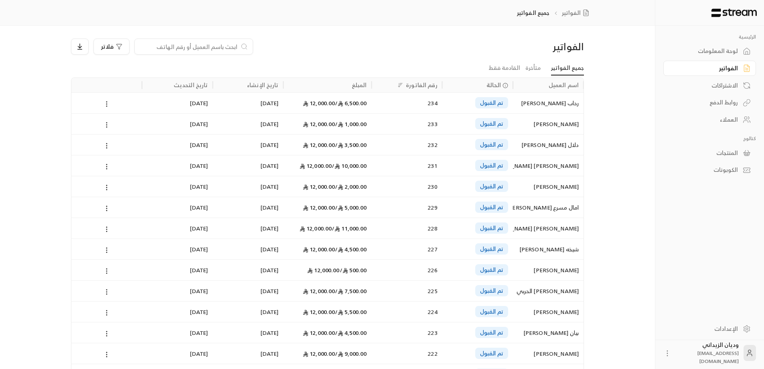
click at [180, 45] on input at bounding box center [189, 46] width 98 height 9
drag, startPoint x: 180, startPoint y: 45, endPoint x: 170, endPoint y: 42, distance: 10.5
drag, startPoint x: 170, startPoint y: 42, endPoint x: 165, endPoint y: 48, distance: 8.3
paste input "966533077286"
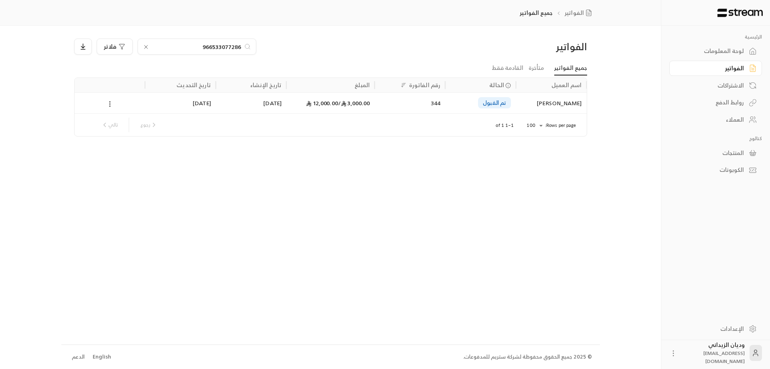
type input "966533077286"
drag, startPoint x: 510, startPoint y: 103, endPoint x: 482, endPoint y: 112, distance: 28.9
click at [510, 104] on div "تم القبول" at bounding box center [494, 102] width 33 height 11
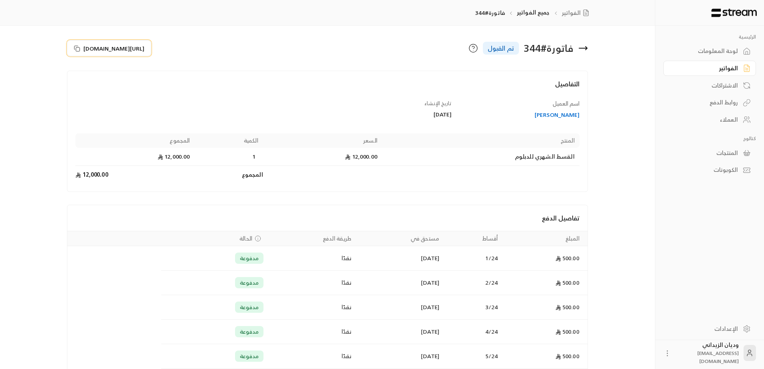
click at [77, 47] on rect at bounding box center [78, 49] width 4 height 4
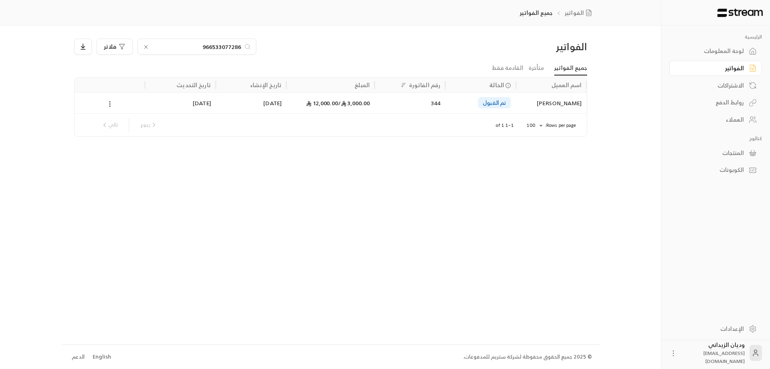
drag, startPoint x: 238, startPoint y: 116, endPoint x: 242, endPoint y: 109, distance: 7.7
click at [238, 115] on div "رجوع تالي" at bounding box center [290, 125] width 393 height 22
click at [242, 109] on div "[DATE]" at bounding box center [251, 103] width 61 height 20
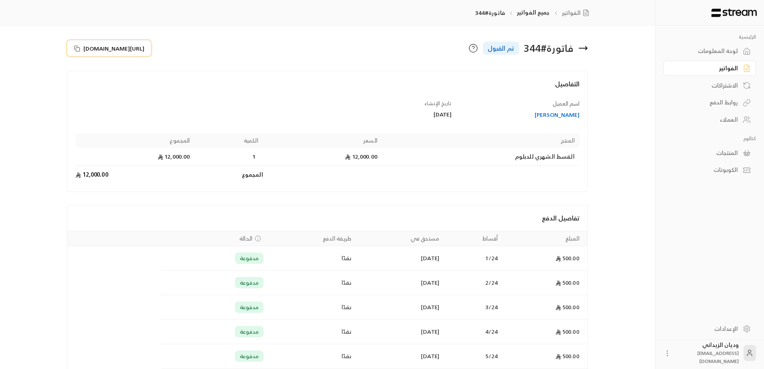
click at [72, 47] on button "[URL][DOMAIN_NAME]" at bounding box center [109, 48] width 84 height 16
click at [725, 116] on div "العملاء" at bounding box center [706, 120] width 65 height 8
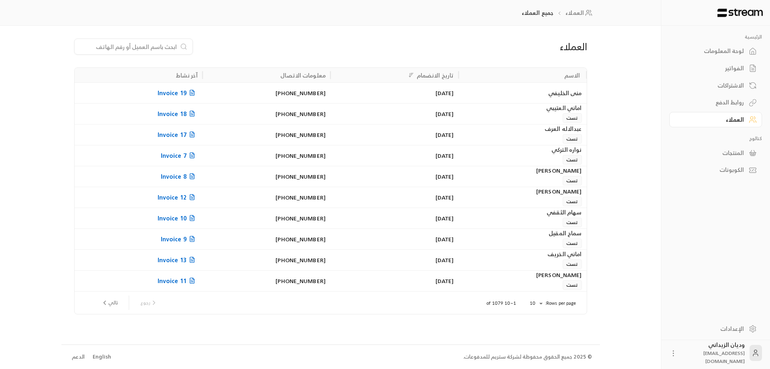
paste input "966580463688"
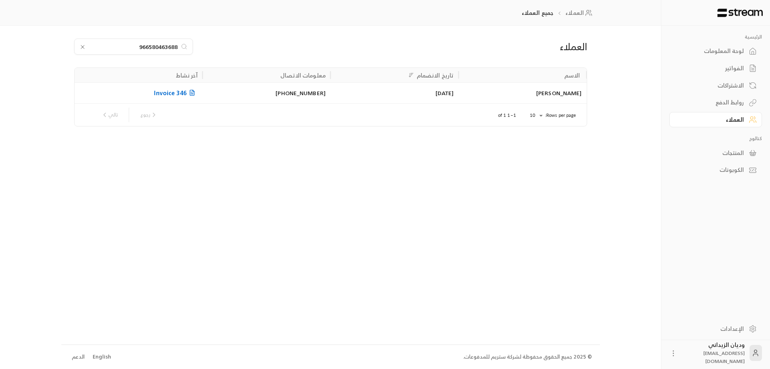
type input "966580463688"
click at [432, 96] on div "[DATE]" at bounding box center [394, 93] width 118 height 20
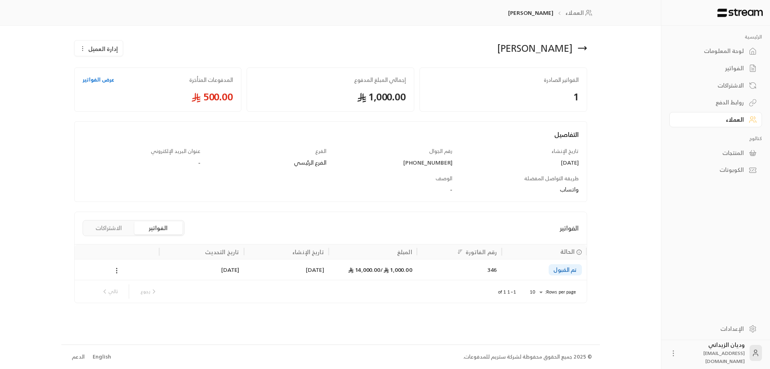
click at [322, 265] on div "[DATE]" at bounding box center [286, 269] width 75 height 20
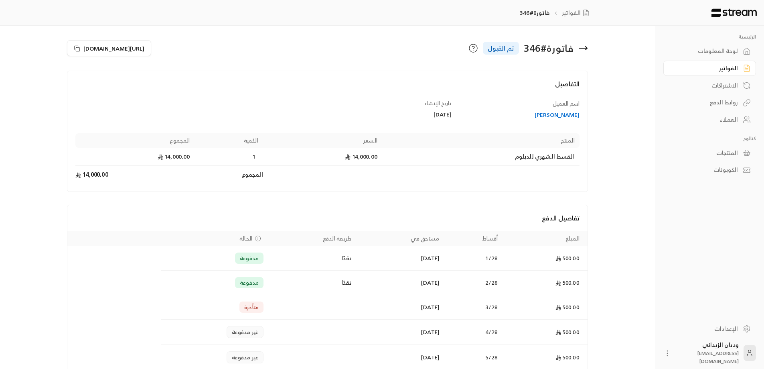
click at [720, 123] on div "العملاء" at bounding box center [706, 120] width 65 height 8
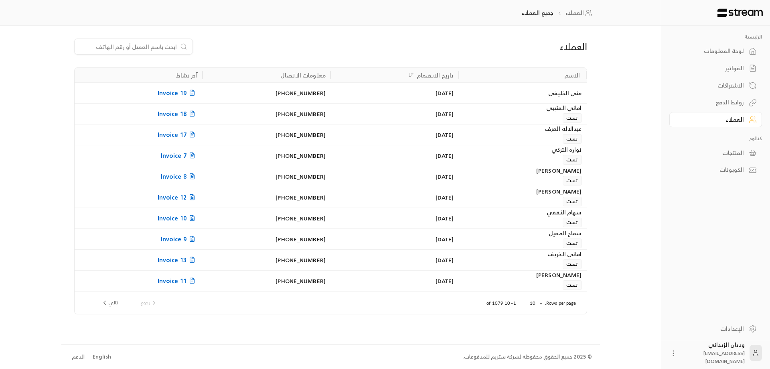
paste input "966504781180"
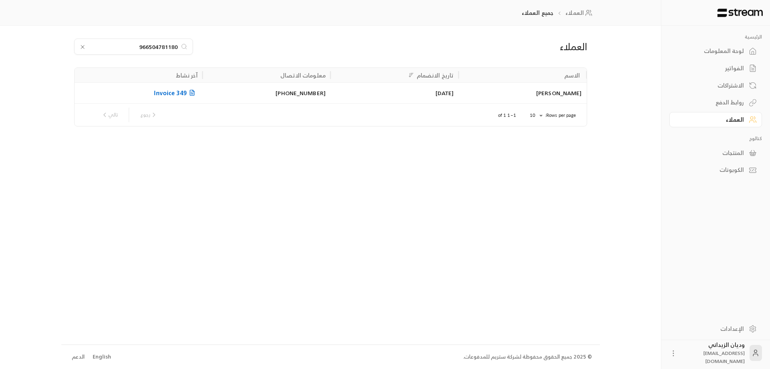
type input "966504781180"
click at [457, 93] on div "[DATE]" at bounding box center [395, 92] width 128 height 21
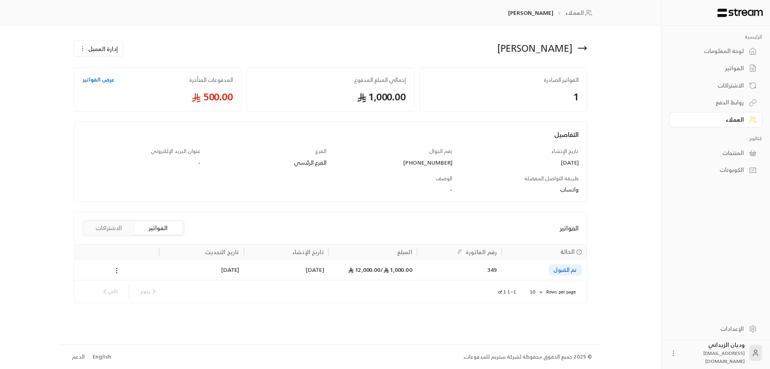
click at [289, 268] on div "[DATE]" at bounding box center [286, 269] width 75 height 20
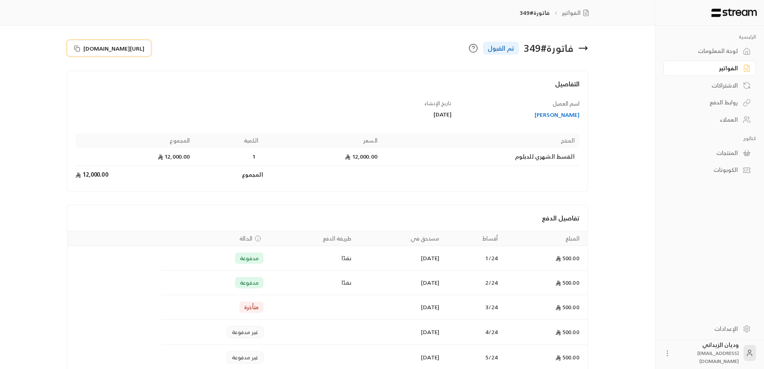
click at [76, 45] on icon at bounding box center [77, 48] width 6 height 6
click at [734, 125] on link "العملاء" at bounding box center [710, 120] width 93 height 16
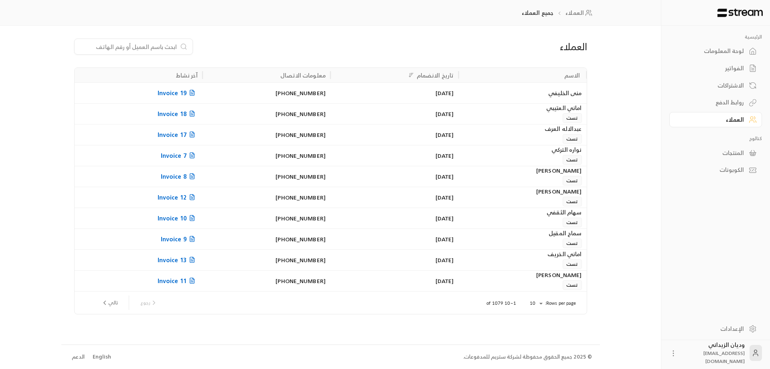
paste input "966555472812"
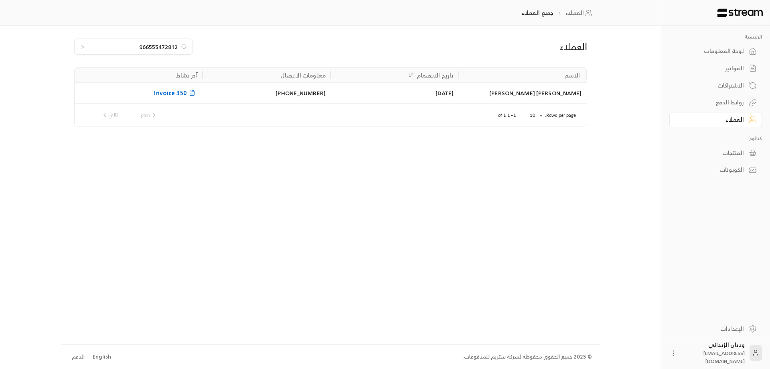
type input "966555472812"
click at [542, 93] on div "[PERSON_NAME] [PERSON_NAME]" at bounding box center [522, 93] width 118 height 20
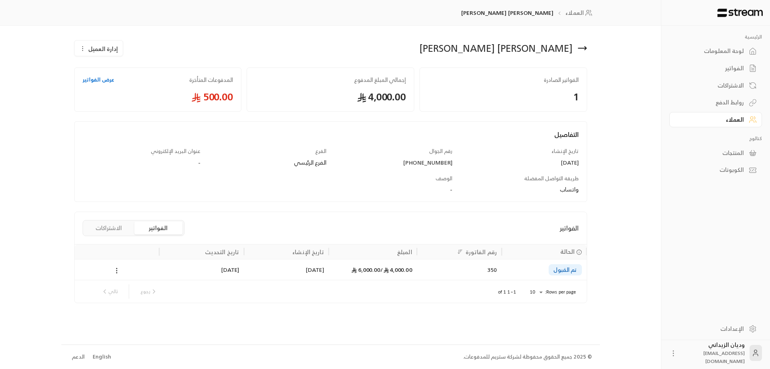
click at [373, 279] on div "4,000.00 / 6,000.00" at bounding box center [373, 269] width 79 height 20
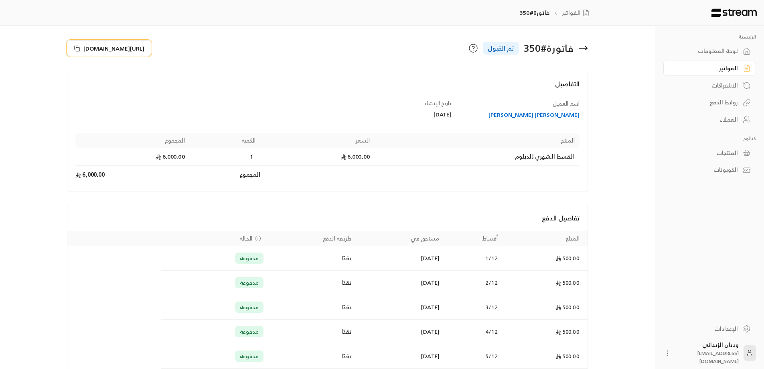
click at [75, 47] on icon at bounding box center [77, 48] width 6 height 6
click at [739, 124] on link "العملاء" at bounding box center [710, 120] width 93 height 16
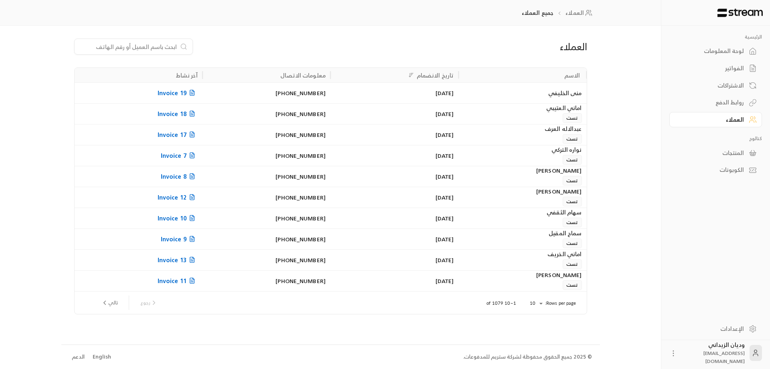
paste input "966535159826"
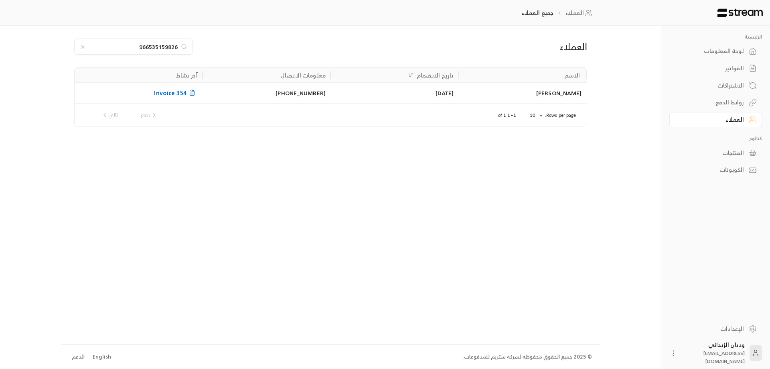
type input "966535159826"
click at [477, 101] on div "[PERSON_NAME]" at bounding box center [522, 93] width 118 height 20
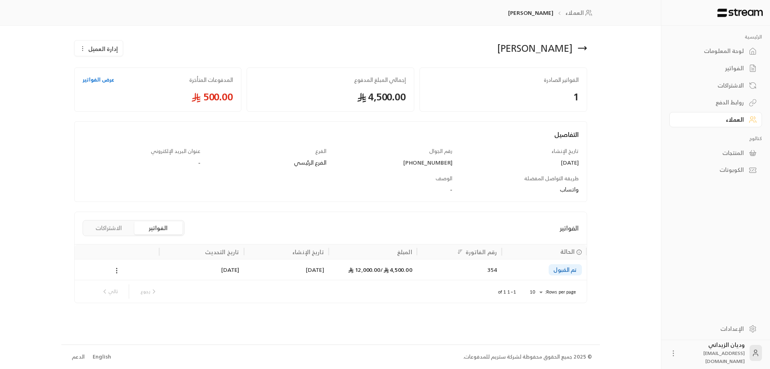
click at [390, 278] on div "4,500.00 / 12,000.00" at bounding box center [373, 269] width 79 height 20
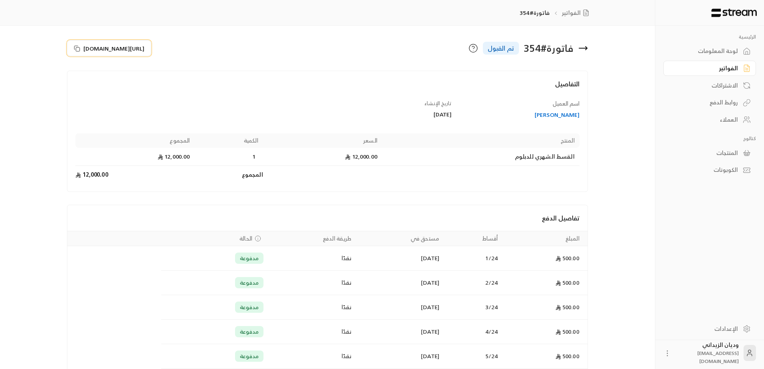
click at [79, 45] on icon at bounding box center [77, 48] width 6 height 6
click at [723, 122] on div "العملاء" at bounding box center [706, 120] width 65 height 8
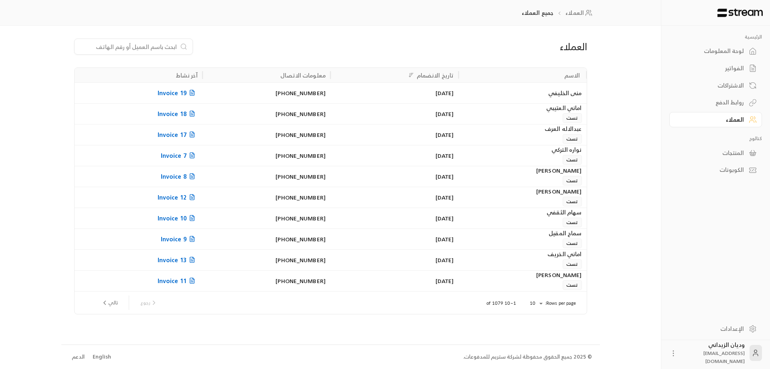
click at [128, 49] on input at bounding box center [128, 46] width 98 height 9
paste input "966533285779"
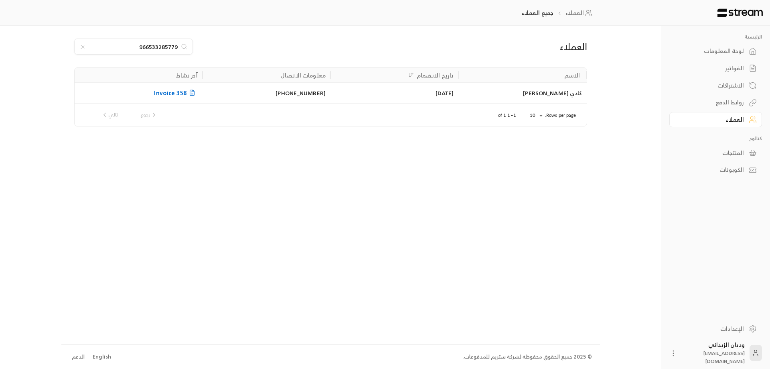
type input "966533285779"
click at [509, 92] on div "كادي [PERSON_NAME]" at bounding box center [522, 93] width 118 height 20
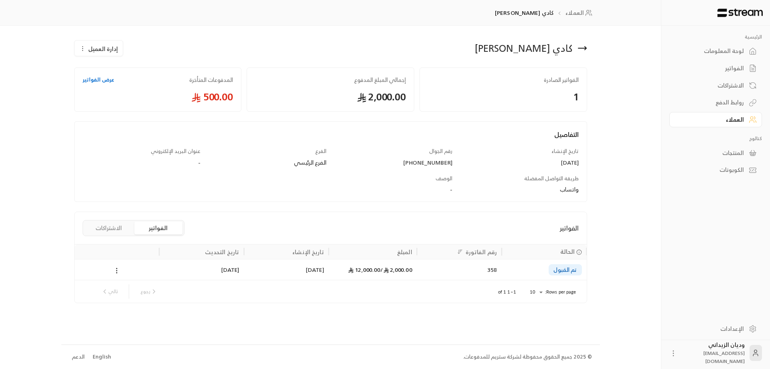
click at [371, 265] on div "2,000.00 / 12,000.00" at bounding box center [373, 269] width 79 height 20
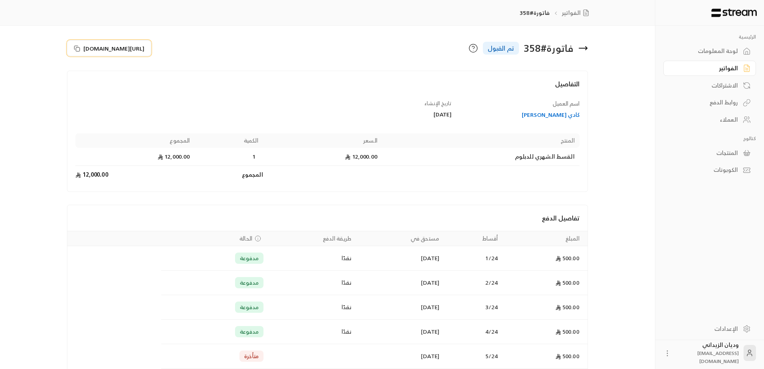
click at [73, 47] on button "[URL][DOMAIN_NAME]" at bounding box center [109, 48] width 84 height 16
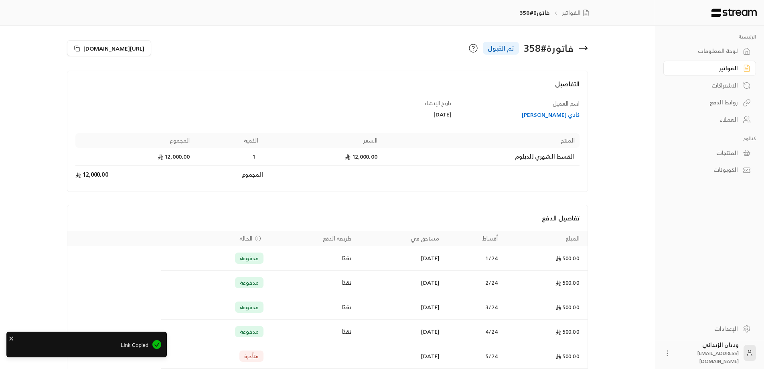
drag, startPoint x: 749, startPoint y: 117, endPoint x: 637, endPoint y: 106, distance: 112.1
click at [749, 118] on icon at bounding box center [747, 120] width 8 height 8
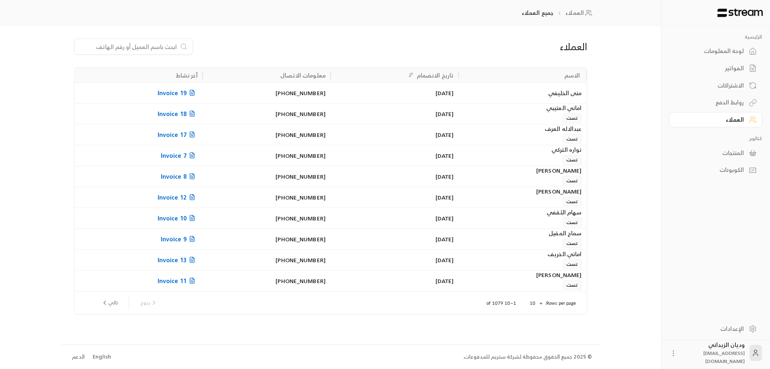
click at [137, 42] on input at bounding box center [128, 46] width 98 height 9
paste input "966502829729"
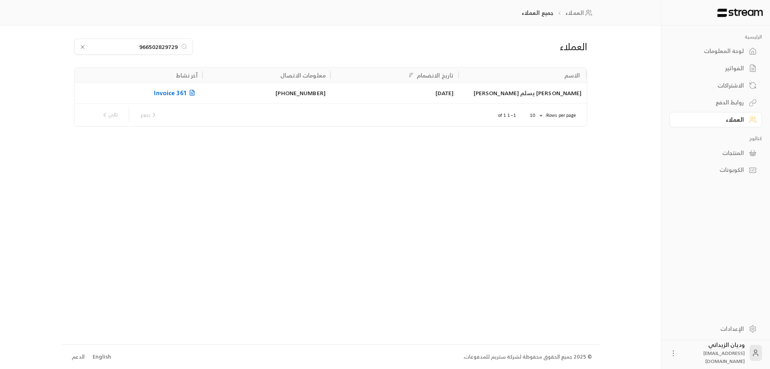
type input "966502829729"
click at [253, 93] on div "[PHONE_NUMBER]" at bounding box center [266, 93] width 118 height 20
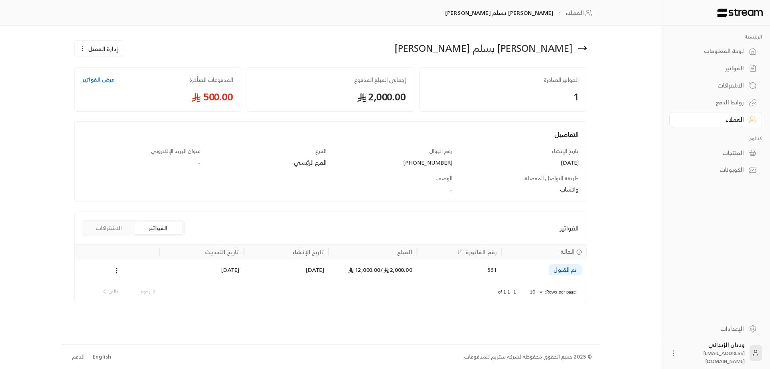
click at [259, 264] on div "[DATE]" at bounding box center [286, 269] width 75 height 20
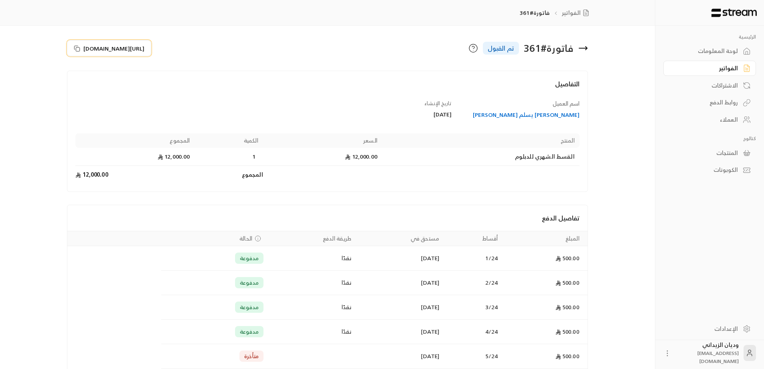
click at [76, 45] on icon at bounding box center [77, 48] width 6 height 6
click at [717, 124] on link "العملاء" at bounding box center [710, 120] width 93 height 16
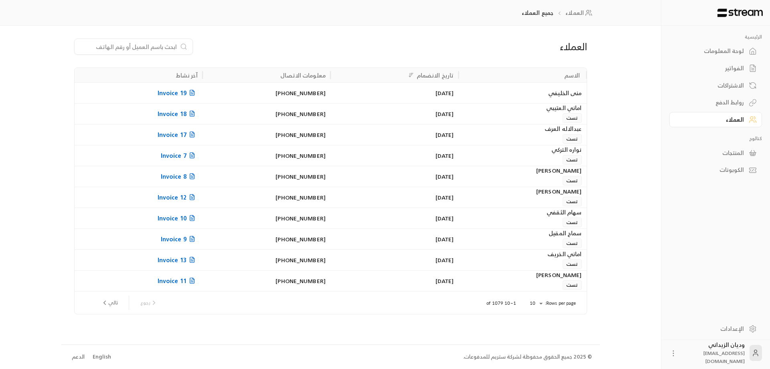
click at [149, 46] on input at bounding box center [128, 46] width 98 height 9
paste input "966560907979"
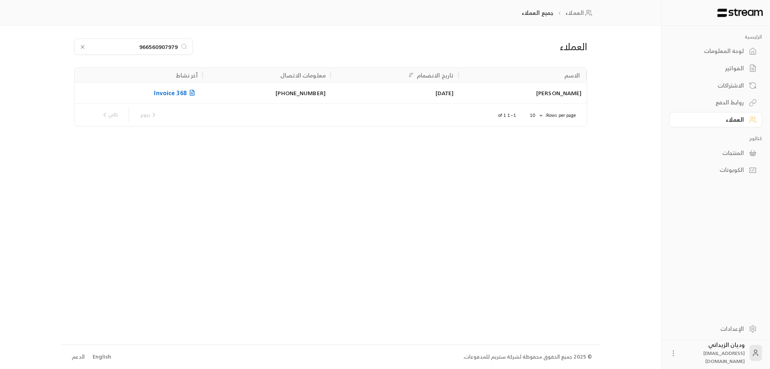
type input "966560907979"
click at [426, 100] on div "[DATE]" at bounding box center [394, 93] width 118 height 20
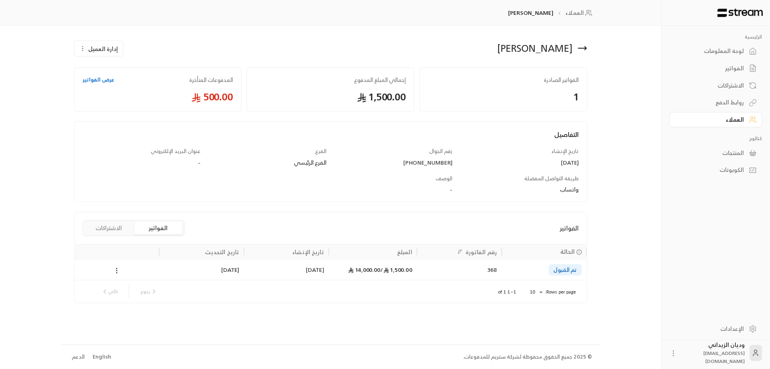
click at [306, 270] on div "[DATE]" at bounding box center [286, 269] width 75 height 20
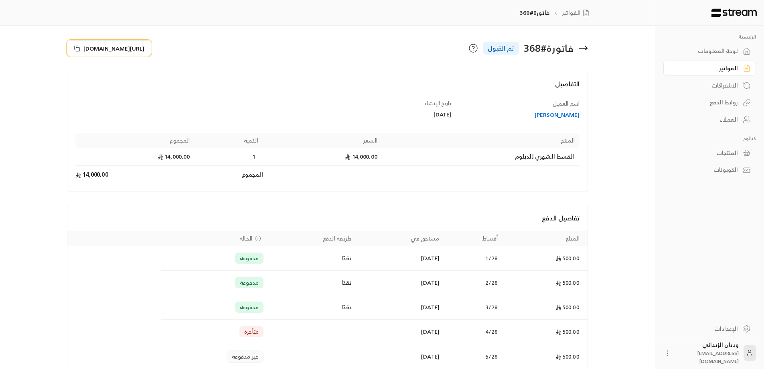
click at [75, 47] on icon at bounding box center [77, 48] width 6 height 6
click at [731, 117] on div "العملاء" at bounding box center [706, 120] width 65 height 8
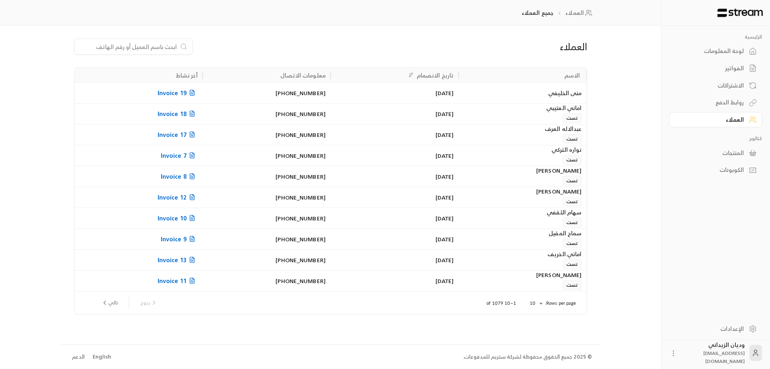
paste input "966534729086"
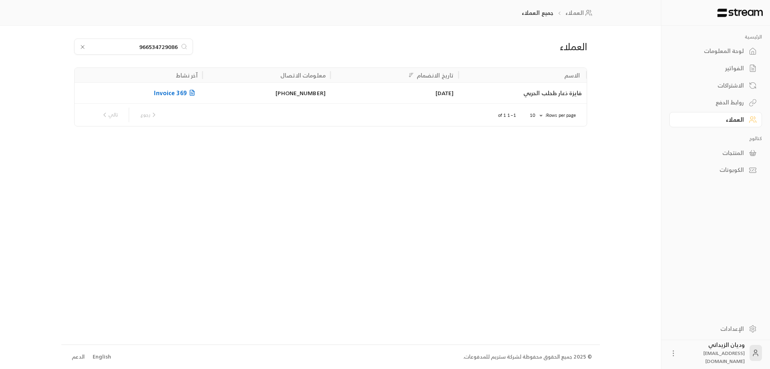
type input "966534729086"
click at [411, 92] on div "[DATE]" at bounding box center [394, 93] width 118 height 20
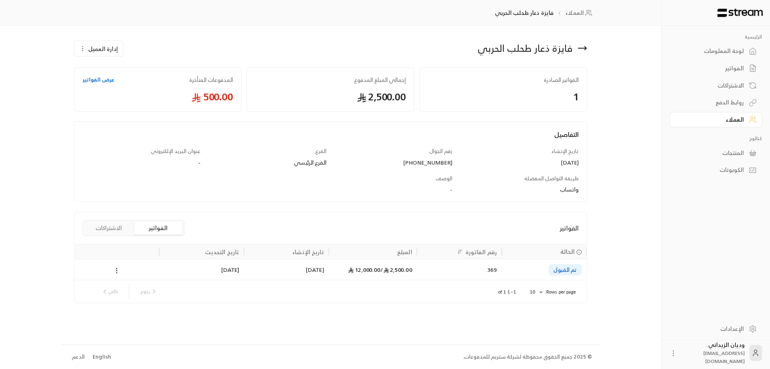
click at [272, 275] on div "[DATE]" at bounding box center [286, 269] width 75 height 20
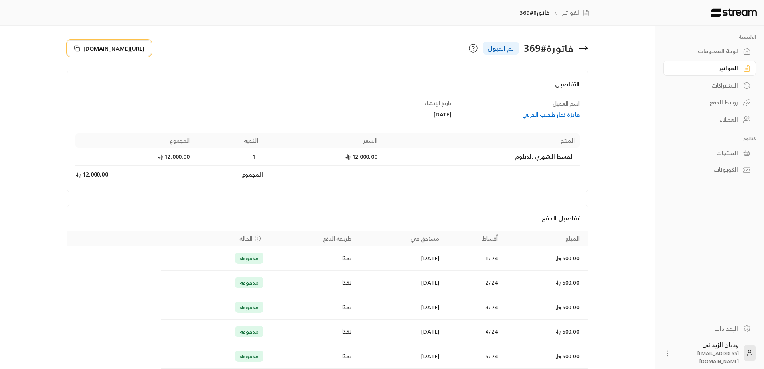
click at [77, 50] on icon at bounding box center [77, 48] width 6 height 6
click at [731, 117] on div "العملاء" at bounding box center [706, 120] width 65 height 8
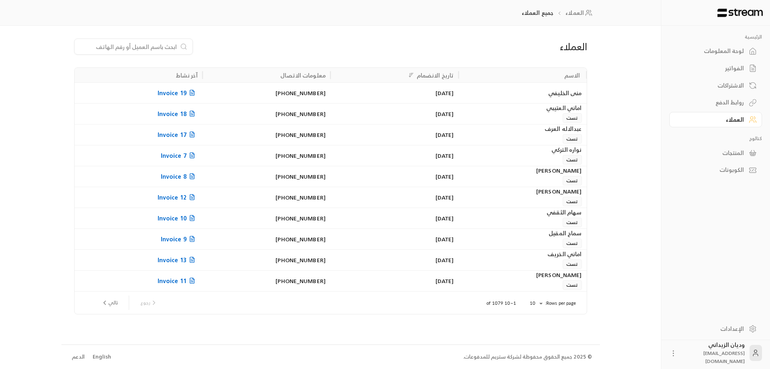
paste input "966507821279"
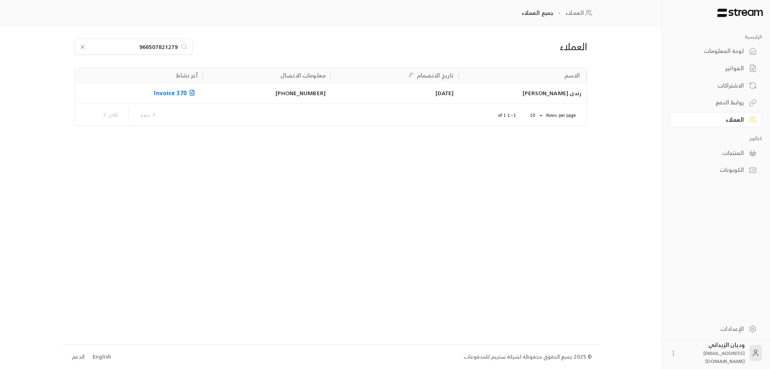
type input "966507821279"
click at [496, 89] on div "رندى [PERSON_NAME]" at bounding box center [522, 93] width 118 height 20
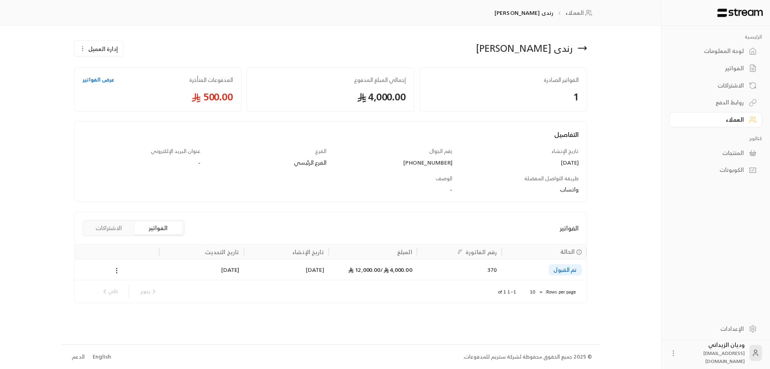
click at [341, 274] on div "4,000.00 / 12,000.00" at bounding box center [373, 269] width 79 height 20
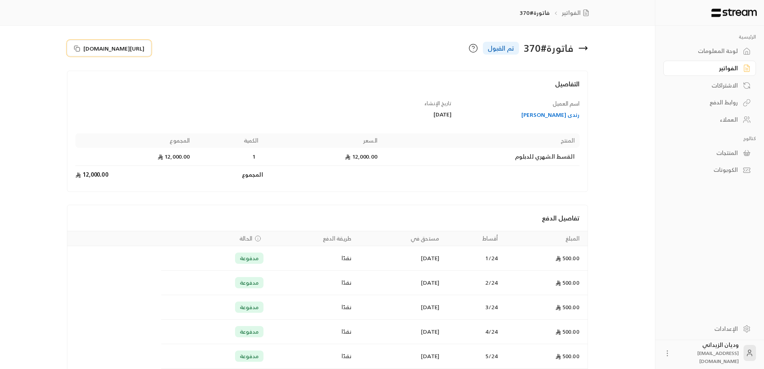
click at [79, 49] on icon at bounding box center [77, 48] width 6 height 6
click at [720, 115] on link "العملاء" at bounding box center [710, 120] width 93 height 16
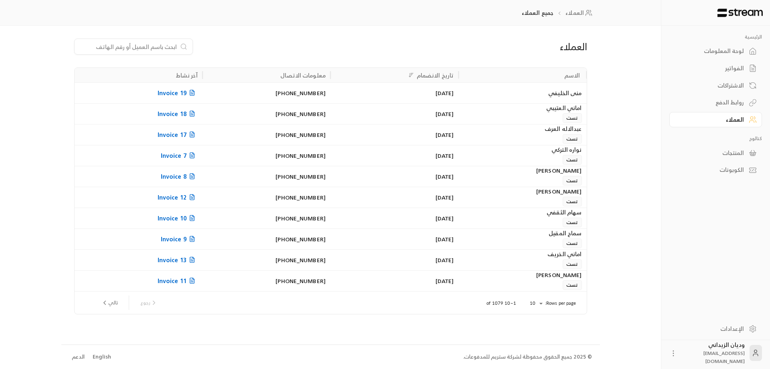
click at [118, 44] on input at bounding box center [128, 46] width 98 height 9
paste input "966506900699"
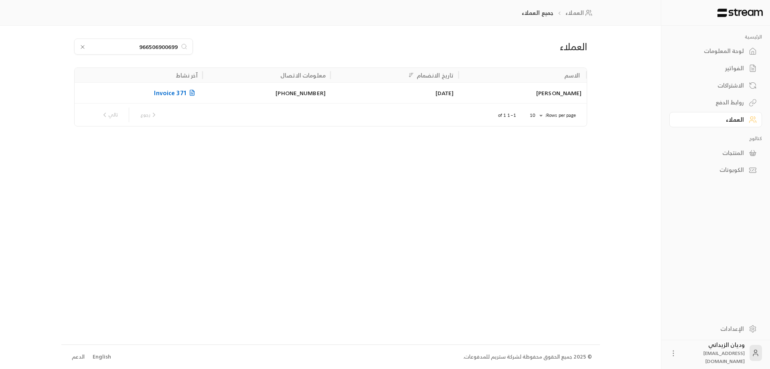
type input "966506900699"
click at [316, 91] on div "[PHONE_NUMBER]" at bounding box center [266, 93] width 118 height 20
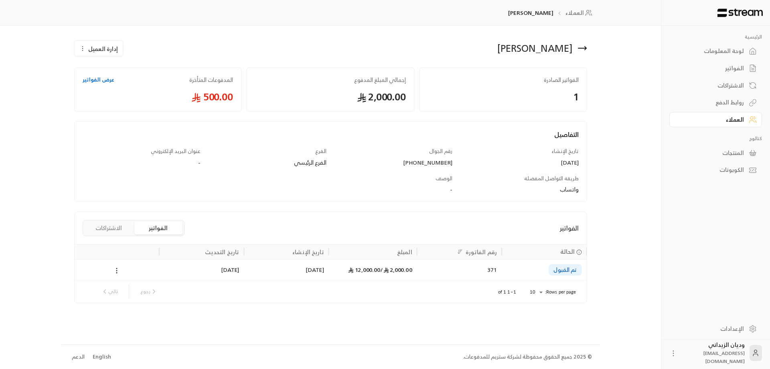
click at [262, 268] on div "[DATE]" at bounding box center [286, 269] width 75 height 20
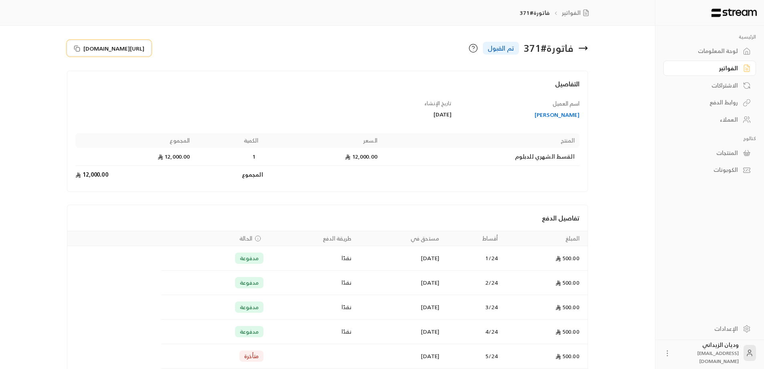
click at [76, 50] on icon at bounding box center [77, 48] width 6 height 6
click at [731, 120] on div "العملاء" at bounding box center [706, 120] width 65 height 8
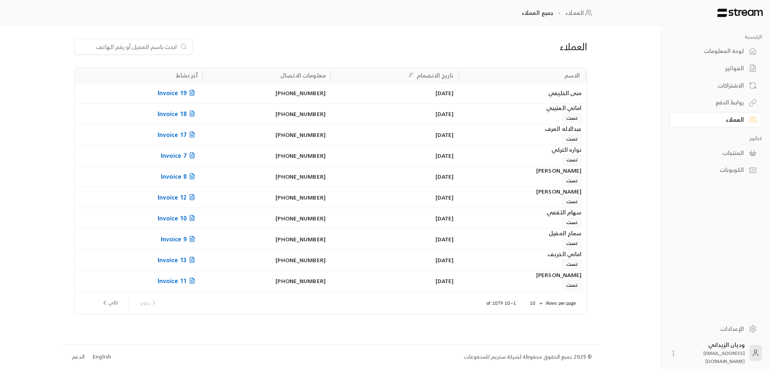
paste input "966500608514"
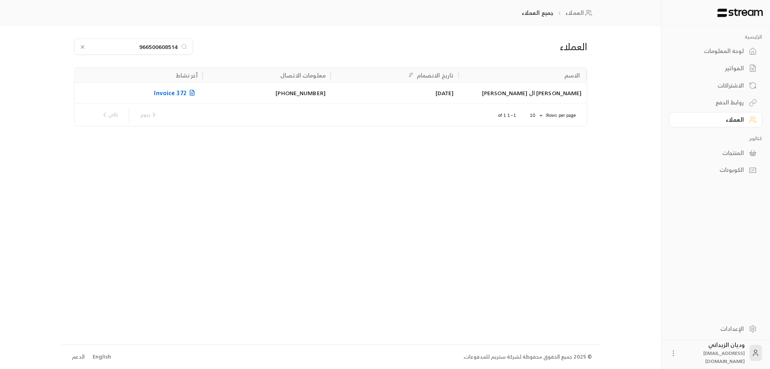
type input "966500608514"
click at [142, 83] on div "Invoice 372" at bounding box center [139, 92] width 128 height 21
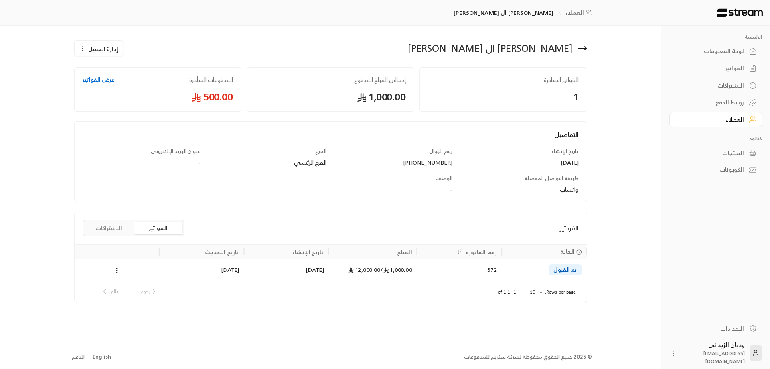
click at [263, 262] on div "[DATE]" at bounding box center [286, 269] width 75 height 20
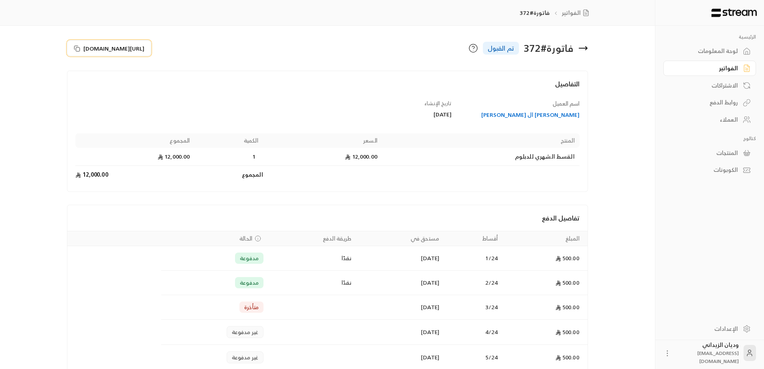
click at [75, 44] on button "[URL][DOMAIN_NAME]" at bounding box center [109, 48] width 84 height 16
click at [732, 118] on div "العملاء" at bounding box center [706, 120] width 65 height 8
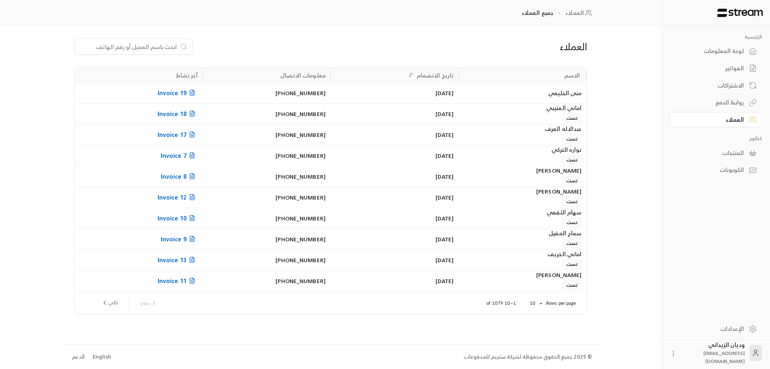
click at [115, 47] on input at bounding box center [128, 46] width 98 height 9
paste input "966533267136"
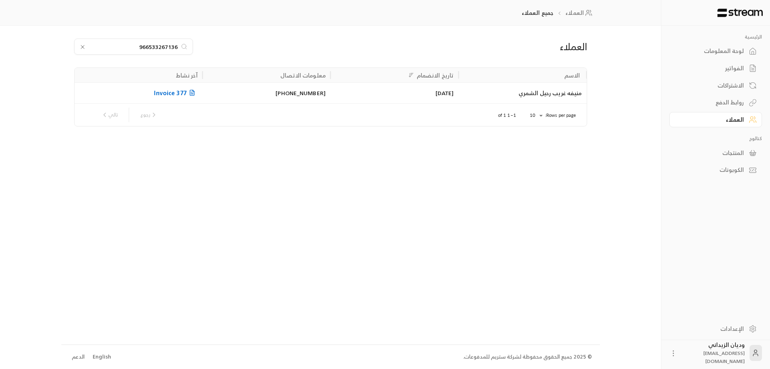
type input "966533267136"
click at [418, 86] on div "[DATE]" at bounding box center [394, 93] width 118 height 20
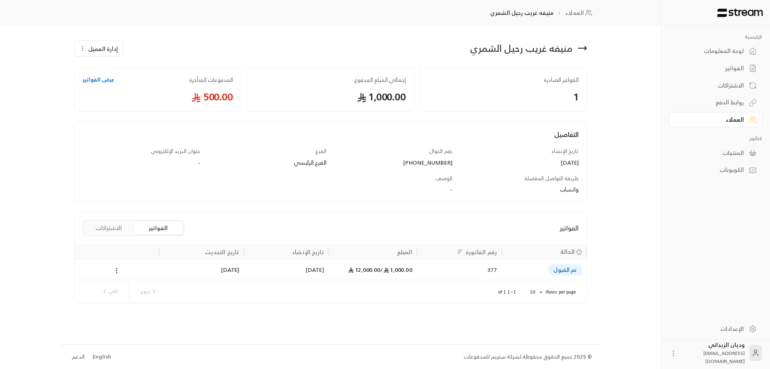
click at [218, 270] on div "[DATE]" at bounding box center [201, 269] width 75 height 20
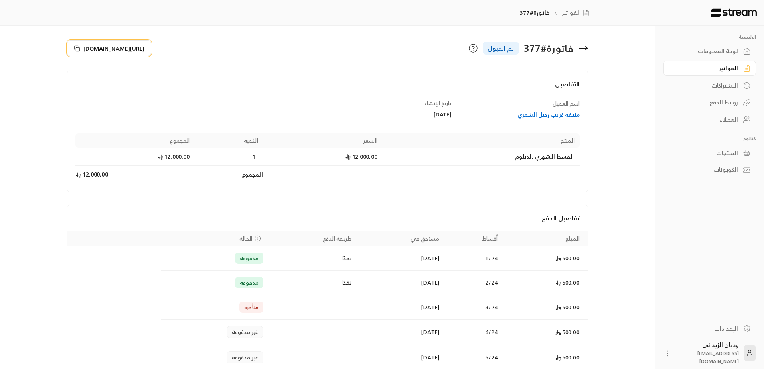
click at [79, 49] on icon at bounding box center [77, 48] width 6 height 6
click at [730, 116] on div "العملاء" at bounding box center [706, 120] width 65 height 8
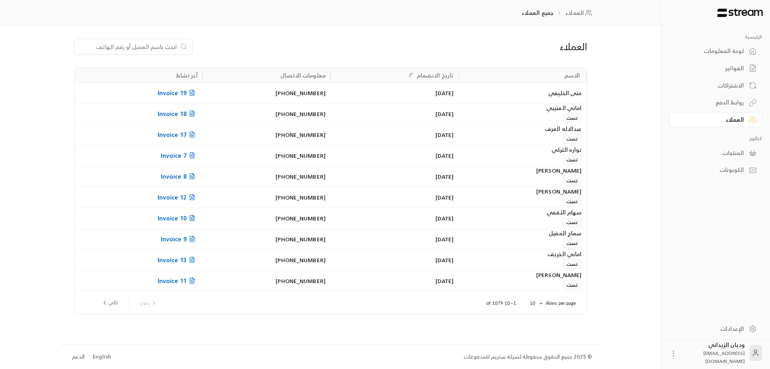
paste input "966506520066"
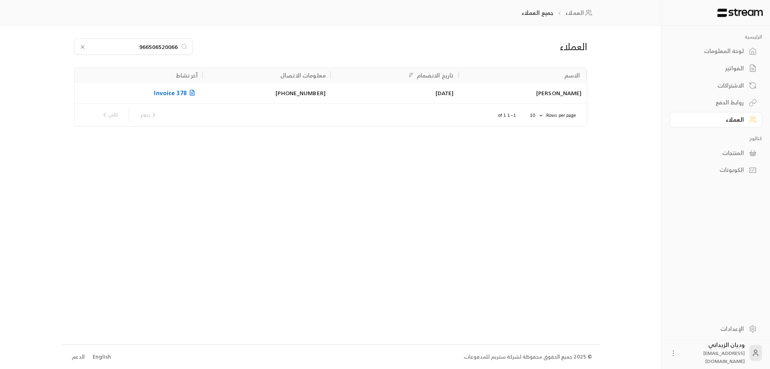
type input "966506520066"
click at [485, 98] on div "[PERSON_NAME]" at bounding box center [522, 93] width 118 height 20
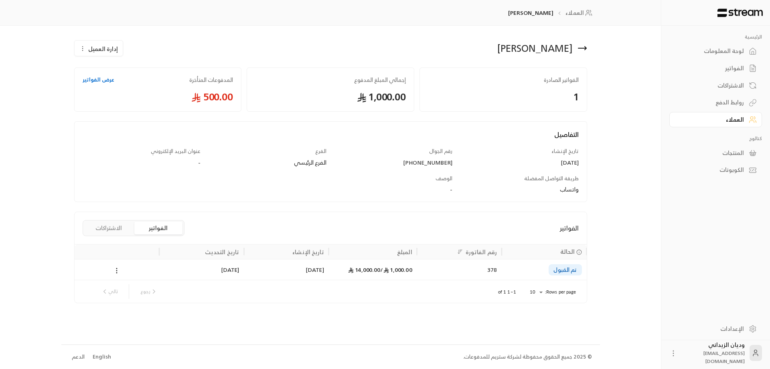
click at [303, 264] on div "[DATE]" at bounding box center [286, 269] width 75 height 20
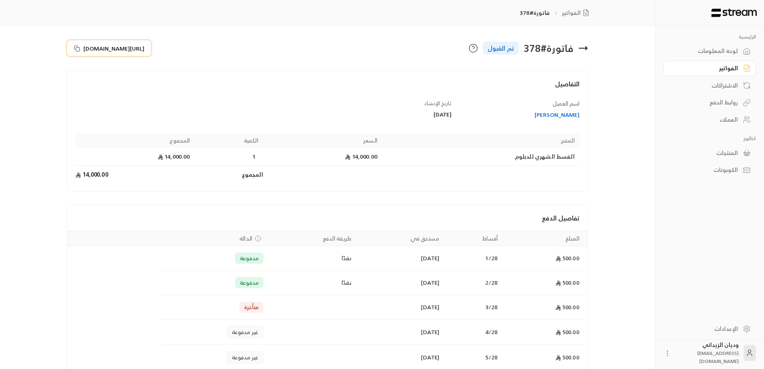
click at [76, 49] on rect at bounding box center [78, 49] width 4 height 4
click at [735, 120] on div "العملاء" at bounding box center [706, 120] width 65 height 8
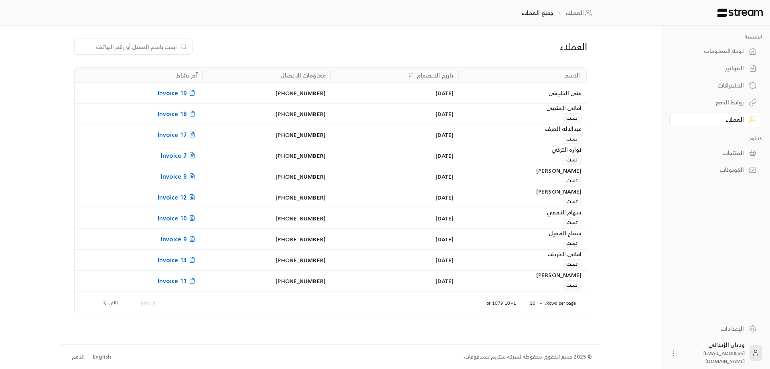
paste input "966531158181"
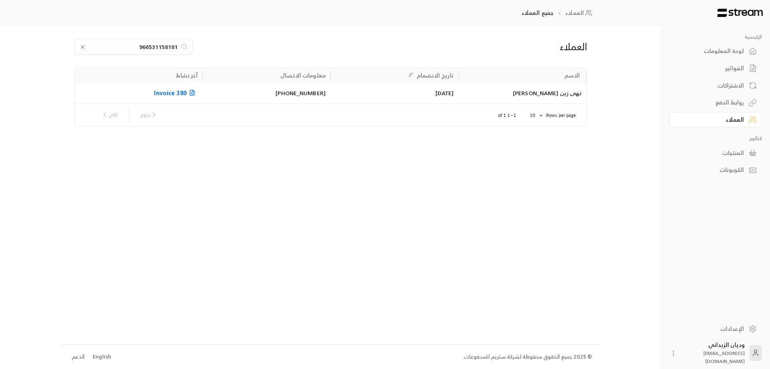
type input "966531158181"
click at [493, 96] on div "نهى زين [PERSON_NAME]" at bounding box center [522, 93] width 118 height 20
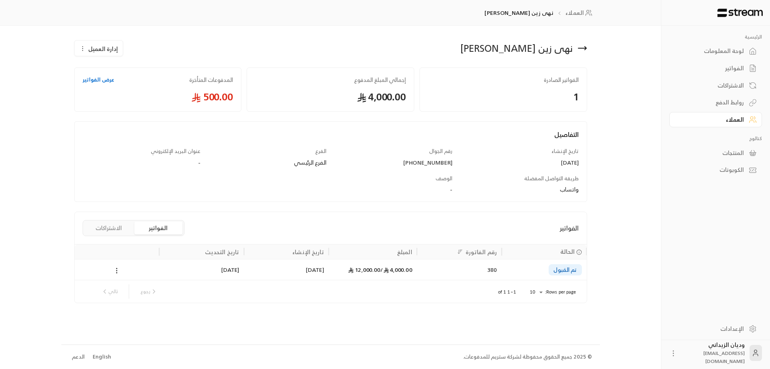
click at [331, 274] on div "4,000.00 / 12,000.00" at bounding box center [373, 269] width 88 height 21
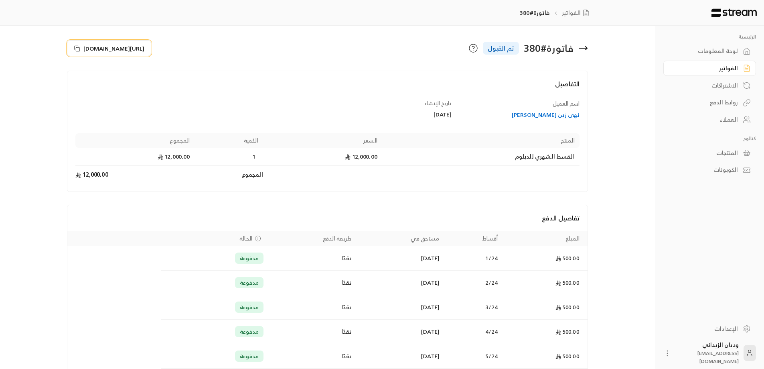
click at [75, 47] on icon at bounding box center [77, 48] width 4 height 4
click at [719, 115] on link "العملاء" at bounding box center [710, 120] width 93 height 16
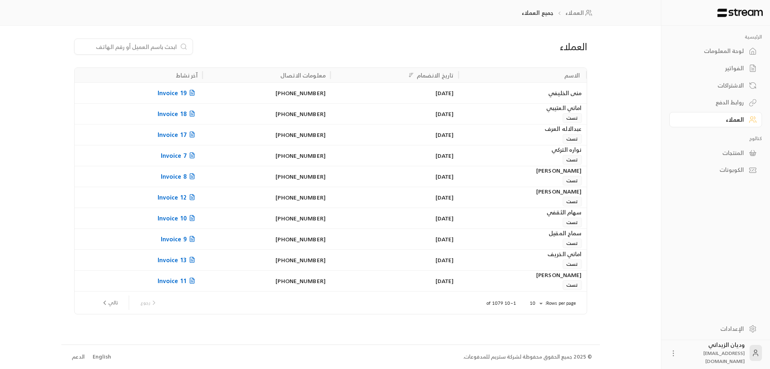
paste input "966580392404"
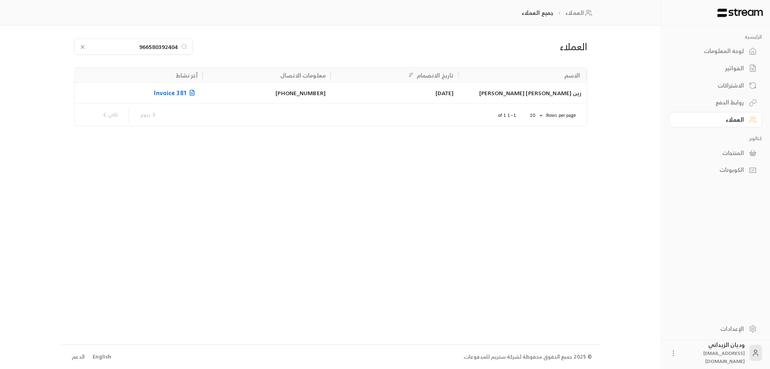
type input "966580392404"
click at [537, 95] on div "زين [PERSON_NAME] [PERSON_NAME]" at bounding box center [522, 93] width 118 height 20
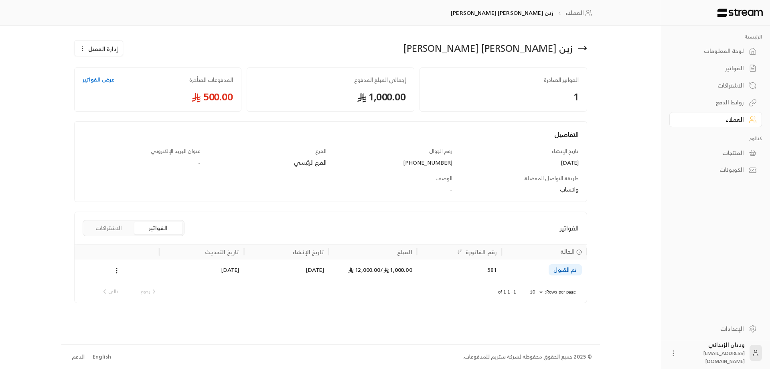
click at [462, 276] on div "381" at bounding box center [459, 269] width 75 height 20
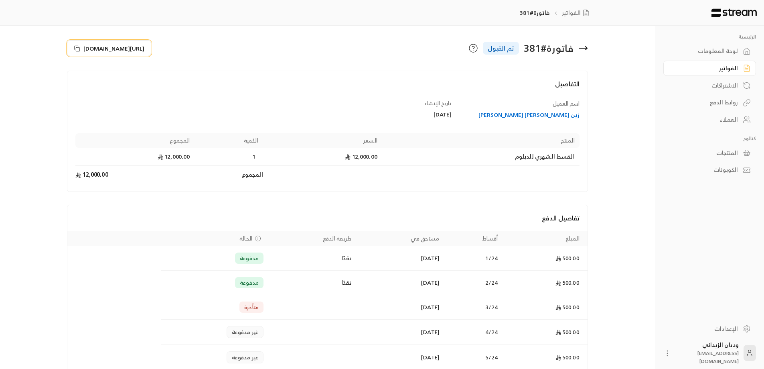
click at [80, 52] on button "[URL][DOMAIN_NAME]" at bounding box center [109, 48] width 84 height 16
click at [717, 123] on div "العملاء" at bounding box center [706, 120] width 65 height 8
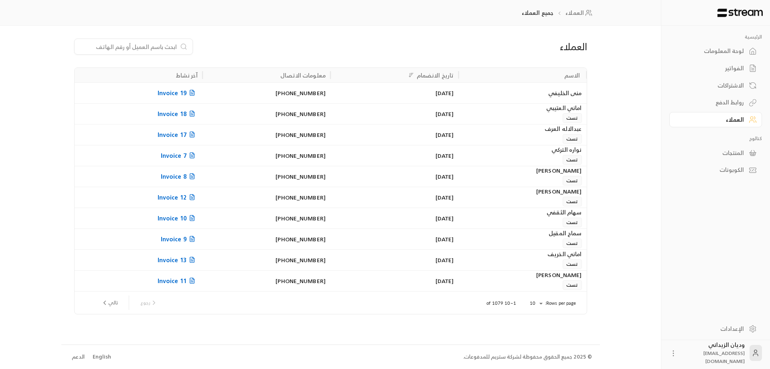
click at [153, 45] on input at bounding box center [128, 46] width 98 height 9
paste input "966550911901"
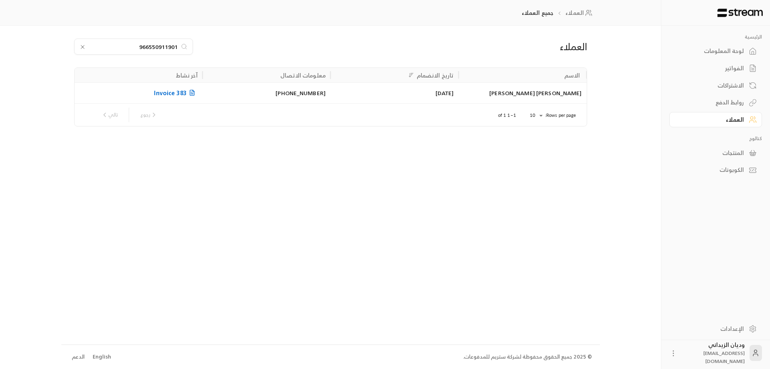
type input "966550911901"
click at [420, 98] on div "[DATE]" at bounding box center [394, 93] width 118 height 20
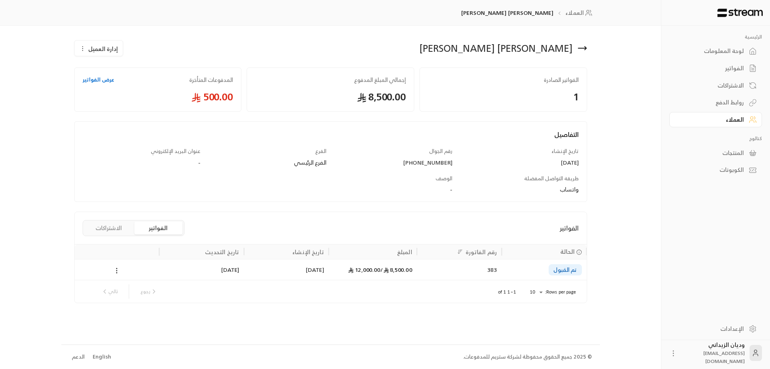
drag, startPoint x: 351, startPoint y: 280, endPoint x: 354, endPoint y: 272, distance: 8.4
click at [351, 281] on div "رجوع تالي" at bounding box center [291, 291] width 395 height 22
click at [354, 271] on div "8,500.00 / 12,000.00" at bounding box center [373, 269] width 79 height 20
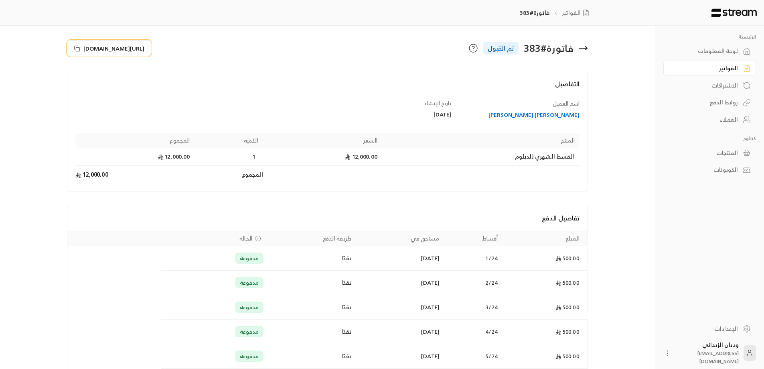
click at [78, 44] on button "[URL][DOMAIN_NAME]" at bounding box center [109, 48] width 84 height 16
click at [725, 118] on div "العملاء" at bounding box center [706, 120] width 65 height 8
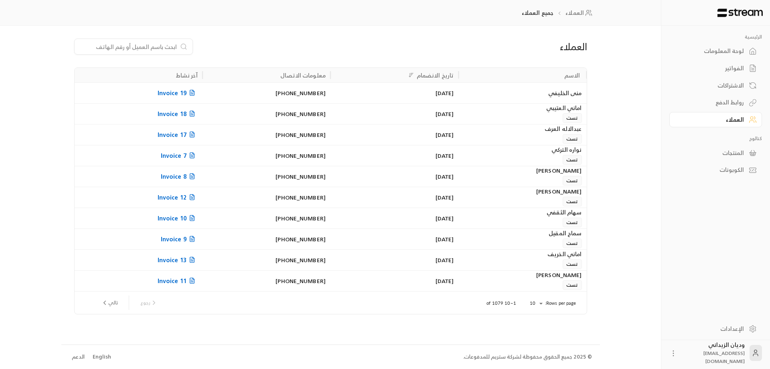
paste input "966501832395"
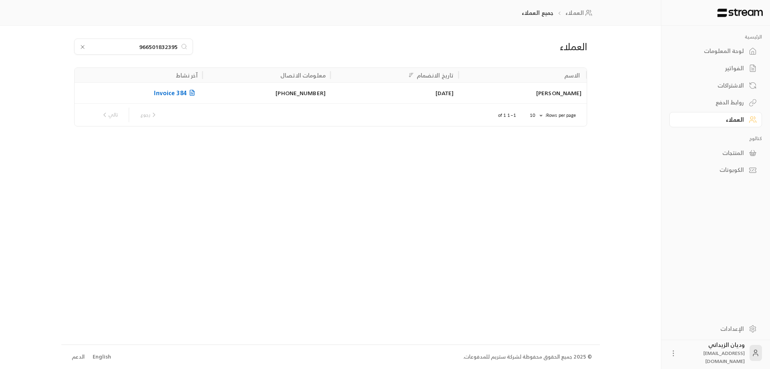
type input "966501832395"
click at [533, 90] on div "[PERSON_NAME]" at bounding box center [522, 93] width 118 height 20
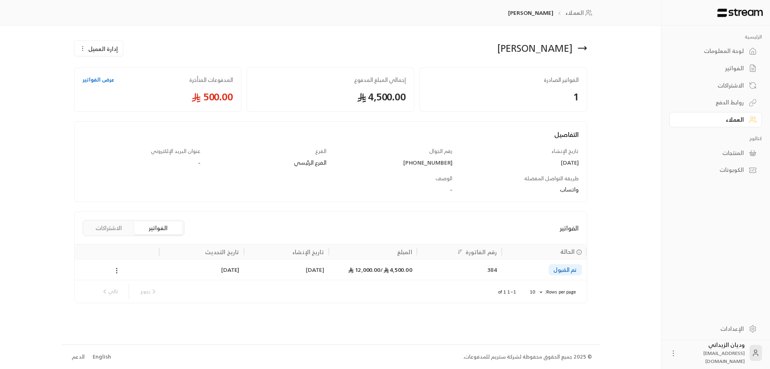
click at [327, 272] on div "[DATE]" at bounding box center [286, 269] width 85 height 21
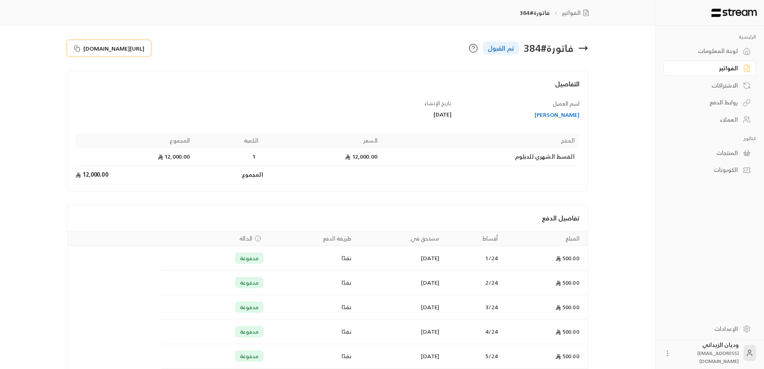
click at [77, 49] on icon at bounding box center [77, 48] width 6 height 6
click at [713, 121] on div "العملاء" at bounding box center [706, 120] width 65 height 8
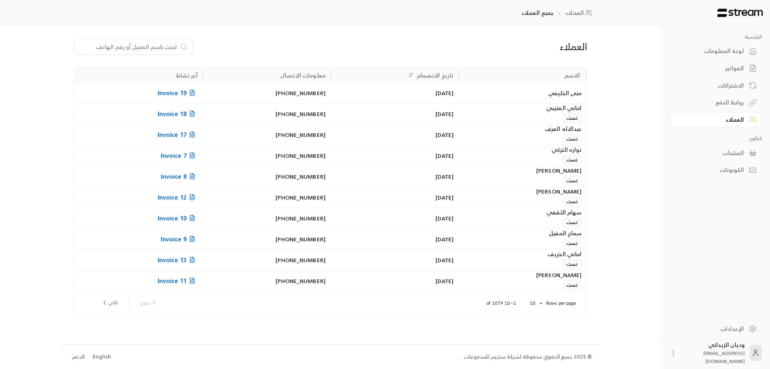
paste input "966505601030"
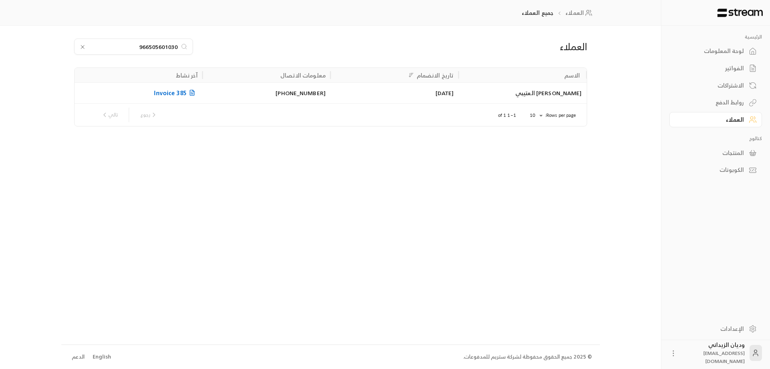
type input "966505601030"
click at [502, 96] on div "[PERSON_NAME] العتيبي" at bounding box center [522, 93] width 118 height 20
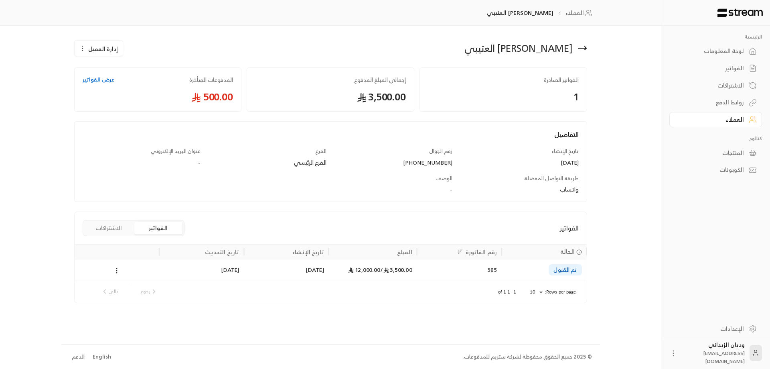
click at [318, 276] on div "[DATE]" at bounding box center [286, 269] width 75 height 20
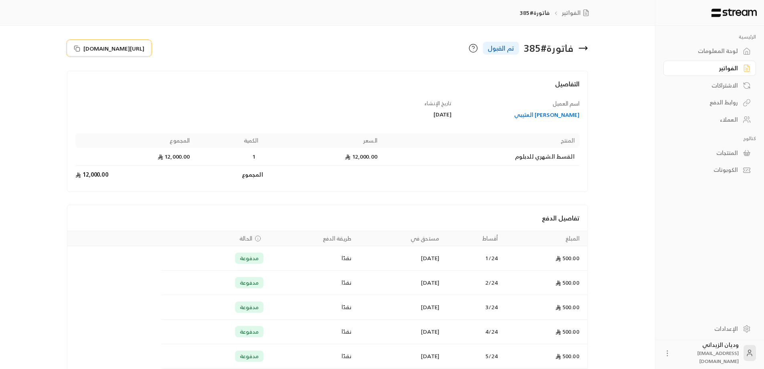
click at [76, 49] on icon at bounding box center [77, 48] width 6 height 6
click at [734, 116] on div "العملاء" at bounding box center [706, 120] width 65 height 8
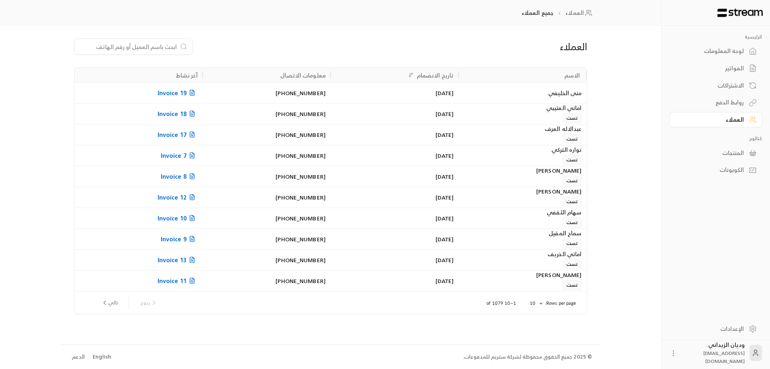
click at [731, 122] on div "العملاء" at bounding box center [712, 120] width 65 height 8
click at [126, 45] on input at bounding box center [128, 46] width 98 height 9
paste input "966502428186"
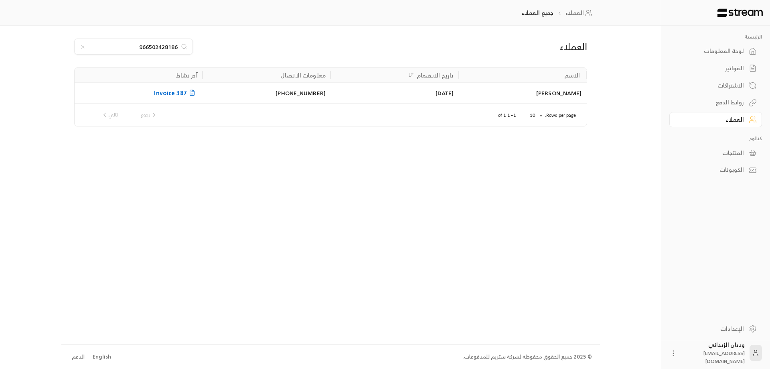
type input "966502428186"
click at [508, 100] on div "[PERSON_NAME]" at bounding box center [522, 93] width 118 height 20
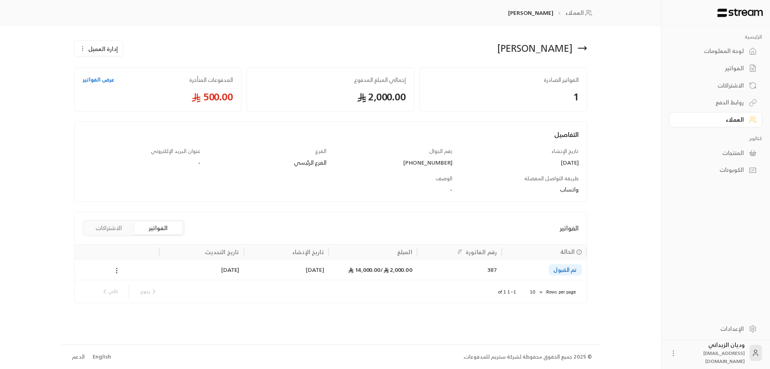
click at [372, 277] on div "2,000.00 / 14,000.00" at bounding box center [373, 269] width 79 height 20
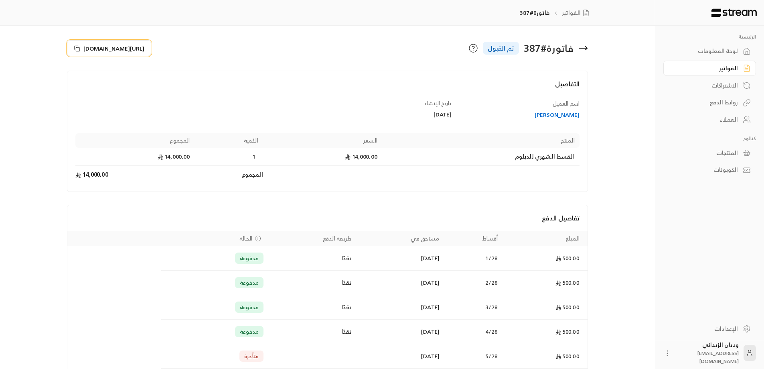
click at [79, 48] on icon at bounding box center [77, 48] width 6 height 6
click at [723, 122] on div "العملاء" at bounding box center [706, 120] width 65 height 8
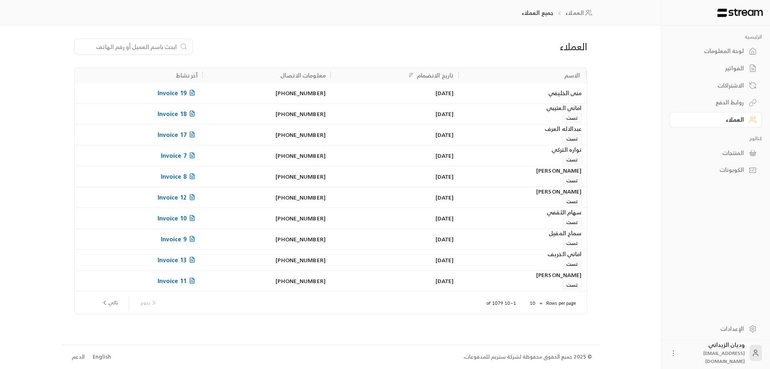
paste input "966550497713"
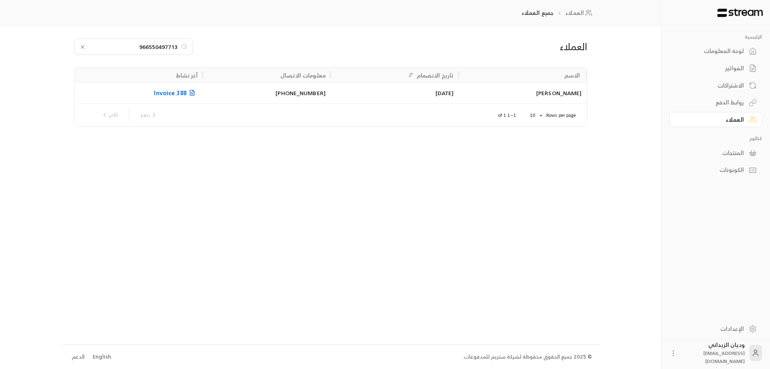
type input "966550497713"
click at [482, 89] on div "[PERSON_NAME]" at bounding box center [522, 93] width 118 height 20
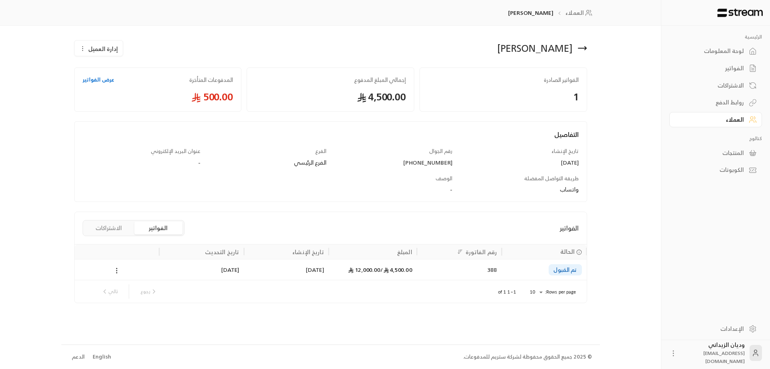
click at [289, 270] on div "[DATE]" at bounding box center [286, 269] width 75 height 20
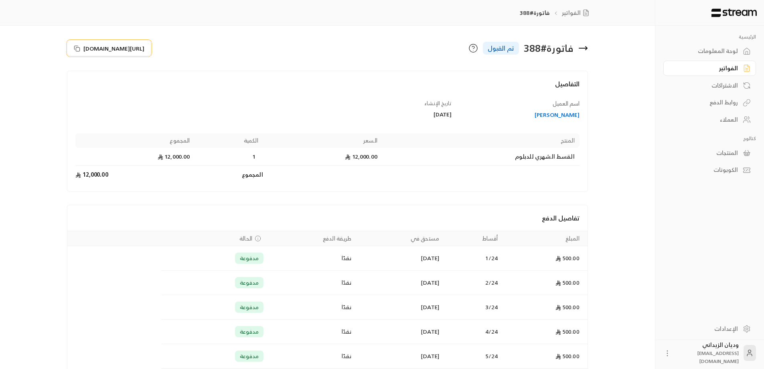
click at [77, 47] on rect at bounding box center [78, 49] width 4 height 4
click at [743, 120] on icon at bounding box center [747, 120] width 8 height 8
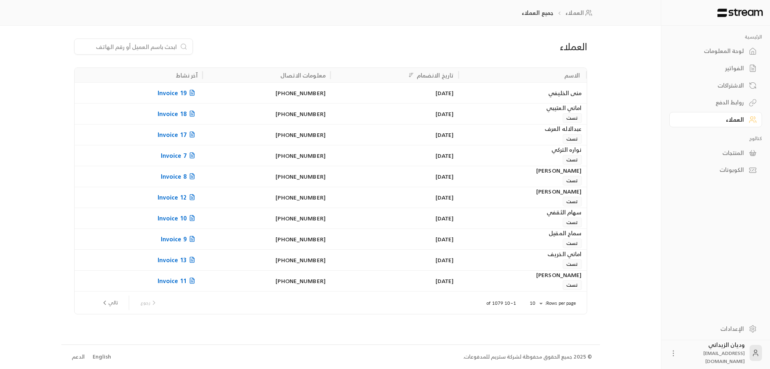
paste input "966557374909"
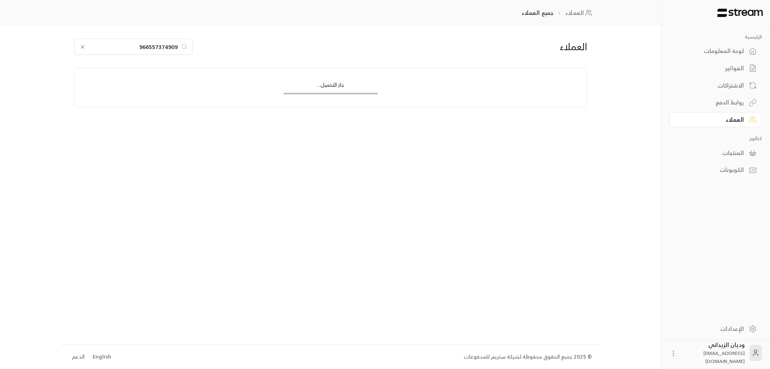
type input "966557374909"
